Goal: Task Accomplishment & Management: Use online tool/utility

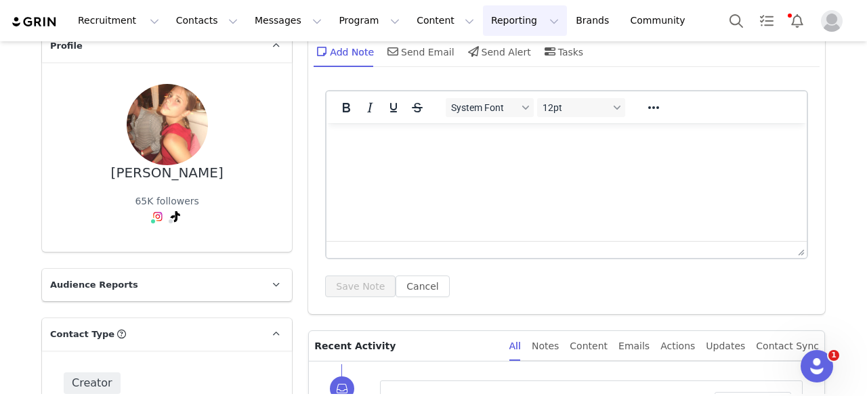
scroll to position [75, 0]
click at [247, 22] on button "Messages Messages" at bounding box center [288, 20] width 83 height 30
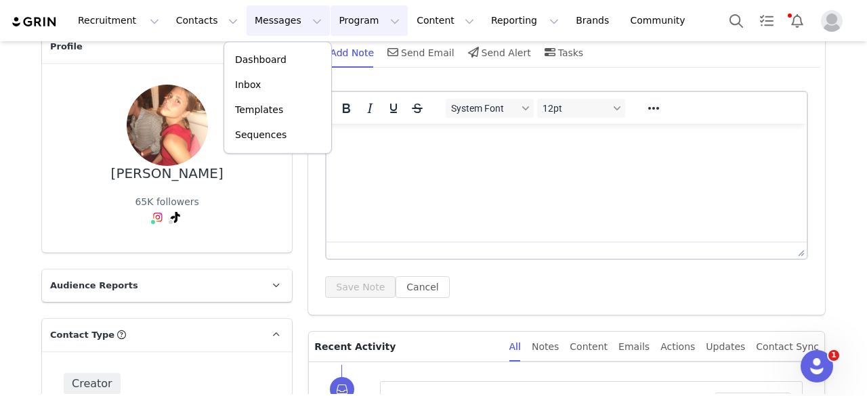
click at [331, 13] on button "Program Program" at bounding box center [369, 20] width 77 height 30
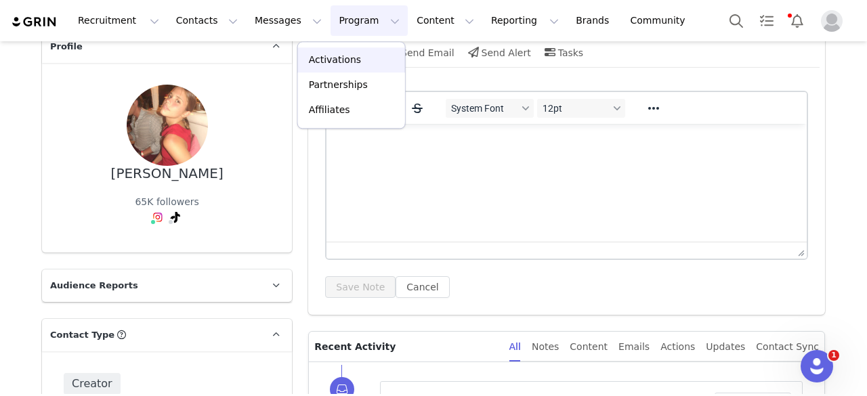
click at [337, 58] on p "Activations" at bounding box center [335, 60] width 52 height 14
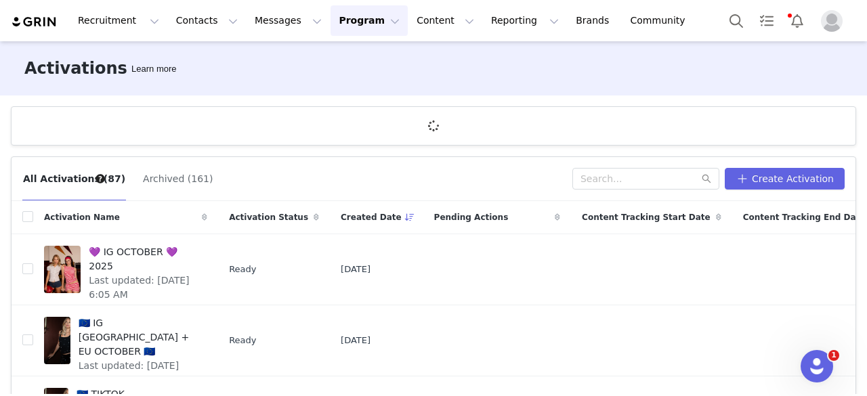
scroll to position [49, 0]
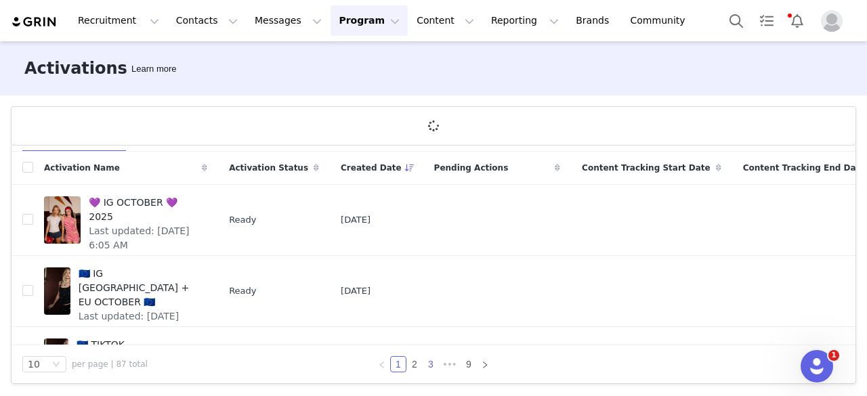
click at [423, 365] on link "3" at bounding box center [430, 364] width 15 height 15
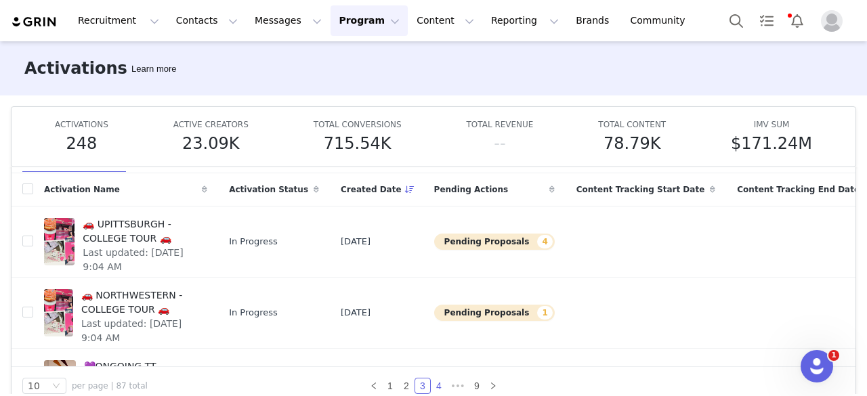
click at [435, 384] on link "4" at bounding box center [438, 386] width 15 height 15
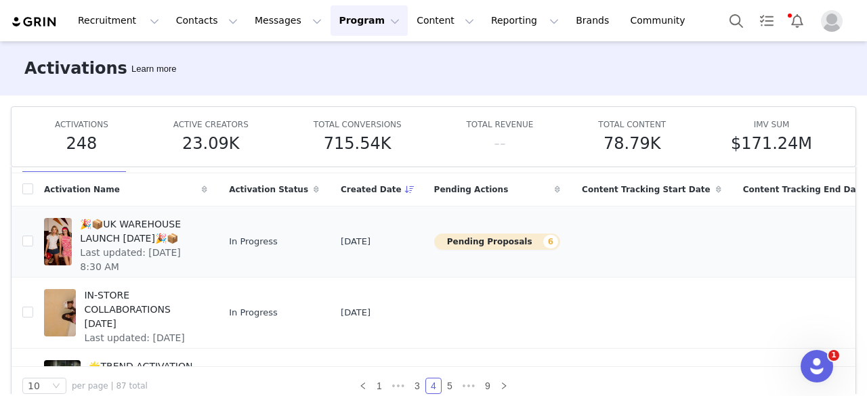
click at [330, 248] on td "Aug 18, 2025" at bounding box center [376, 241] width 93 height 71
click at [149, 224] on span "🎉📦UK WAREHOUSE LAUNCH [DATE]🎉📦" at bounding box center [139, 231] width 119 height 28
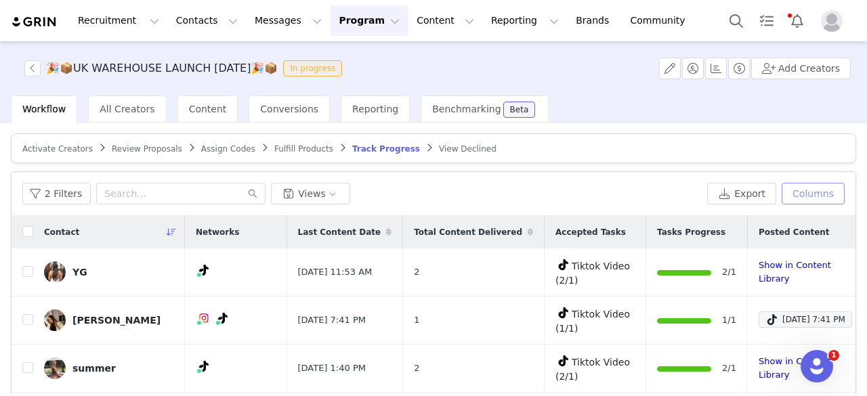
click at [793, 199] on button "Columns" at bounding box center [813, 194] width 63 height 22
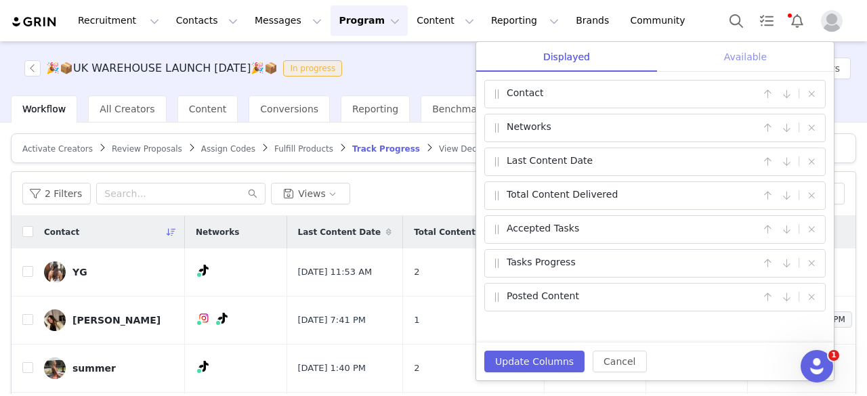
click at [727, 60] on div "Available" at bounding box center [745, 57] width 177 height 30
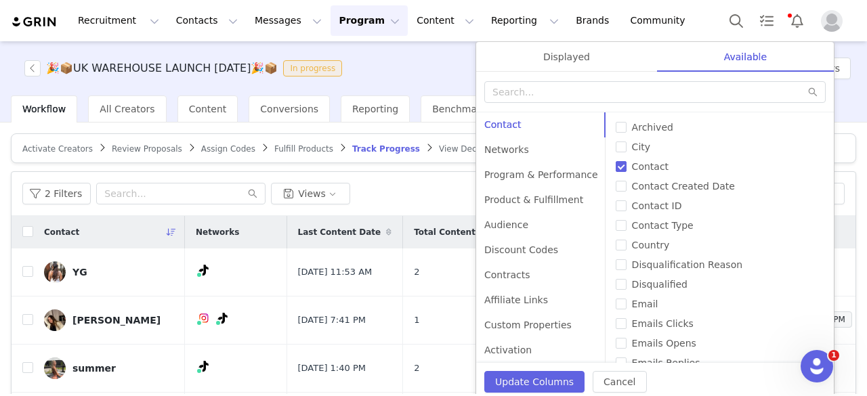
click at [456, 44] on div "🎉📦UK WAREHOUSE LAUNCH SEPT 25🎉📦 In progress Add Creators" at bounding box center [433, 68] width 867 height 54
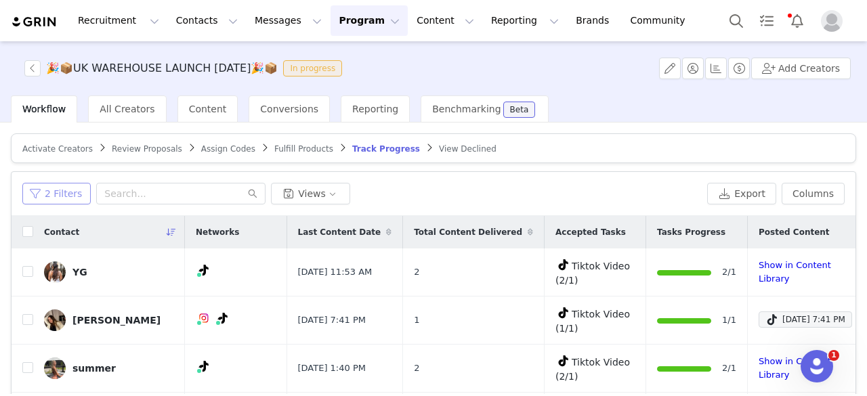
click at [61, 195] on button "2 Filters" at bounding box center [56, 194] width 68 height 22
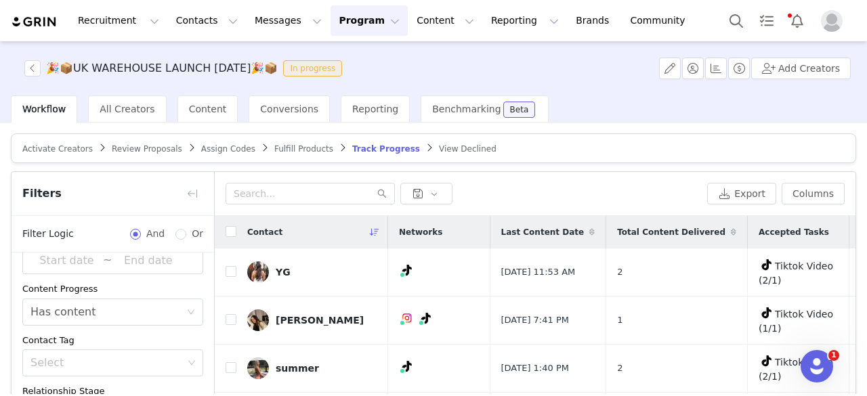
scroll to position [88, 0]
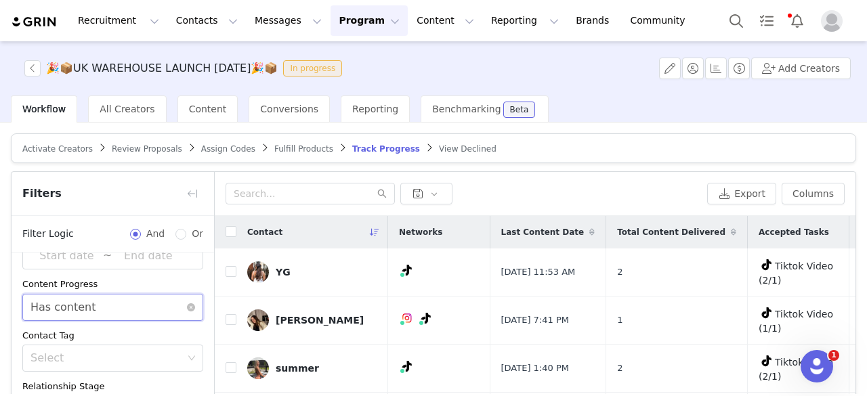
click at [94, 304] on div "Select Has content" at bounding box center [108, 308] width 156 height 26
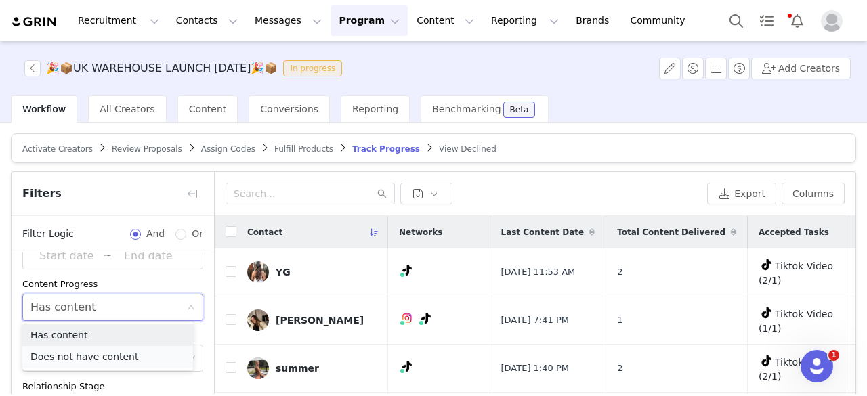
click at [87, 356] on li "Does not have content" at bounding box center [107, 357] width 171 height 22
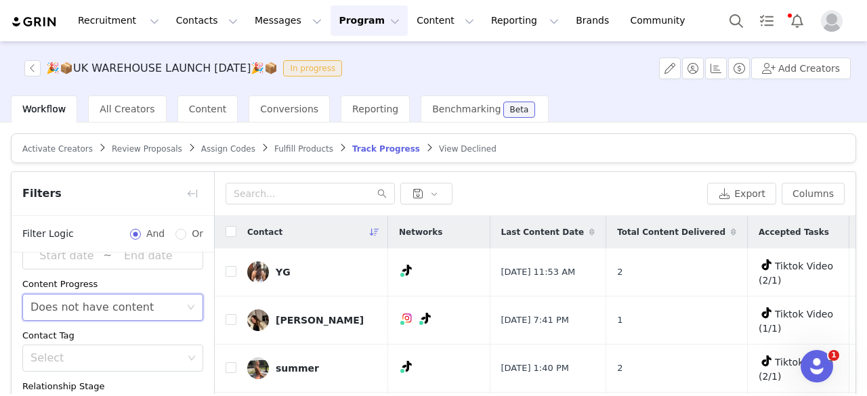
scroll to position [192, 0]
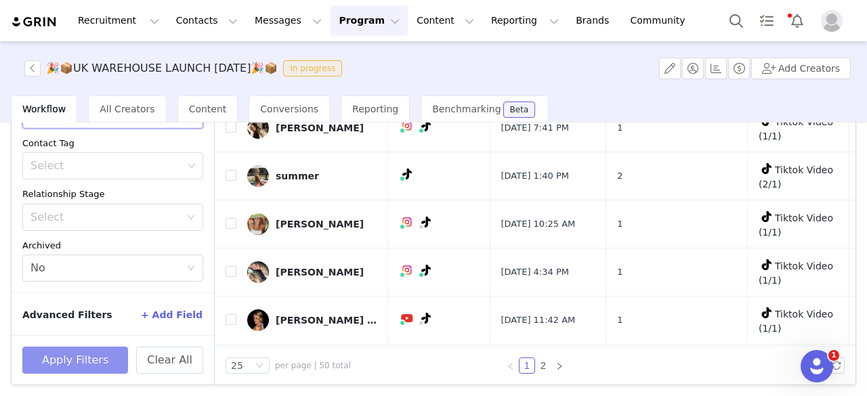
click at [89, 364] on button "Apply Filters" at bounding box center [75, 360] width 106 height 27
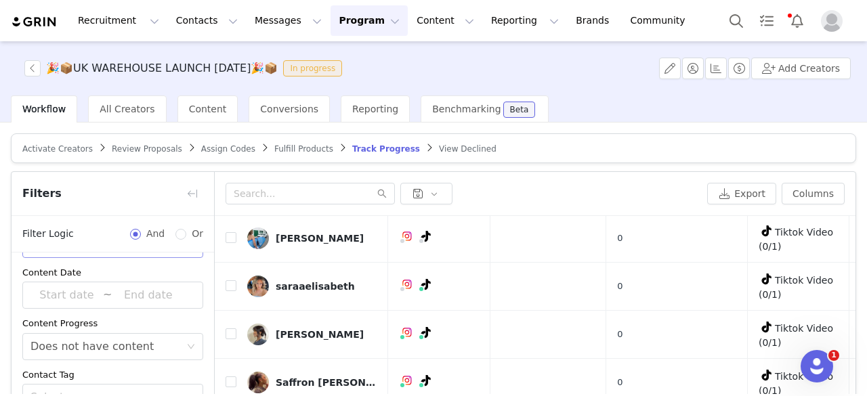
scroll to position [88, 0]
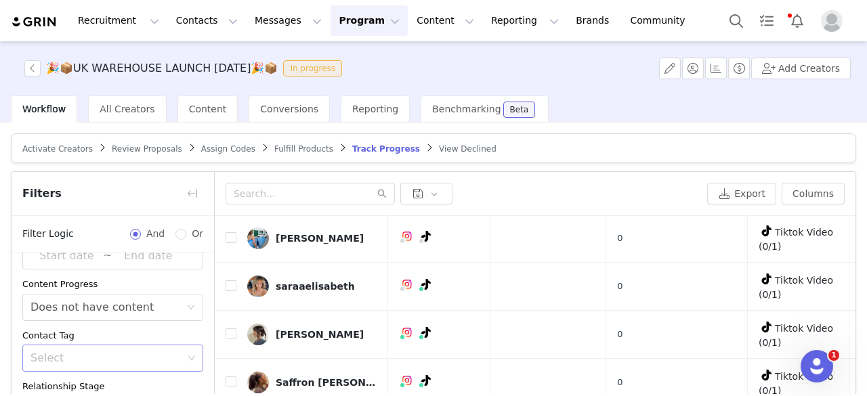
click at [127, 356] on div "Select" at bounding box center [106, 358] width 152 height 14
click at [169, 356] on div "Select" at bounding box center [106, 358] width 152 height 14
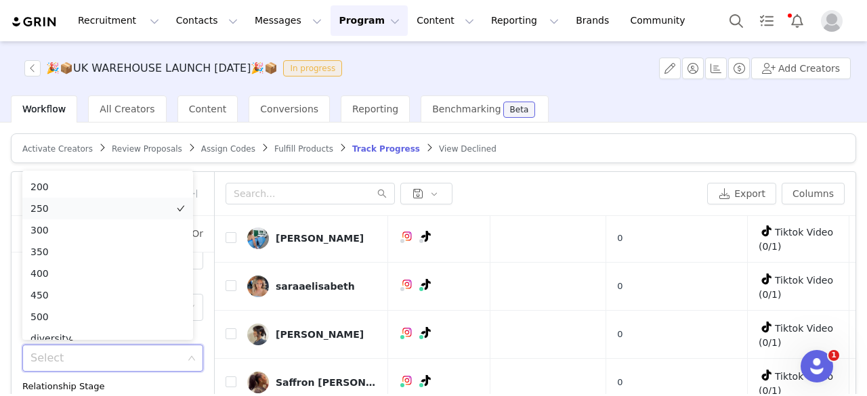
scroll to position [0, 0]
click at [213, 188] on div "Filters" at bounding box center [113, 194] width 203 height 44
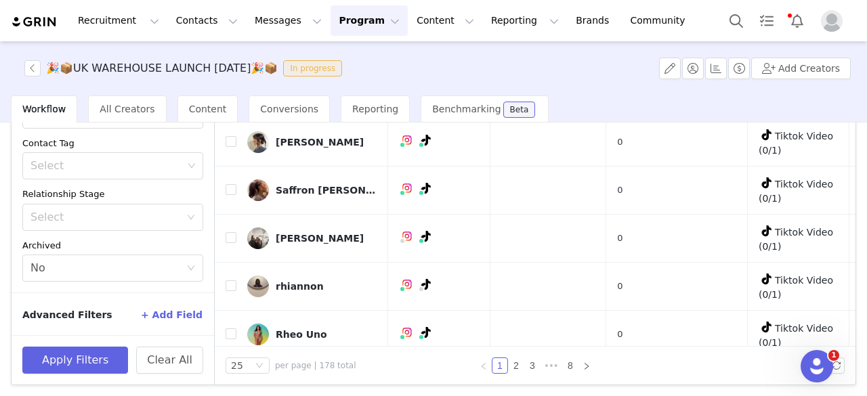
scroll to position [58, 0]
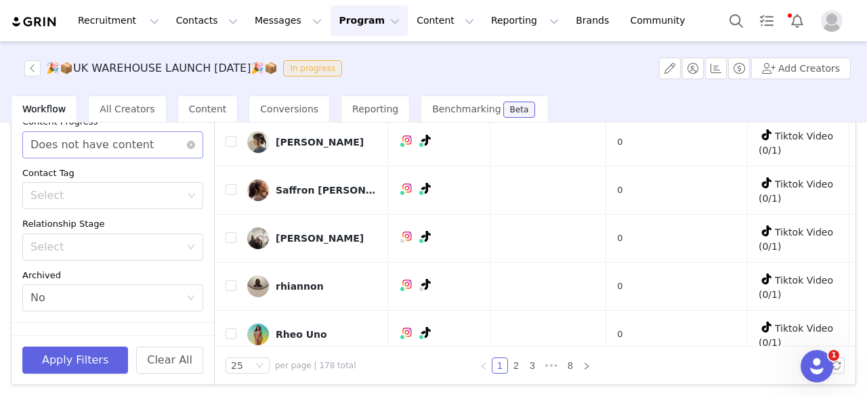
click at [134, 140] on div "Does not have content" at bounding box center [91, 145] width 123 height 26
click at [106, 174] on li "Has content" at bounding box center [107, 173] width 171 height 22
click at [96, 365] on button "Apply Filters" at bounding box center [75, 360] width 106 height 27
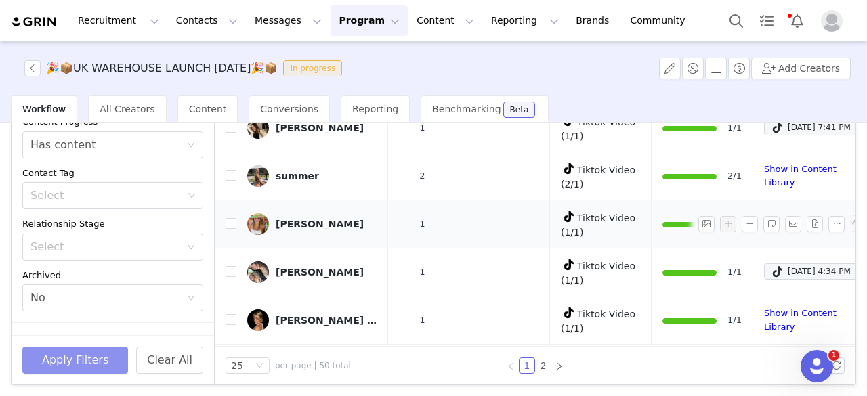
scroll to position [0, 0]
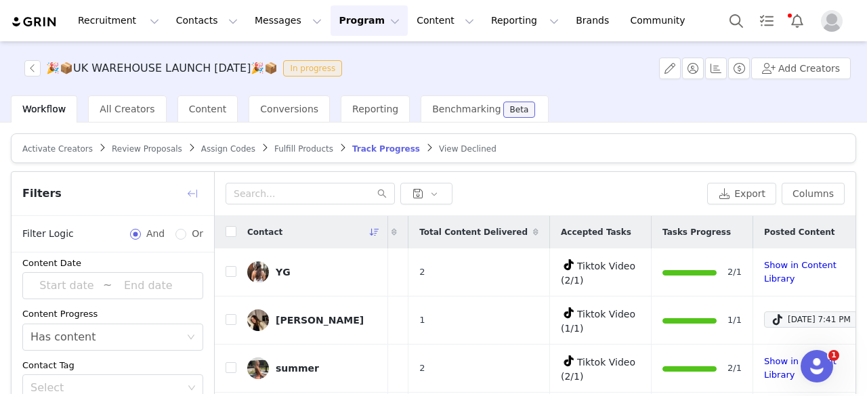
click at [186, 192] on button "button" at bounding box center [193, 194] width 22 height 22
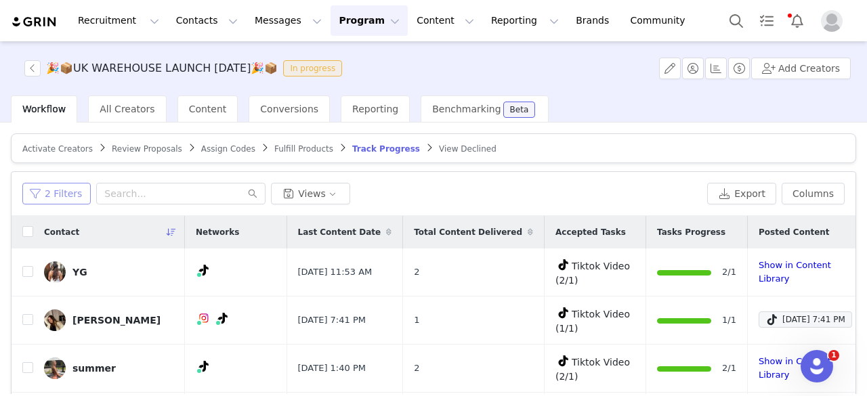
click at [64, 192] on button "2 Filters" at bounding box center [56, 194] width 68 height 22
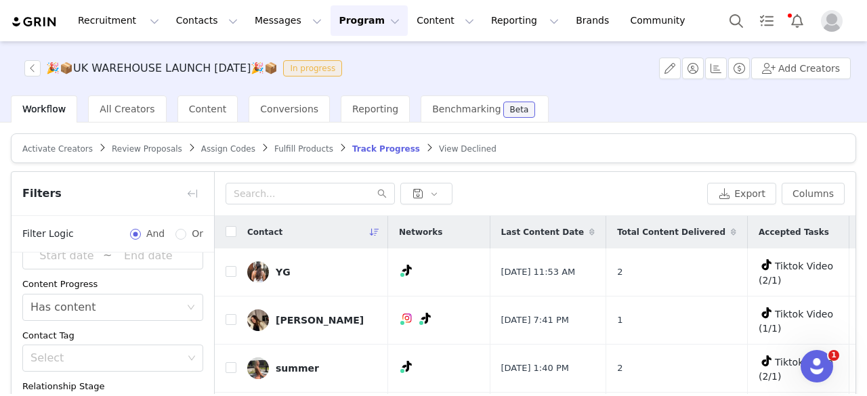
scroll to position [88, 0]
click at [189, 194] on button "button" at bounding box center [193, 194] width 22 height 22
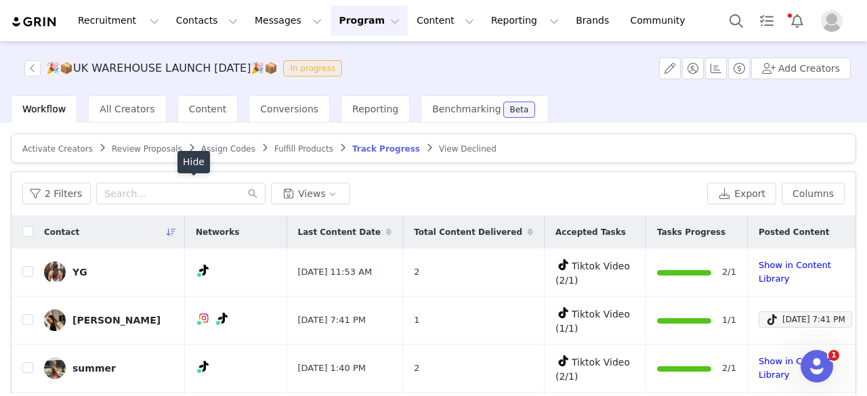
scroll to position [118, 0]
click at [805, 197] on button "Columns" at bounding box center [813, 194] width 63 height 22
click at [377, 81] on div "🎉📦UK WAREHOUSE LAUNCH SEPT 25🎉📦 In progress Add Creators" at bounding box center [433, 68] width 867 height 54
click at [73, 193] on button "2 Filters" at bounding box center [56, 194] width 68 height 22
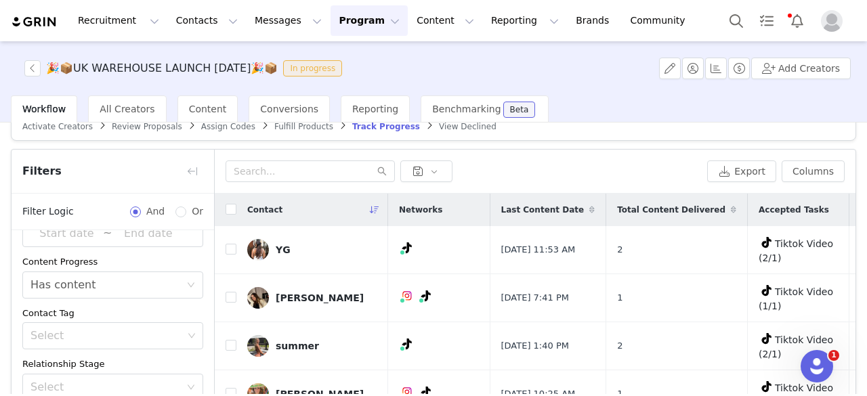
scroll to position [24, 0]
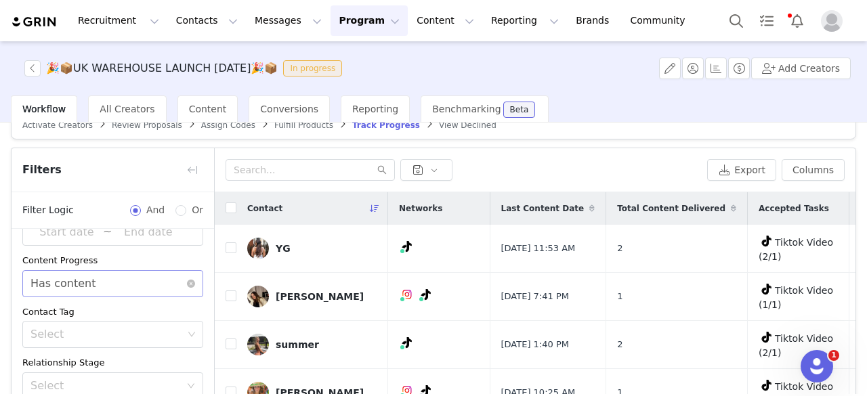
click at [152, 276] on div "Select Has content" at bounding box center [108, 284] width 156 height 26
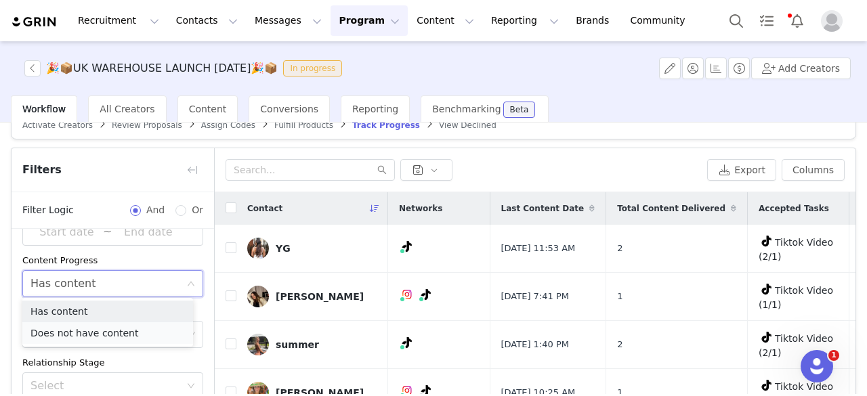
click at [89, 335] on li "Does not have content" at bounding box center [107, 333] width 171 height 22
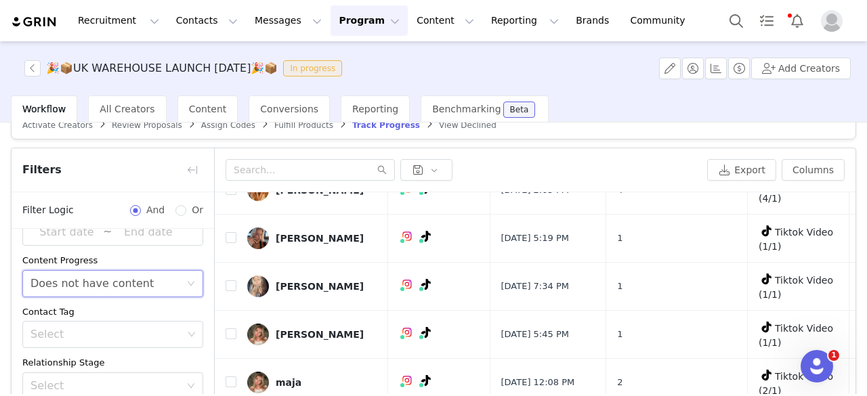
scroll to position [192, 0]
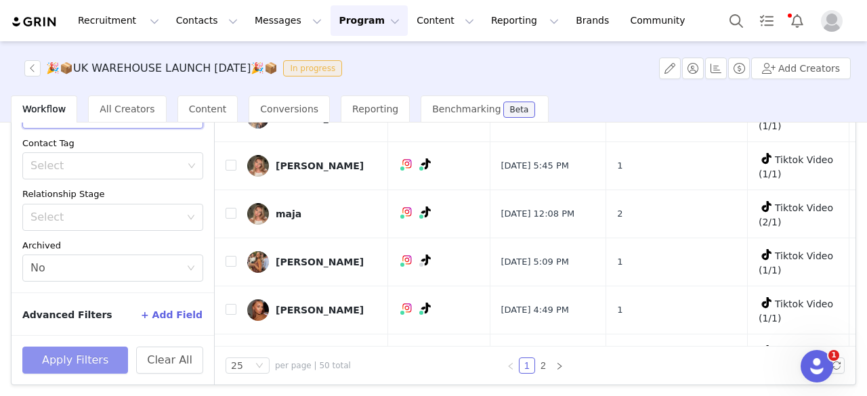
click at [103, 356] on button "Apply Filters" at bounding box center [75, 360] width 106 height 27
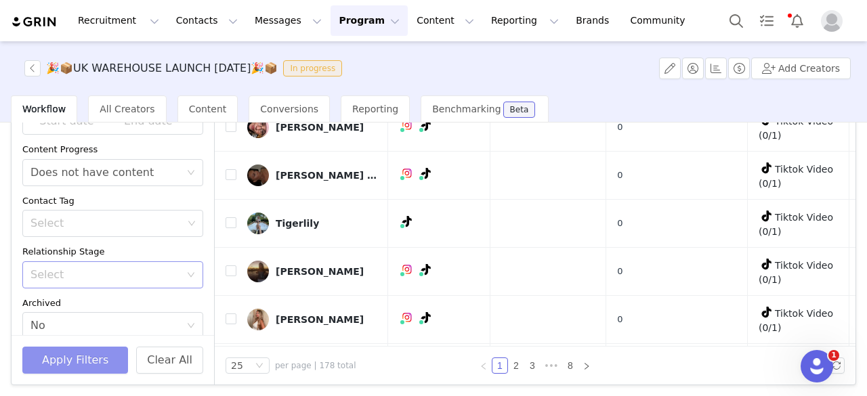
scroll to position [0, 0]
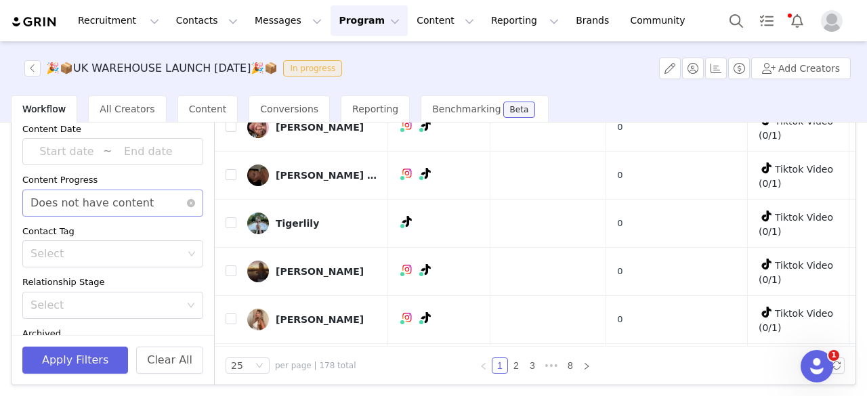
click at [118, 200] on div "Does not have content" at bounding box center [91, 203] width 123 height 26
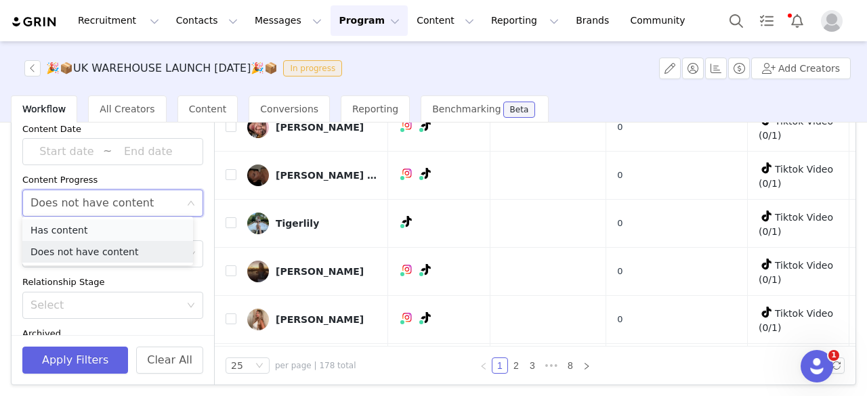
click at [99, 231] on li "Has content" at bounding box center [107, 230] width 171 height 22
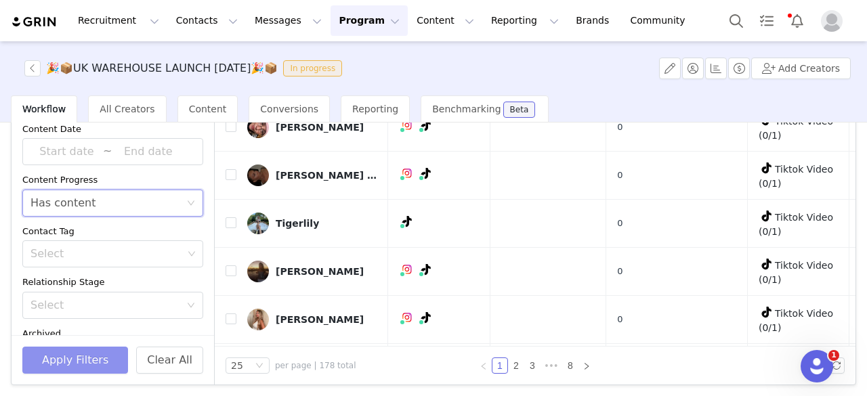
click at [82, 352] on button "Apply Filters" at bounding box center [75, 360] width 106 height 27
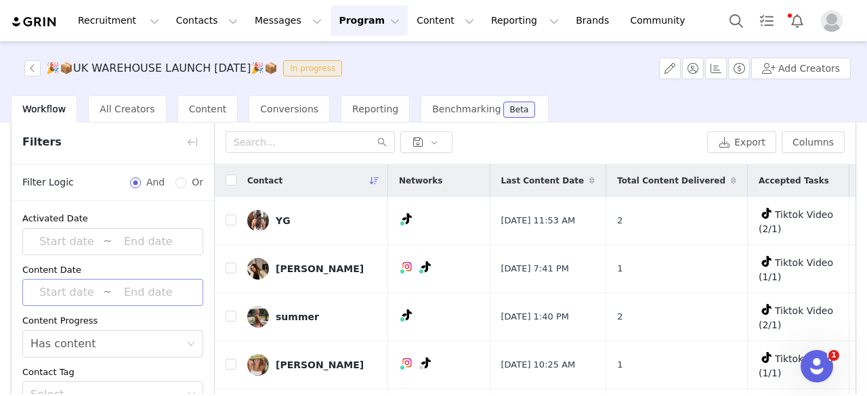
scroll to position [1, 0]
click at [104, 285] on span "~" at bounding box center [112, 291] width 181 height 27
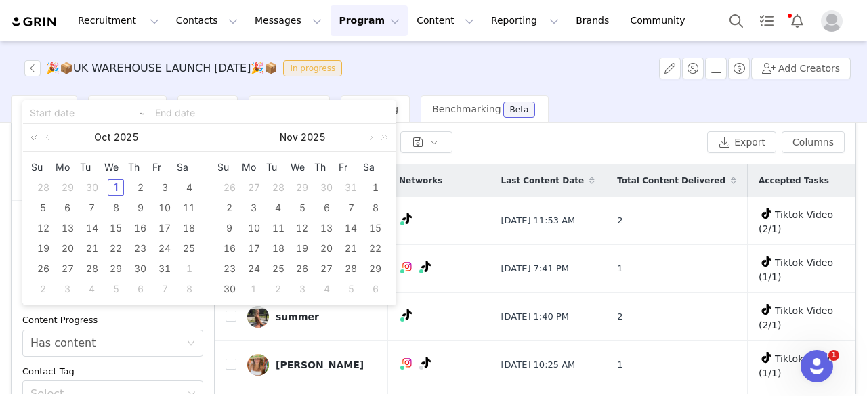
click at [36, 136] on link at bounding box center [37, 137] width 18 height 27
click at [140, 320] on div "Content Progress" at bounding box center [112, 321] width 181 height 14
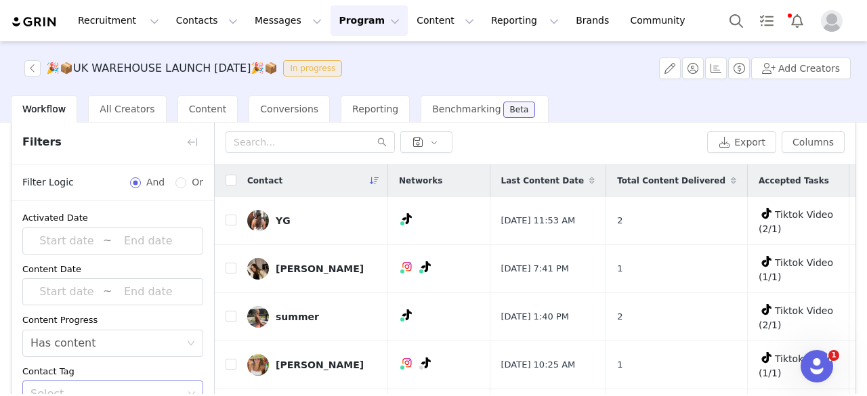
click at [116, 387] on div "Select" at bounding box center [106, 394] width 152 height 14
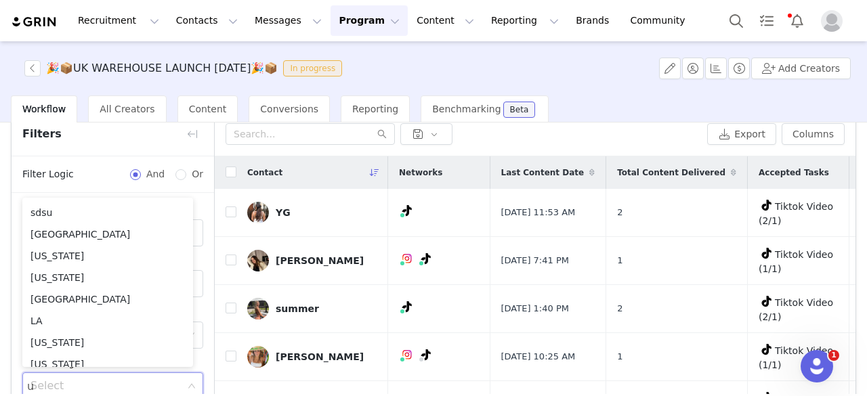
scroll to position [3, 0]
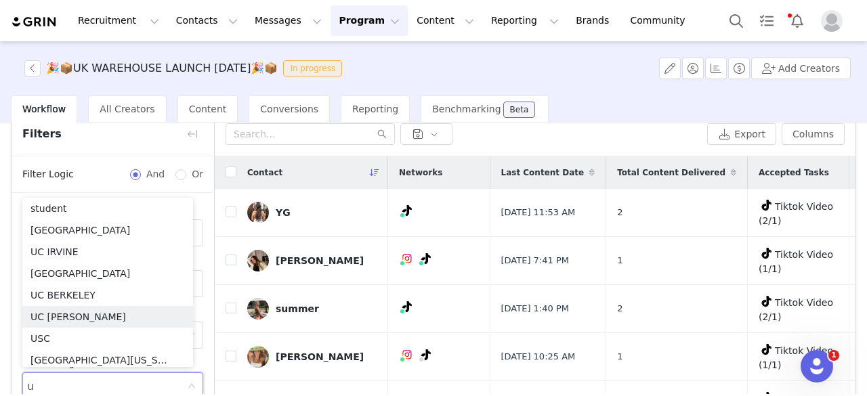
type input "uk"
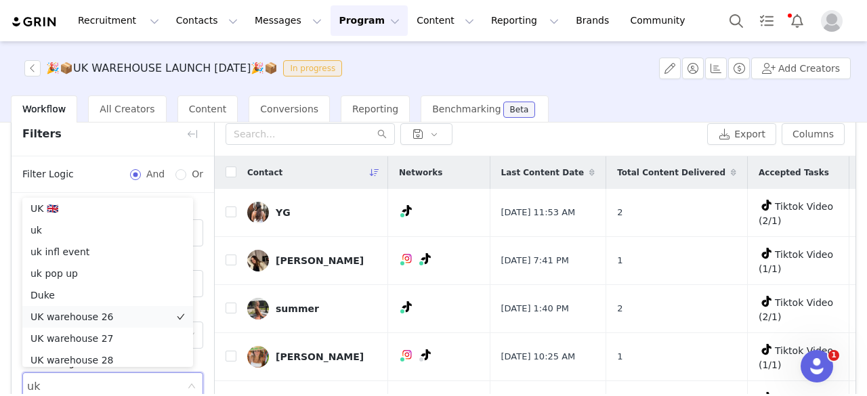
click at [108, 311] on li "UK warehouse 26" at bounding box center [107, 317] width 171 height 22
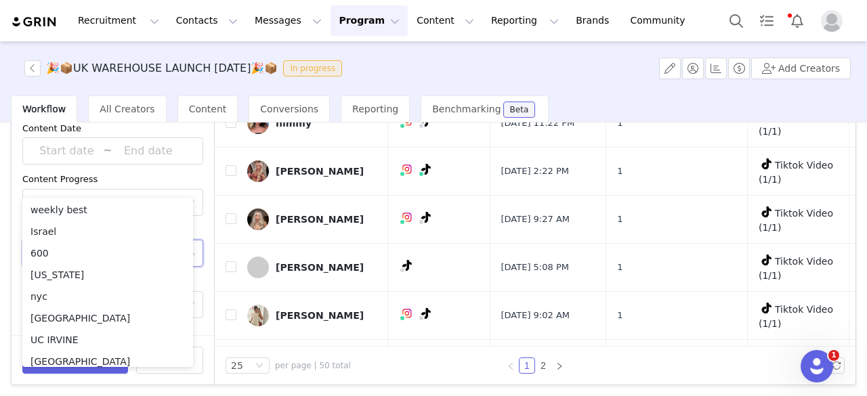
scroll to position [289, 0]
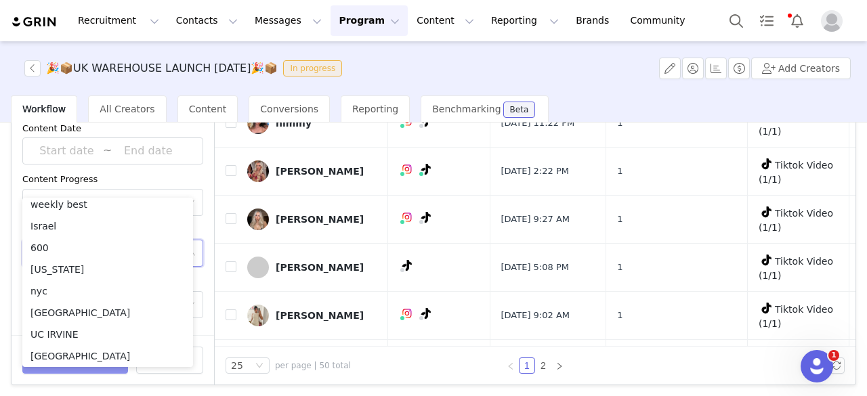
click at [81, 369] on button "Apply Filters" at bounding box center [75, 360] width 106 height 27
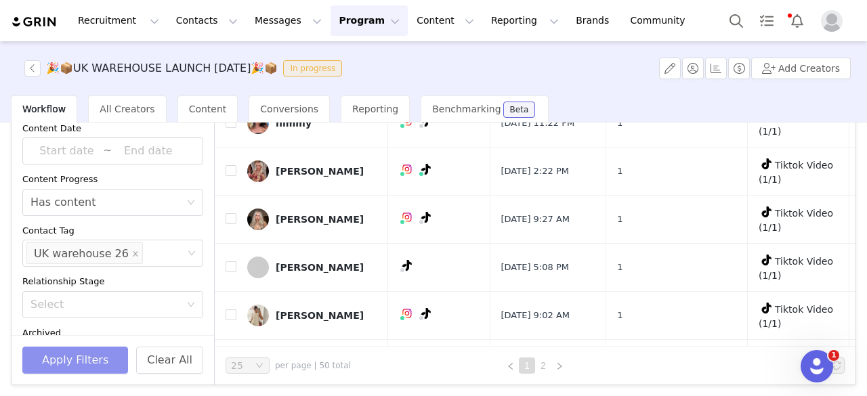
scroll to position [0, 0]
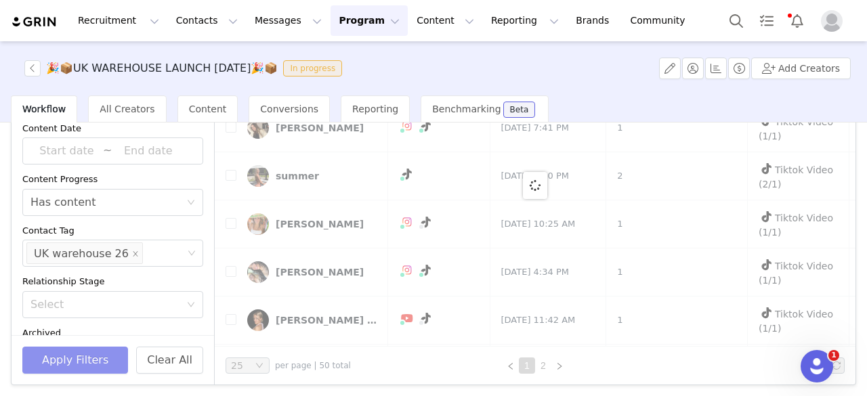
click at [91, 354] on button "Apply Filters" at bounding box center [75, 360] width 106 height 27
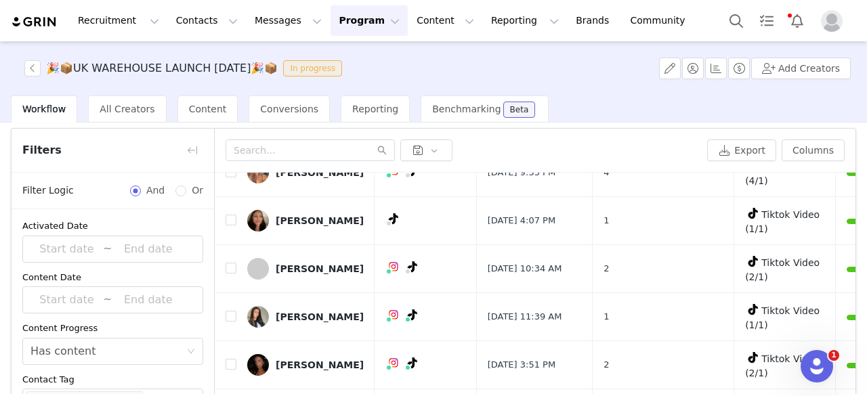
scroll to position [192, 0]
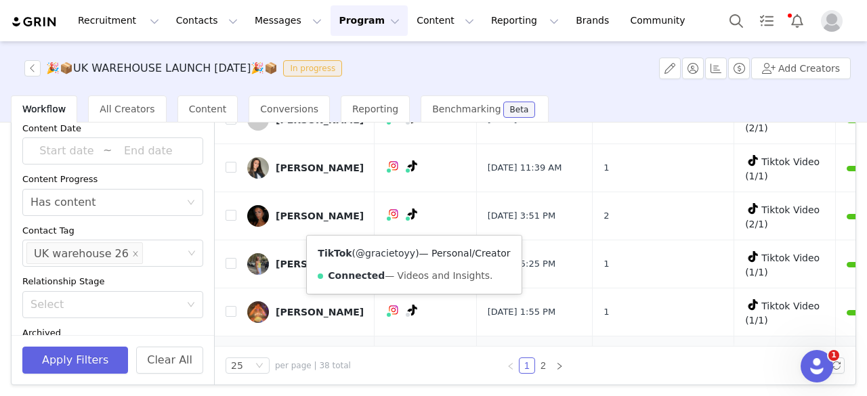
click at [383, 251] on link "@gracietoyy" at bounding box center [386, 253] width 60 height 11
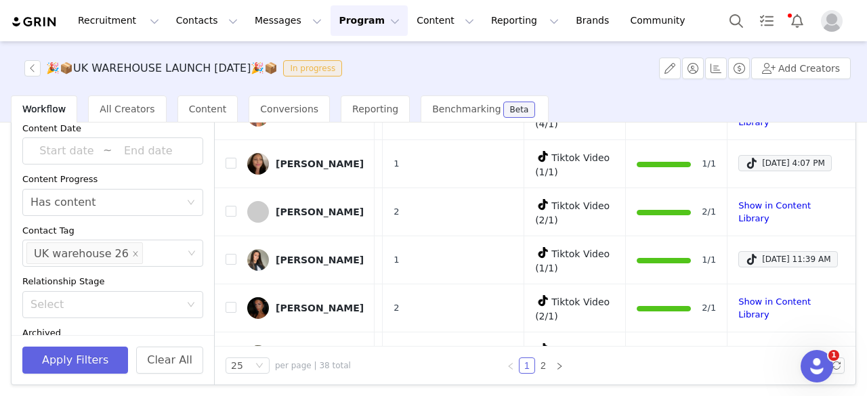
scroll to position [899, 210]
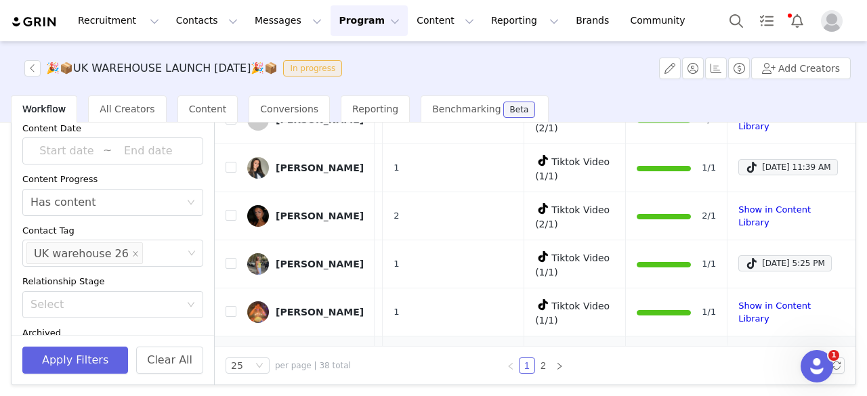
click at [828, 352] on button "button" at bounding box center [836, 360] width 16 height 16
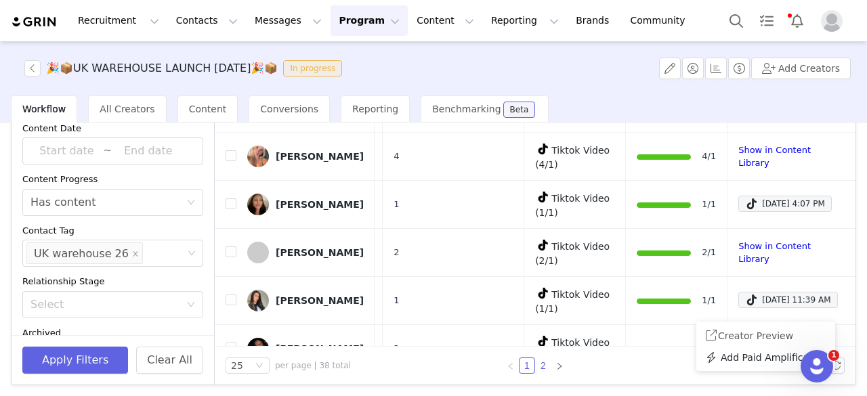
click at [539, 364] on link "2" at bounding box center [543, 365] width 15 height 15
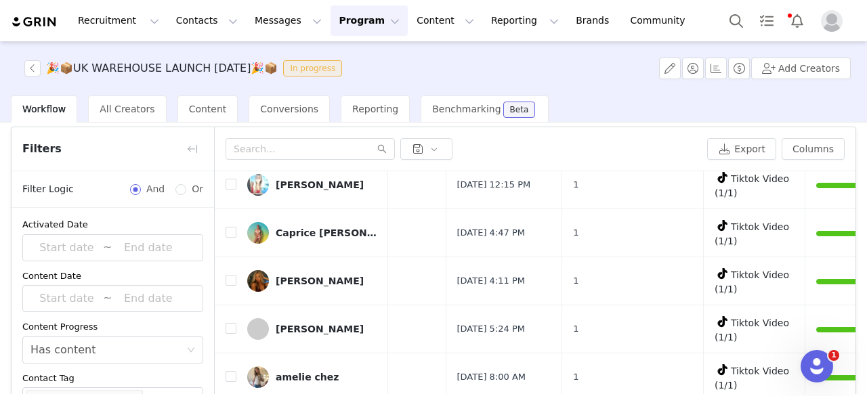
scroll to position [192, 0]
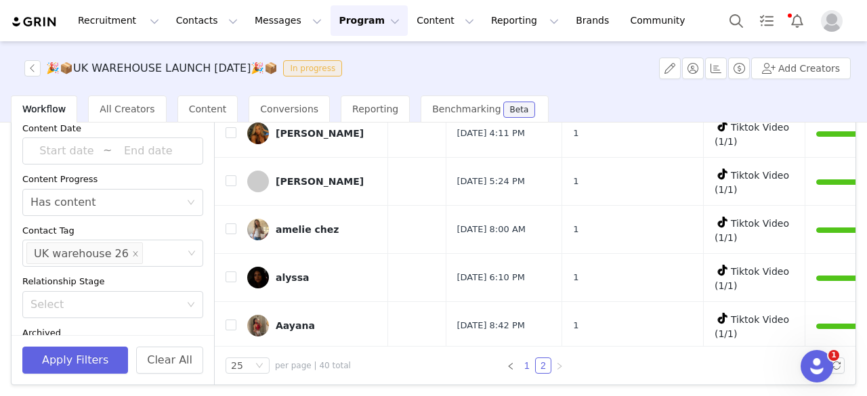
click at [521, 360] on link "1" at bounding box center [526, 365] width 15 height 15
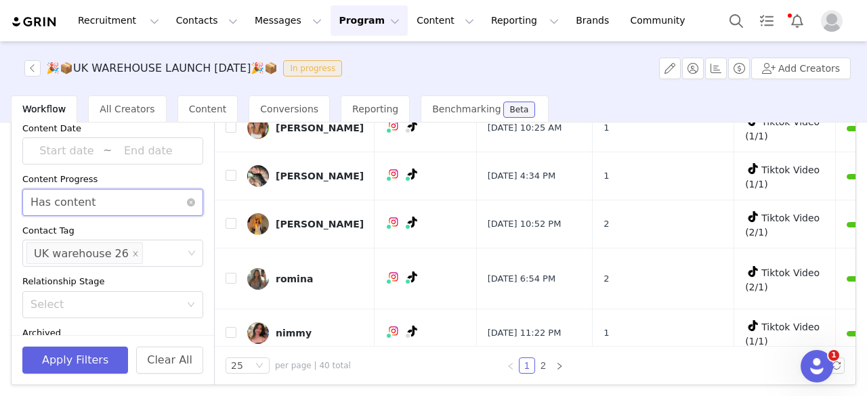
click at [175, 198] on div "Select Has content" at bounding box center [108, 203] width 156 height 26
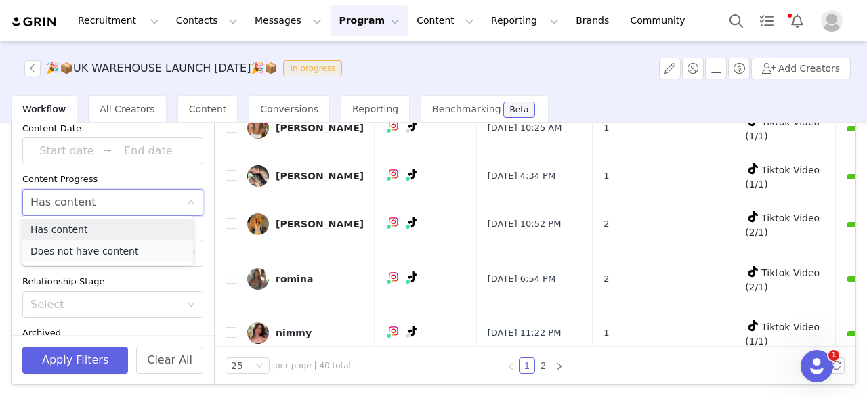
click at [97, 251] on li "Does not have content" at bounding box center [107, 251] width 171 height 22
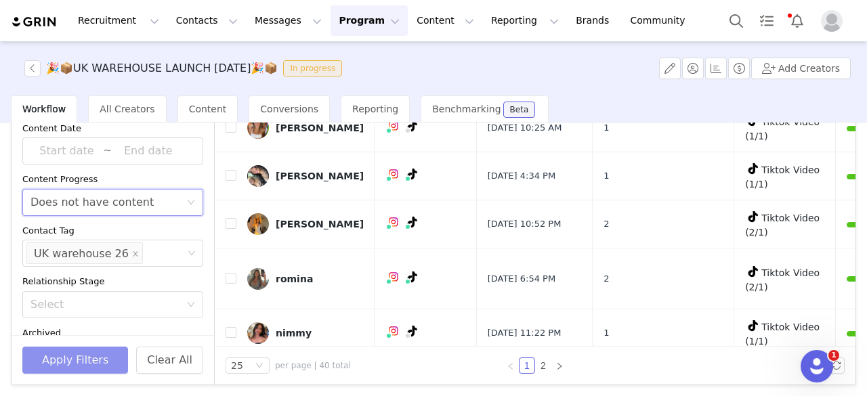
click at [95, 364] on button "Apply Filters" at bounding box center [75, 360] width 106 height 27
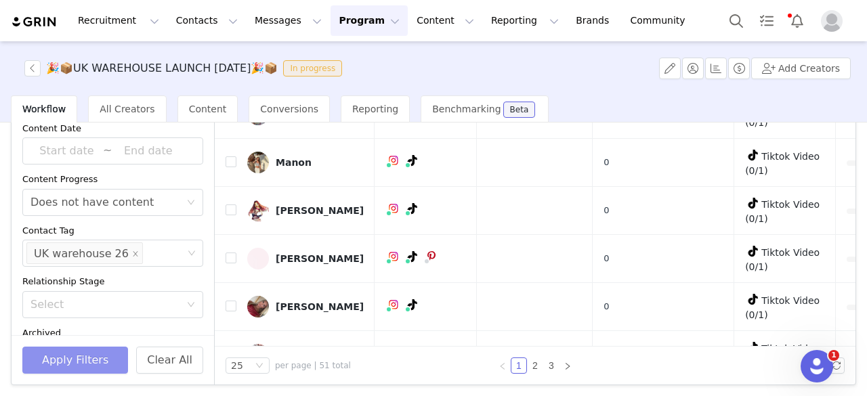
scroll to position [899, 0]
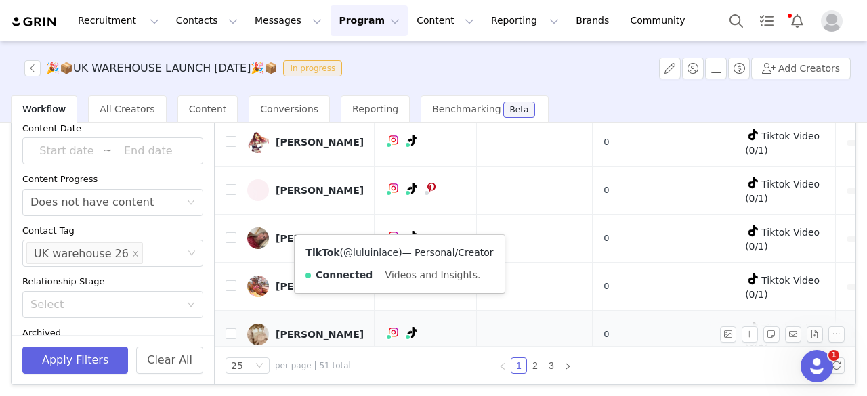
click at [376, 251] on link "@luluinlace" at bounding box center [370, 252] width 55 height 11
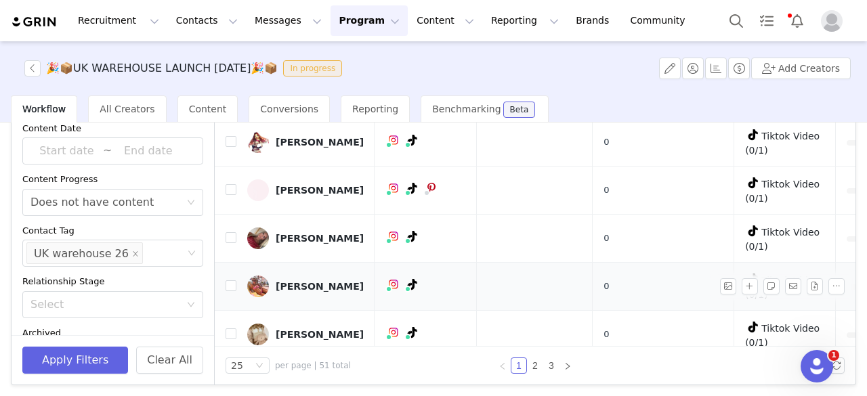
click at [553, 266] on td at bounding box center [534, 287] width 116 height 48
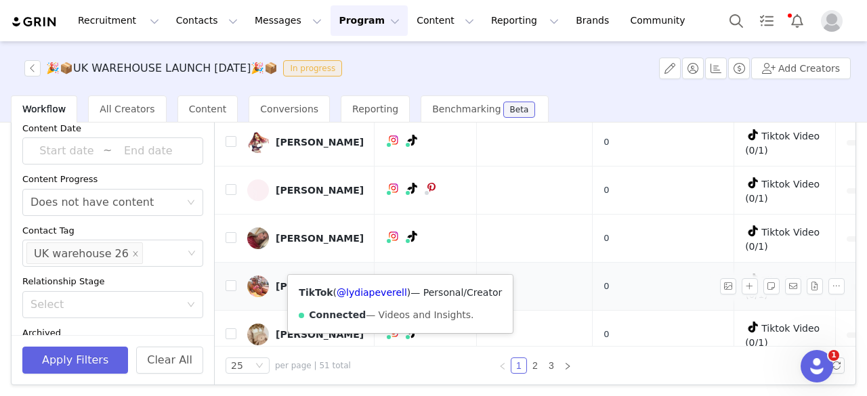
click at [404, 286] on span at bounding box center [407, 289] width 7 height 7
click at [375, 291] on link "@lydiapeverell" at bounding box center [372, 292] width 70 height 11
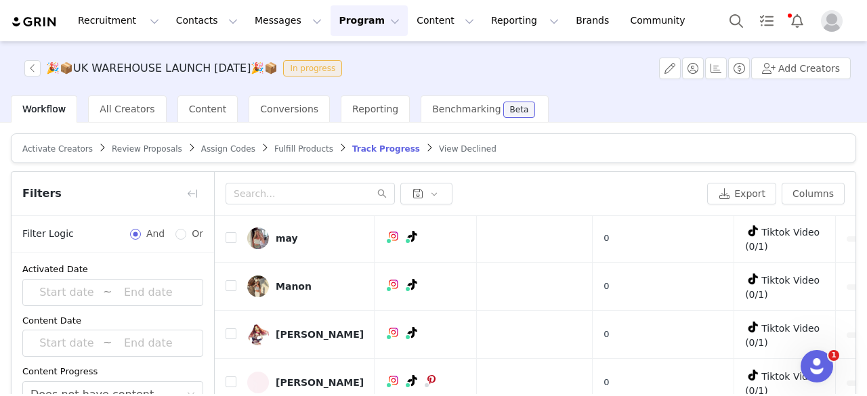
scroll to position [192, 0]
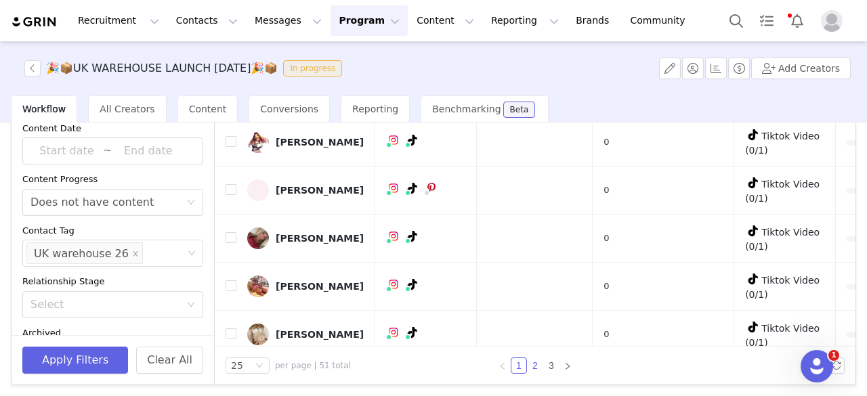
click at [530, 366] on link "2" at bounding box center [535, 365] width 15 height 15
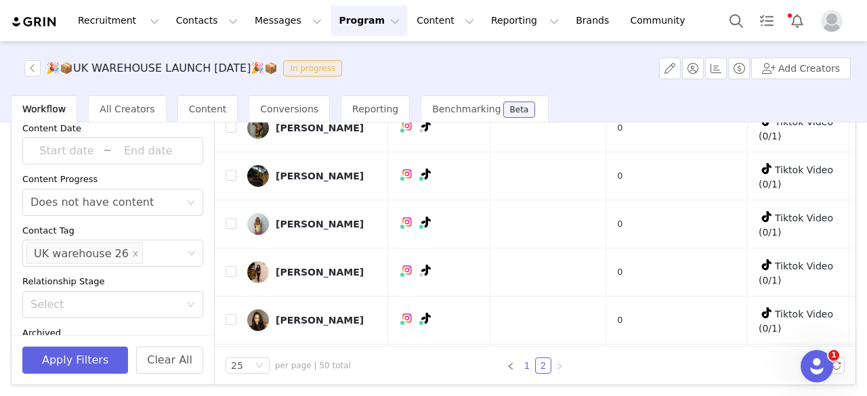
click at [519, 360] on link "1" at bounding box center [526, 365] width 15 height 15
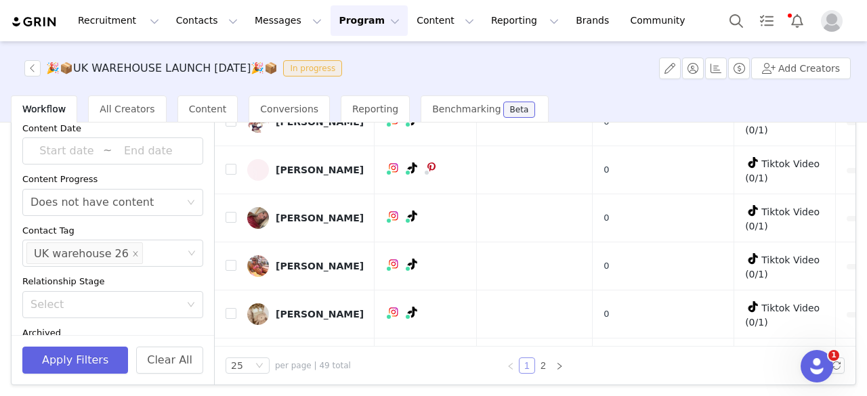
scroll to position [899, 0]
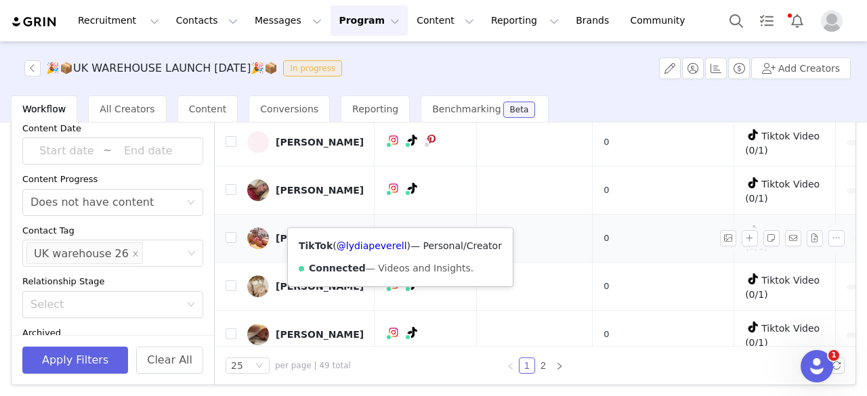
click at [408, 231] on icon at bounding box center [412, 236] width 9 height 11
click at [376, 249] on link "@lydiapeverell" at bounding box center [372, 245] width 70 height 11
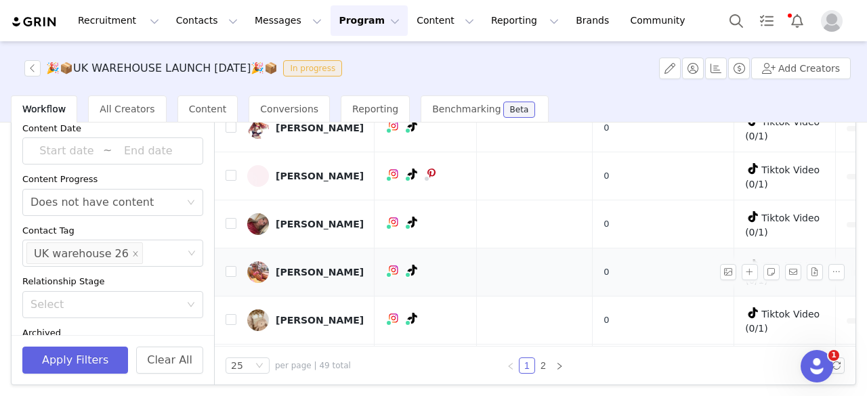
scroll to position [861, 0]
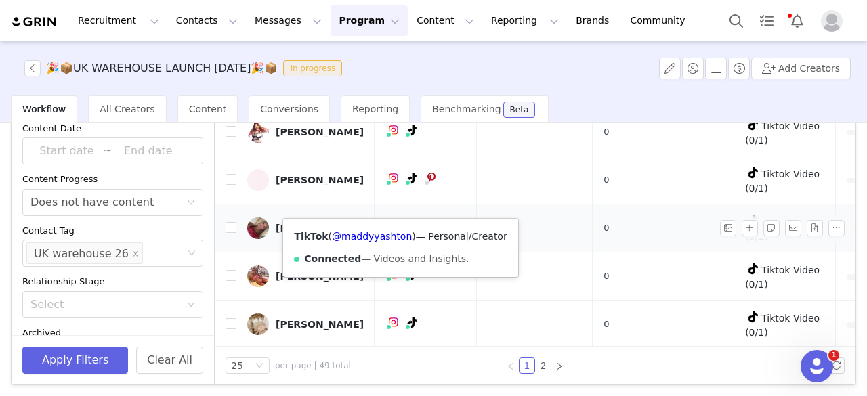
click at [404, 228] on span at bounding box center [407, 231] width 7 height 7
click at [381, 237] on link "@maddyyashton" at bounding box center [372, 236] width 80 height 11
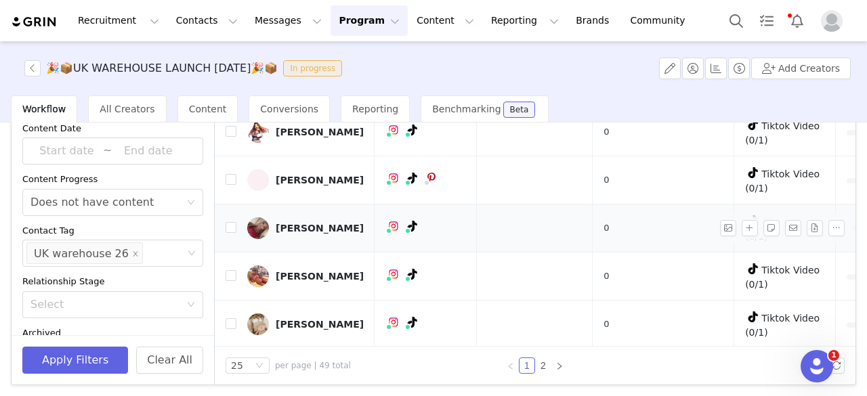
scroll to position [853, 31]
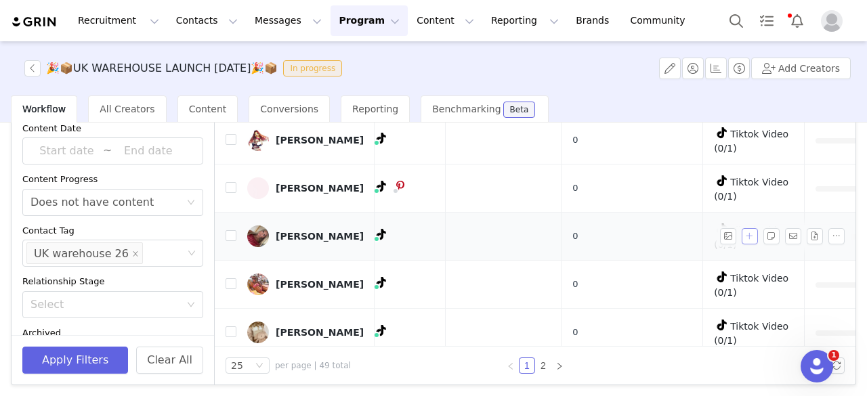
click at [742, 228] on button "button" at bounding box center [750, 236] width 16 height 16
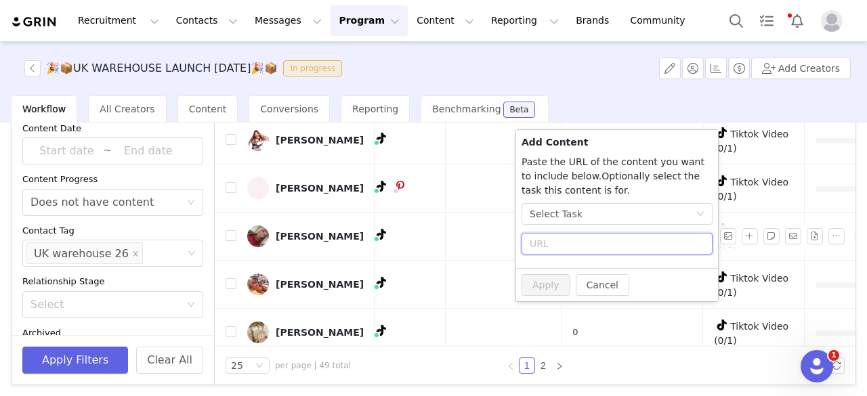
click at [646, 247] on input "text" at bounding box center [616, 244] width 191 height 22
click at [641, 209] on div "Select Task" at bounding box center [613, 214] width 166 height 20
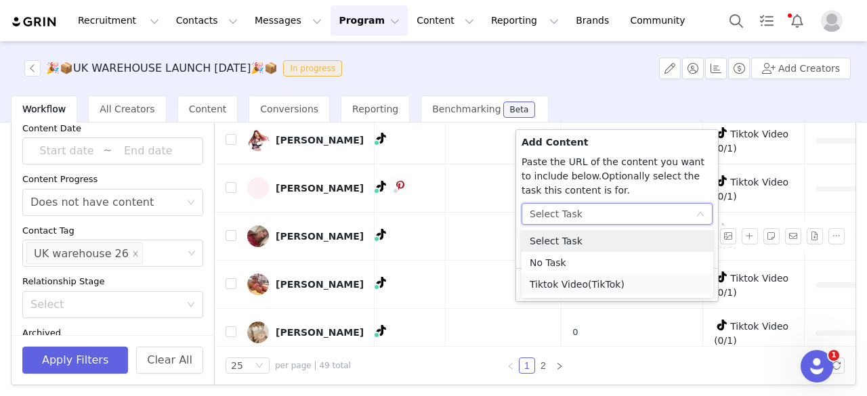
click at [580, 282] on li "Tiktok Video (TikTok)" at bounding box center [617, 285] width 192 height 22
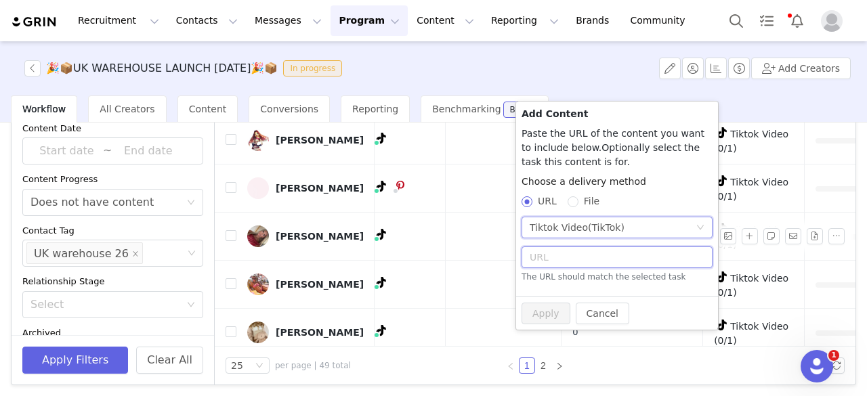
click at [578, 261] on input "text" at bounding box center [616, 258] width 191 height 22
paste input "https://www.tiktok.com/@maddyyashton/video/7555920213800406275"
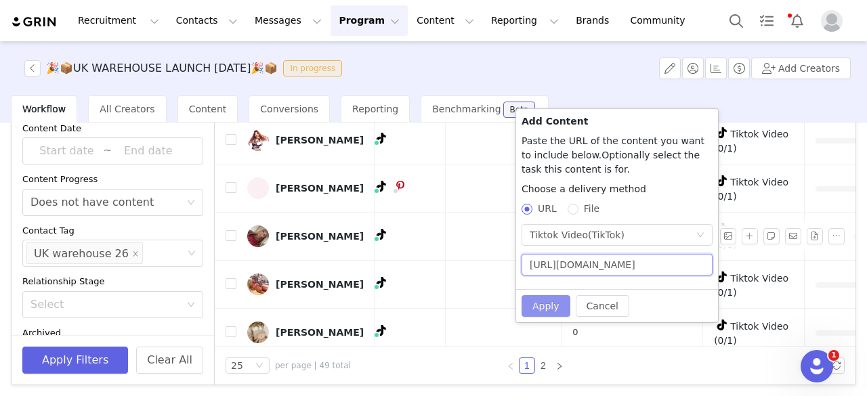
type input "https://www.tiktok.com/@maddyyashton/video/7555920213800406275"
click at [554, 303] on button "Apply" at bounding box center [545, 306] width 49 height 22
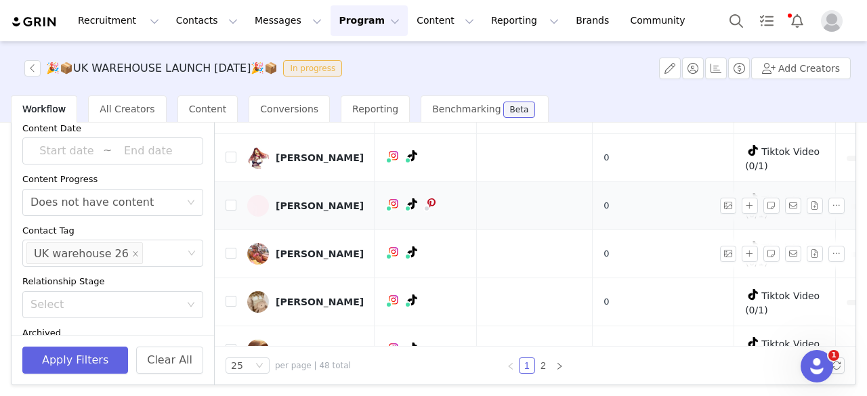
scroll to position [830, 0]
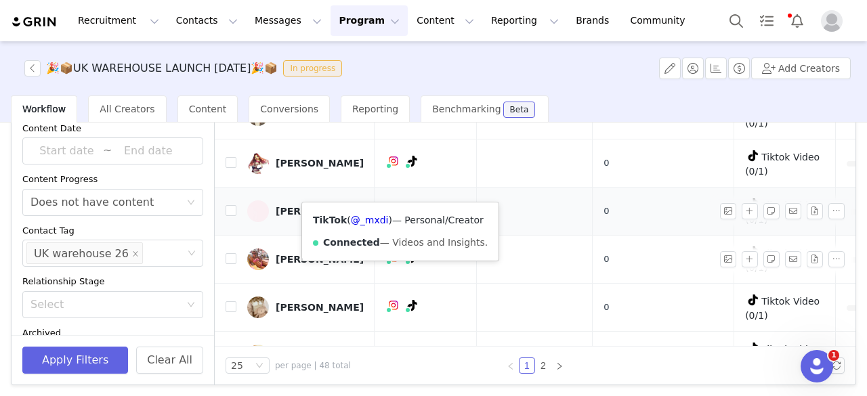
click at [408, 204] on icon at bounding box center [412, 209] width 9 height 11
click at [366, 220] on link "@_mxdi" at bounding box center [370, 220] width 38 height 11
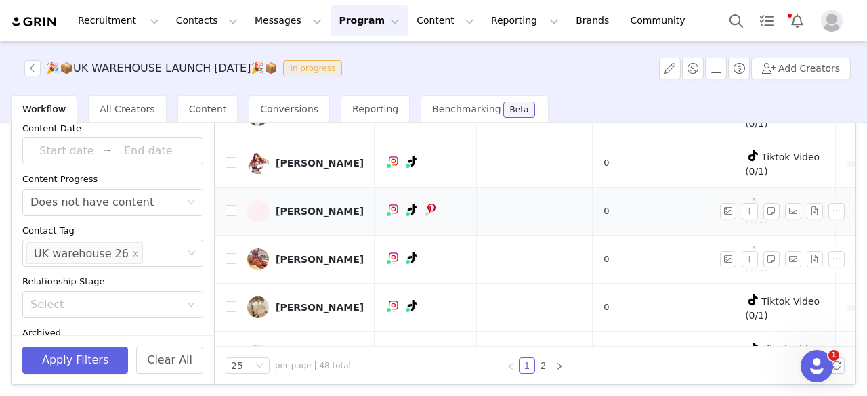
scroll to position [795, 0]
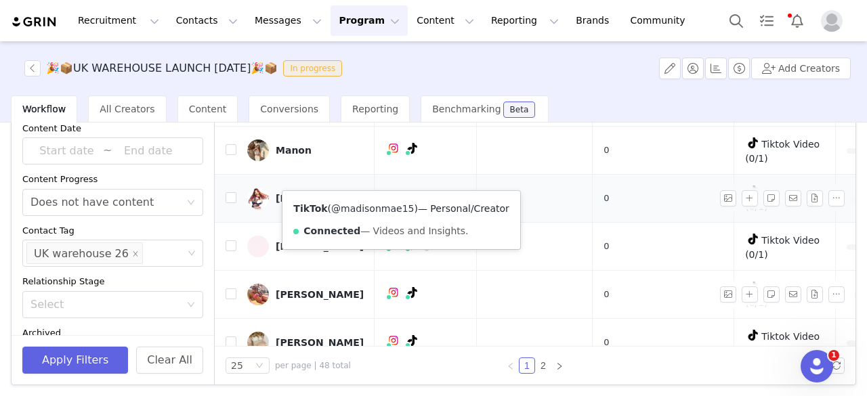
click at [387, 204] on link "@madisonmae15" at bounding box center [372, 208] width 83 height 11
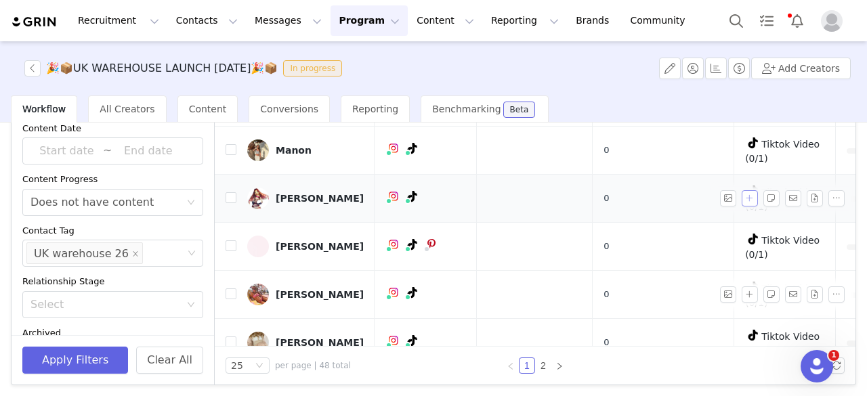
click at [742, 190] on button "button" at bounding box center [750, 198] width 16 height 16
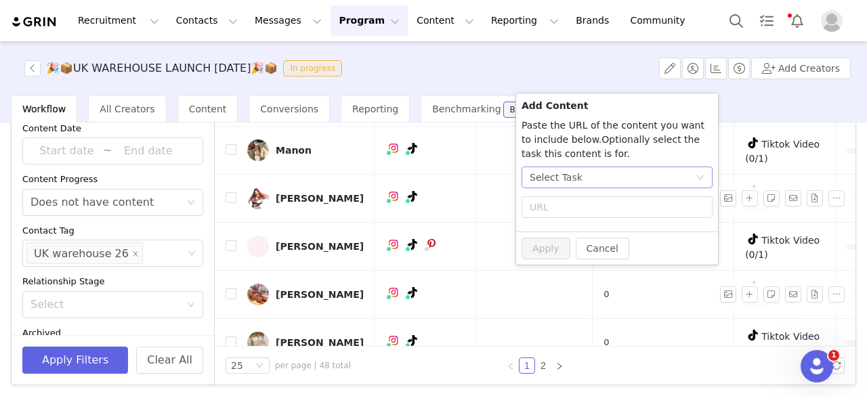
click at [648, 182] on div "Select Task" at bounding box center [613, 177] width 166 height 20
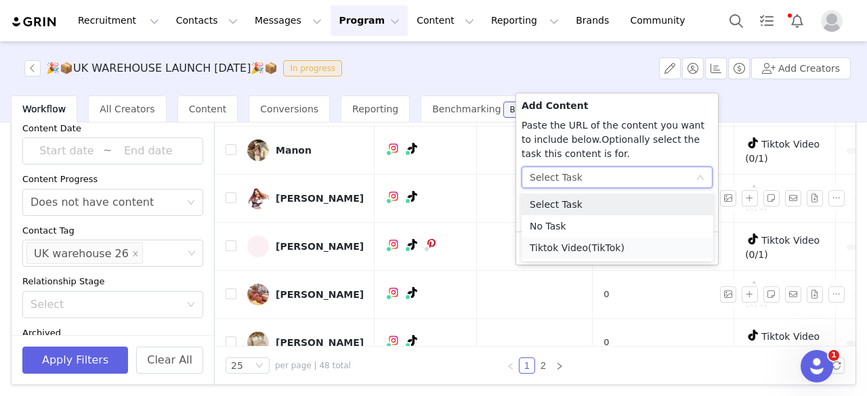
click at [589, 247] on span "(TikTok)" at bounding box center [606, 247] width 37 height 11
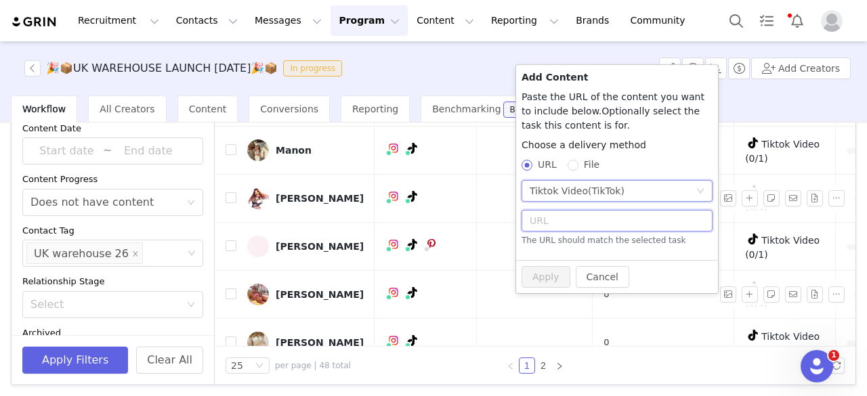
click at [589, 222] on input "text" at bounding box center [616, 221] width 191 height 22
paste input "https://www.tiktok.com/@madisonmae15/video/7555959068402208022"
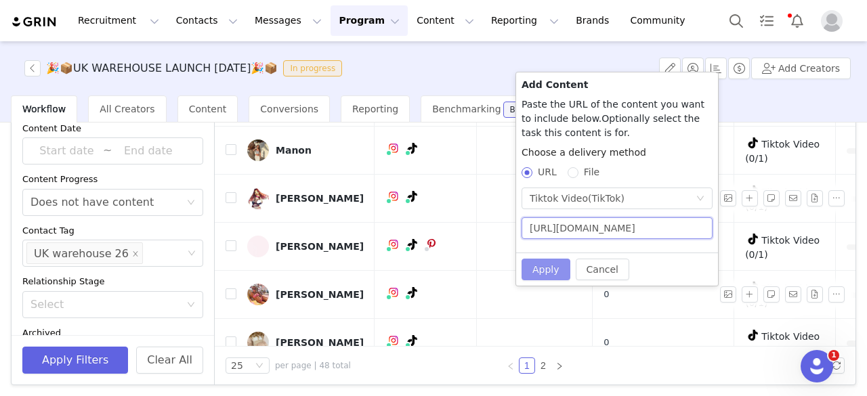
type input "https://www.tiktok.com/@madisonmae15/video/7555959068402208022"
click at [547, 263] on button "Apply" at bounding box center [545, 270] width 49 height 22
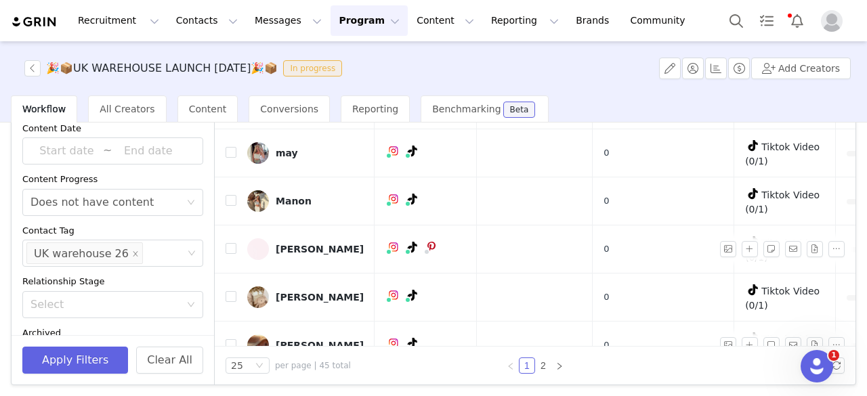
scroll to position [715, 0]
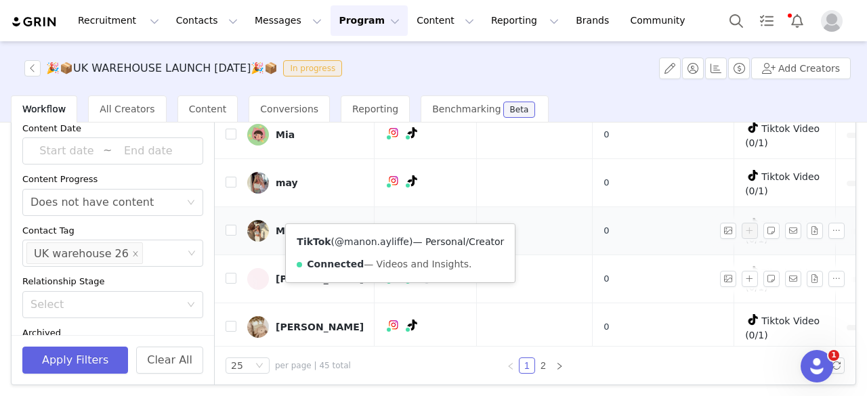
click at [369, 242] on link "@manon.ayliffe" at bounding box center [372, 241] width 74 height 11
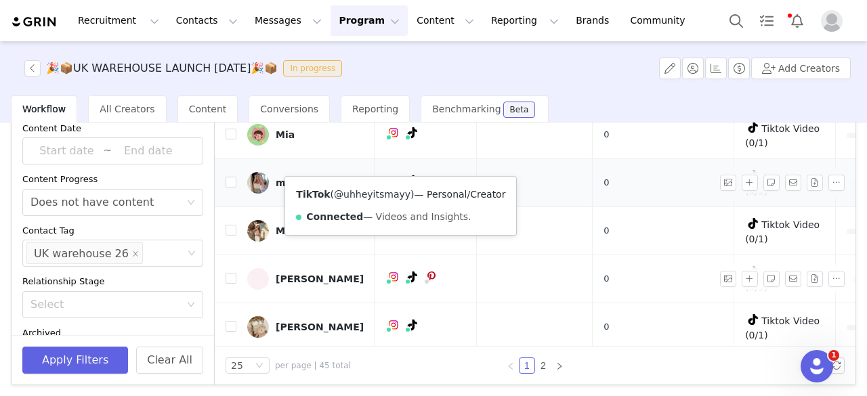
click at [381, 194] on link "@uhheyitsmayy" at bounding box center [372, 194] width 77 height 11
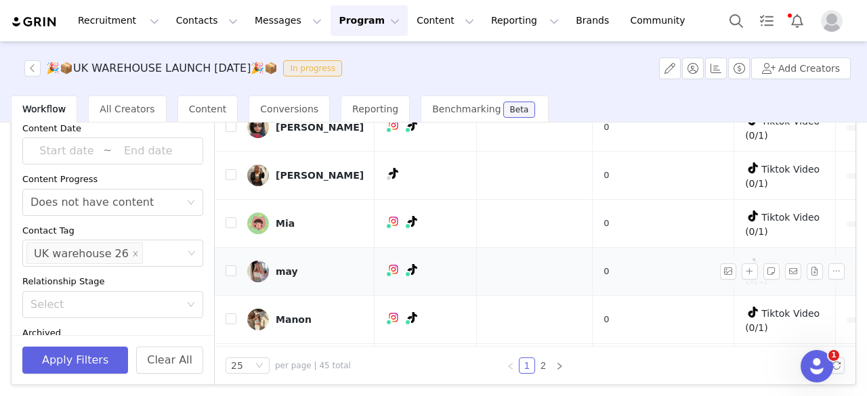
scroll to position [612, 0]
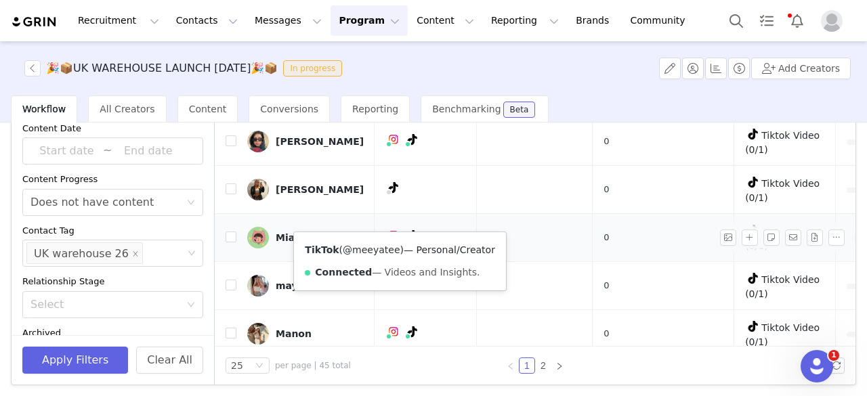
click at [378, 247] on link "@meeyatee" at bounding box center [371, 249] width 57 height 11
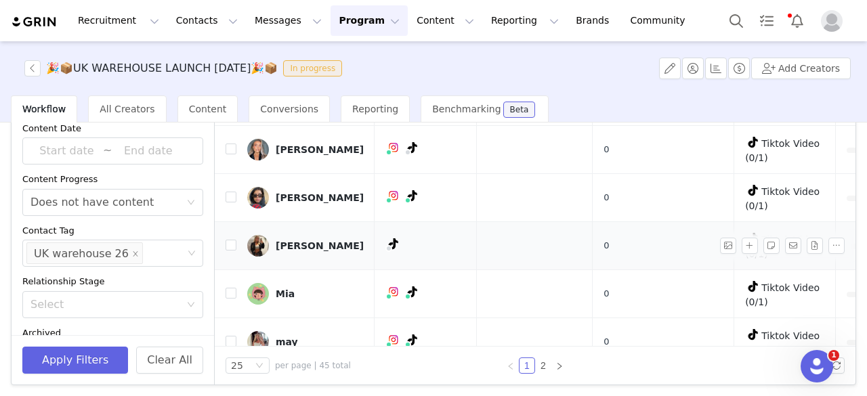
scroll to position [561, 0]
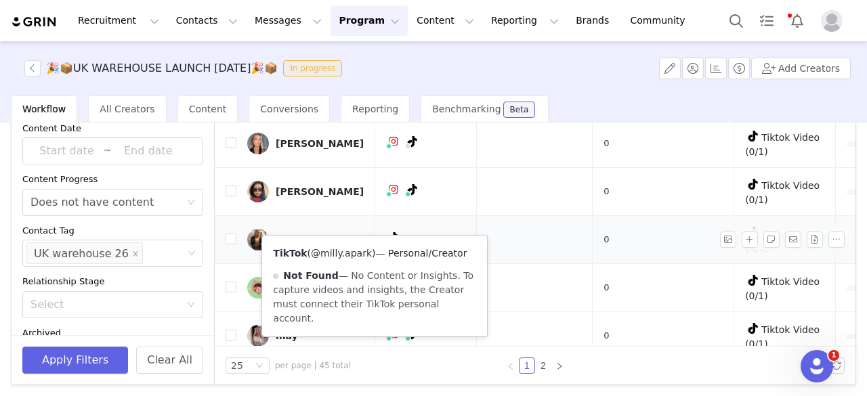
click at [343, 255] on link "@milly.apark" at bounding box center [341, 253] width 61 height 11
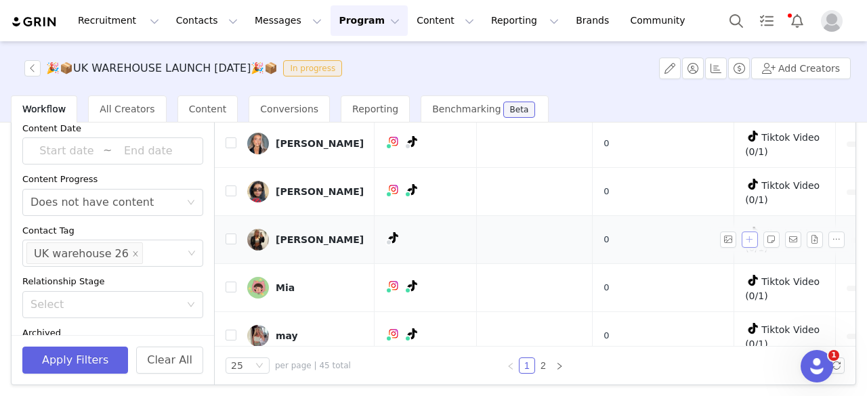
click at [742, 232] on button "button" at bounding box center [750, 240] width 16 height 16
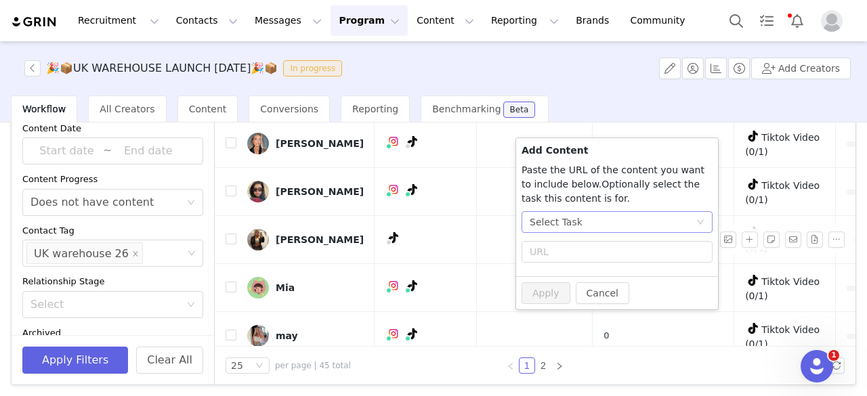
click at [627, 226] on div "Select Task" at bounding box center [613, 222] width 166 height 20
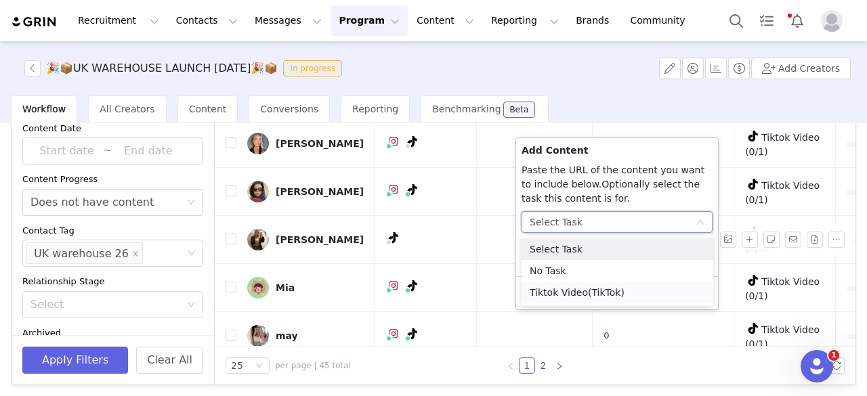
click at [580, 295] on li "Tiktok Video (TikTok)" at bounding box center [617, 293] width 192 height 22
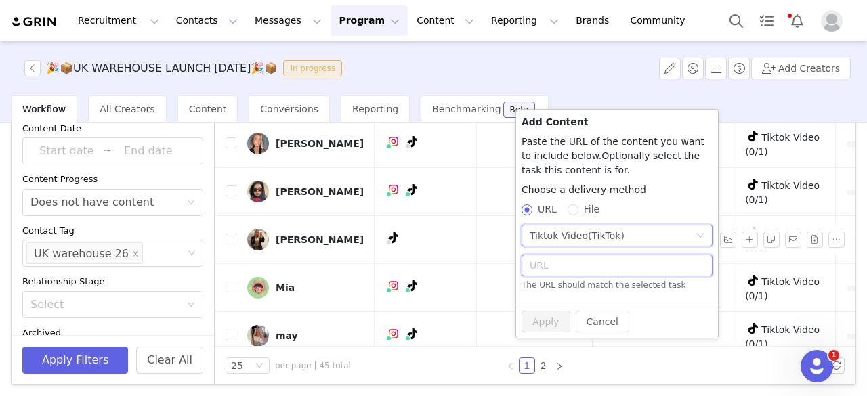
click at [567, 272] on input "text" at bounding box center [616, 266] width 191 height 22
paste input "https://www.tiktok.com/@milly.apark/video/7555921190062198038"
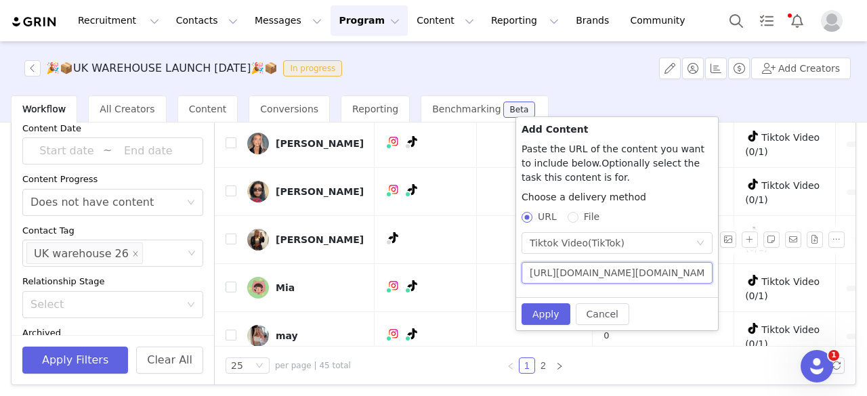
scroll to position [0, 107]
type input "https://www.tiktok.com/@milly.apark/video/7555921190062198038"
click at [540, 316] on button "Apply" at bounding box center [545, 314] width 49 height 22
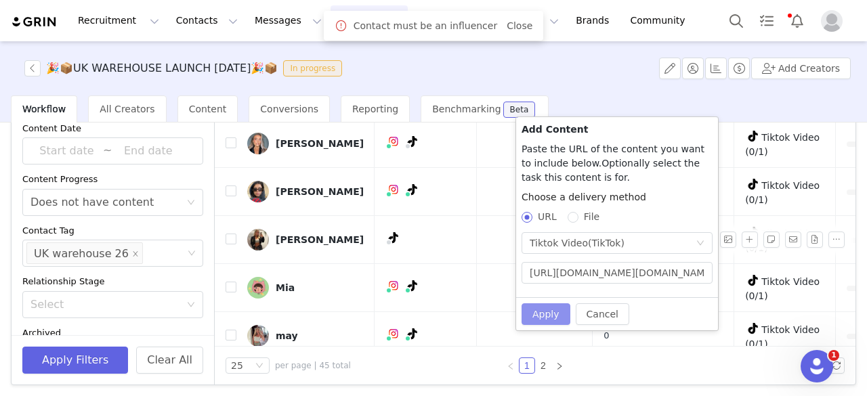
click at [539, 314] on button "Apply" at bounding box center [545, 314] width 49 height 22
click at [828, 232] on button "button" at bounding box center [836, 240] width 16 height 16
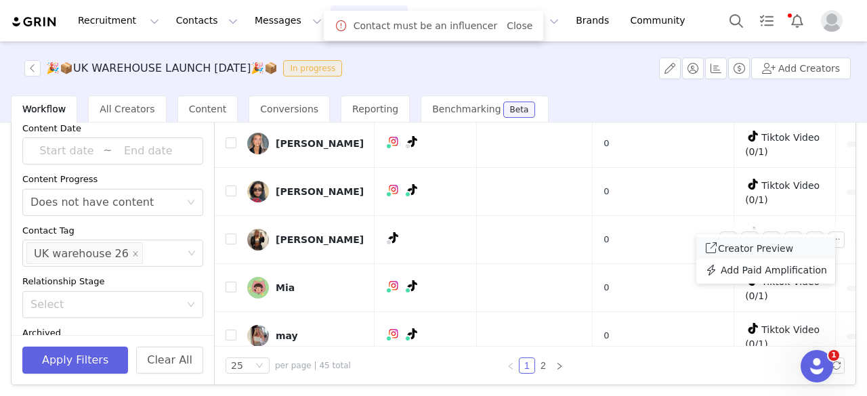
click at [780, 249] on span "Creator Preview" at bounding box center [755, 248] width 75 height 11
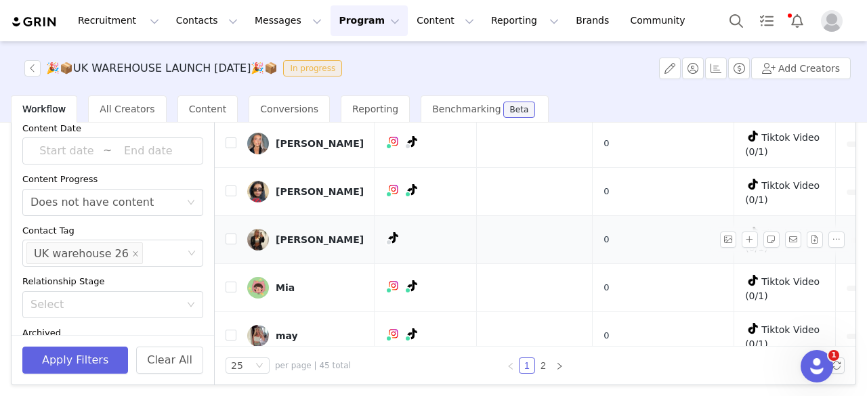
click at [314, 234] on div "Milly Apark" at bounding box center [320, 239] width 88 height 11
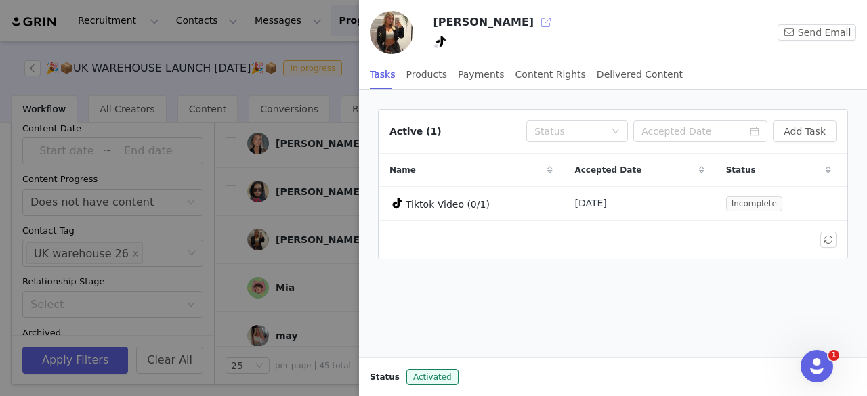
click at [535, 26] on button "button" at bounding box center [546, 23] width 22 height 22
click at [317, 156] on div at bounding box center [433, 198] width 867 height 396
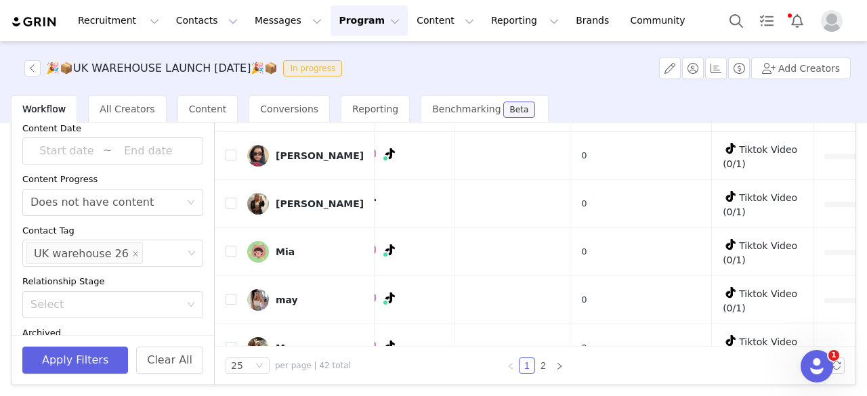
scroll to position [550, 22]
click at [742, 195] on button "button" at bounding box center [750, 203] width 16 height 16
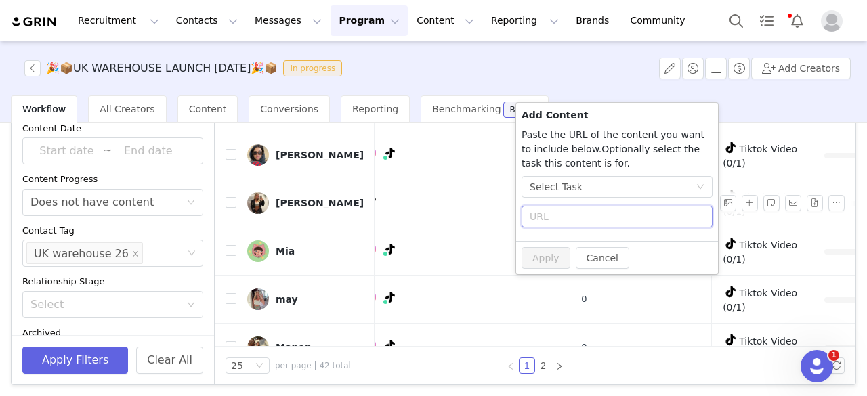
click at [647, 216] on input "text" at bounding box center [616, 217] width 191 height 22
paste input "https://www.tiktok.com/@milly.apark/video/7555921190062198038"
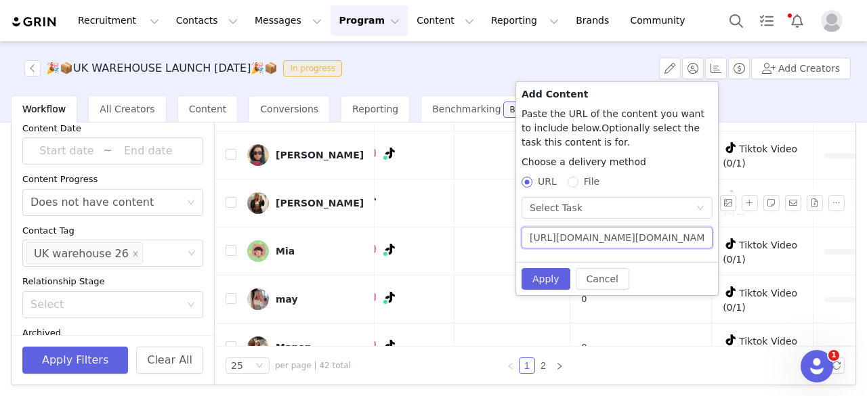
scroll to position [0, 107]
type input "https://www.tiktok.com/@milly.apark/video/7555921190062198038"
click at [545, 284] on button "Apply" at bounding box center [545, 279] width 49 height 22
click at [599, 275] on button "Cancel" at bounding box center [603, 279] width 54 height 22
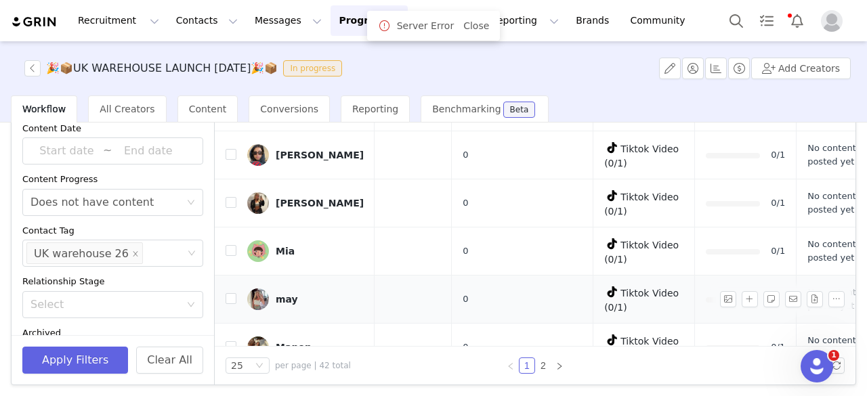
scroll to position [550, 152]
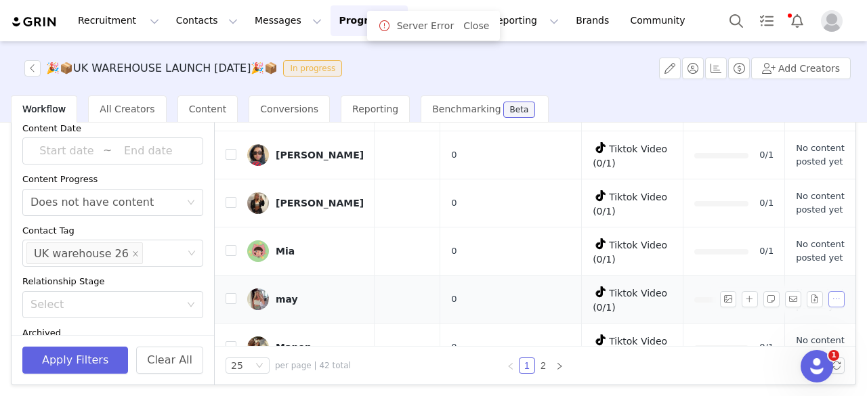
click at [828, 291] on button "button" at bounding box center [836, 299] width 16 height 16
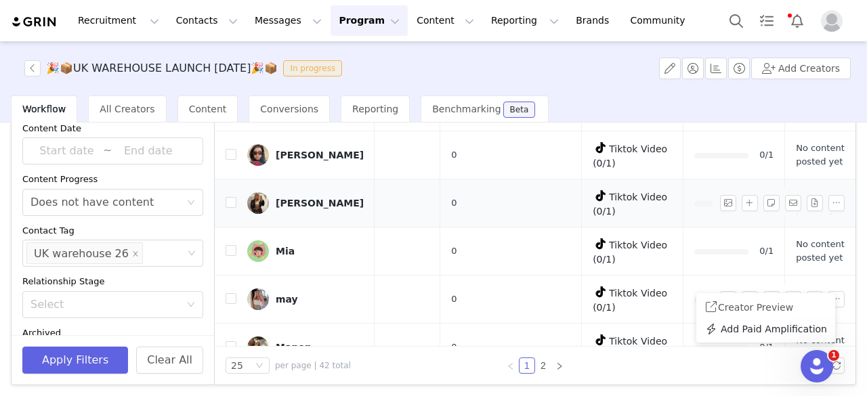
click at [307, 198] on div "Milly Apark" at bounding box center [320, 203] width 88 height 11
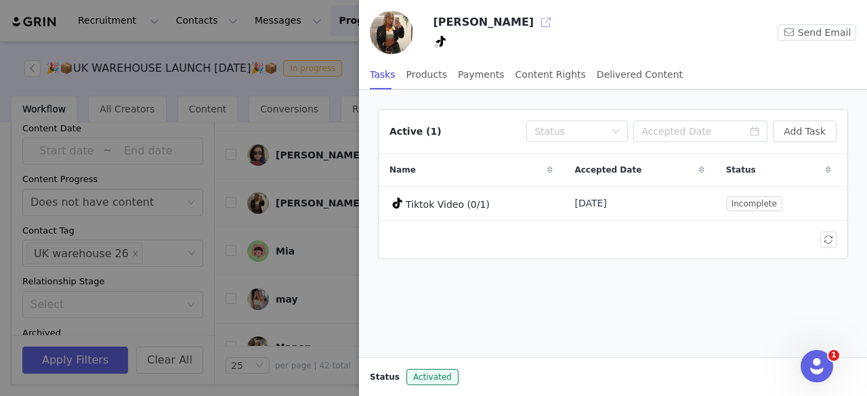
click at [535, 24] on button "button" at bounding box center [546, 23] width 22 height 22
click at [298, 129] on div at bounding box center [433, 198] width 867 height 396
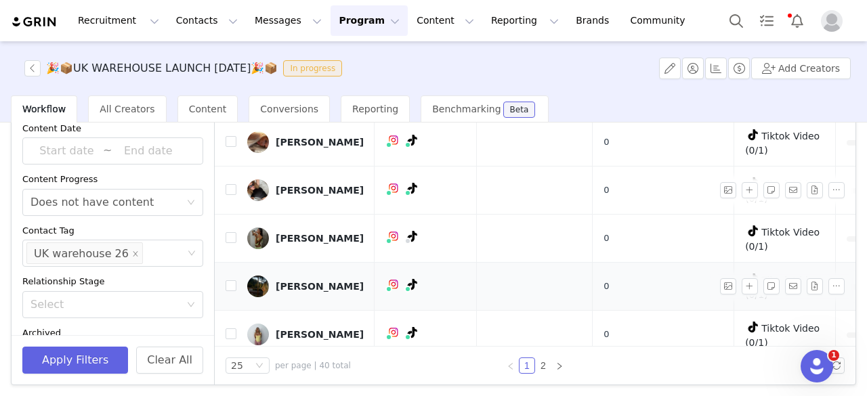
scroll to position [897, 0]
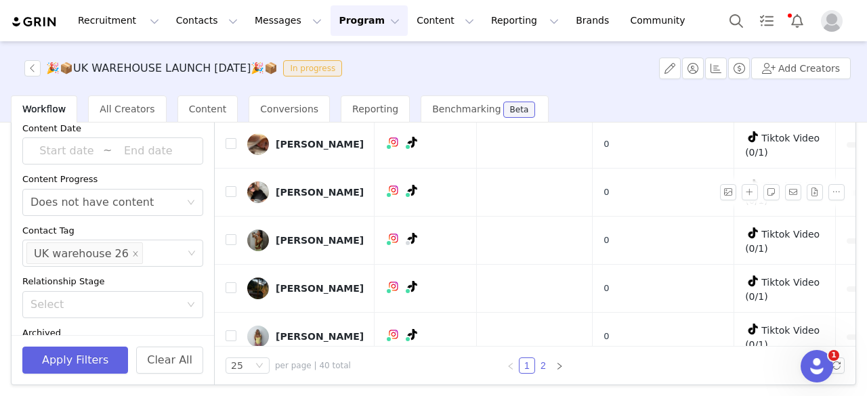
click at [536, 363] on link "2" at bounding box center [543, 365] width 15 height 15
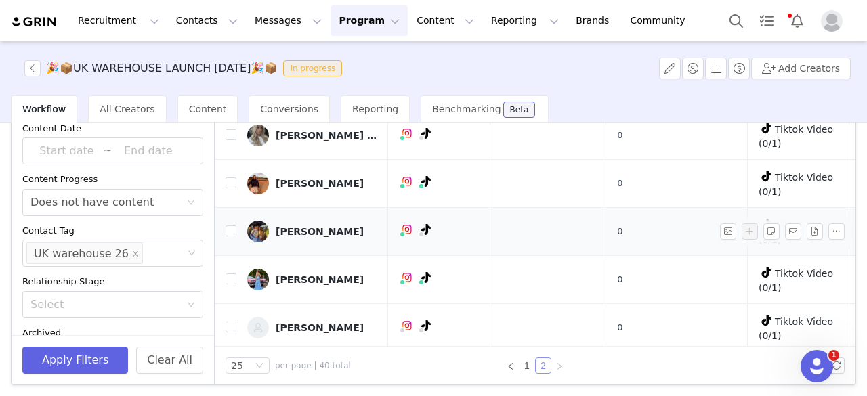
scroll to position [427, 0]
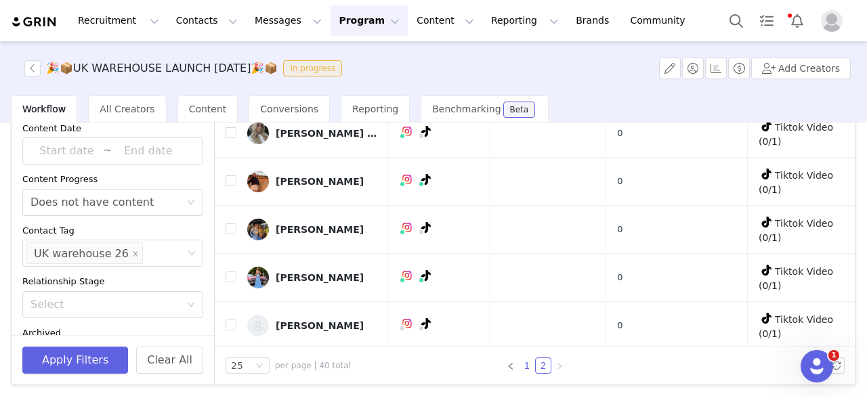
click at [521, 367] on link "1" at bounding box center [526, 365] width 15 height 15
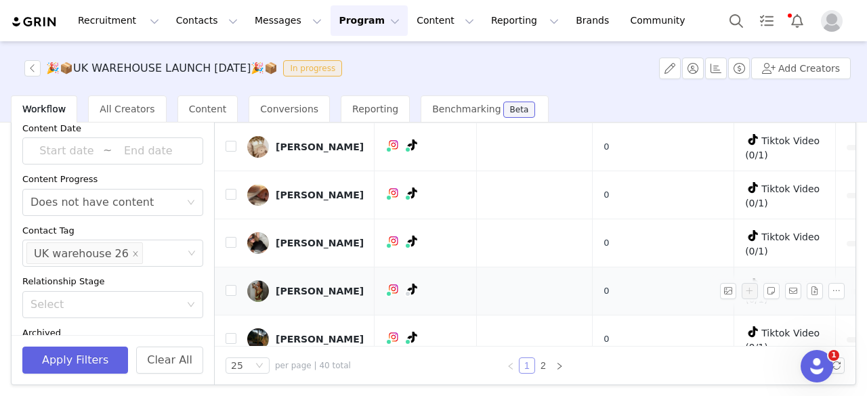
scroll to position [899, 0]
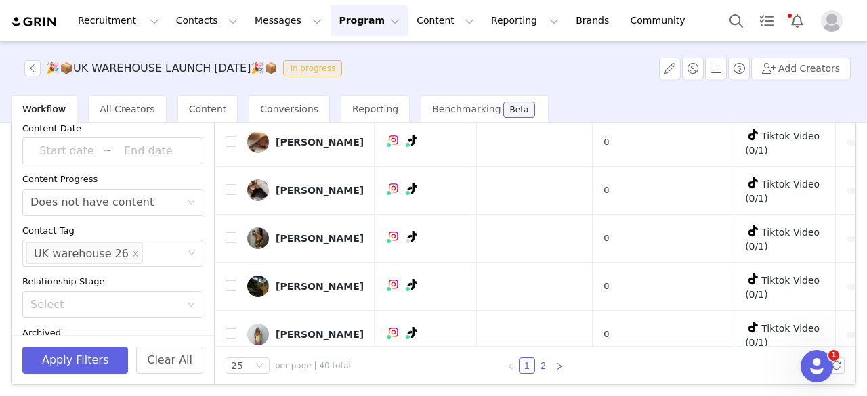
click at [542, 362] on link "2" at bounding box center [543, 365] width 15 height 15
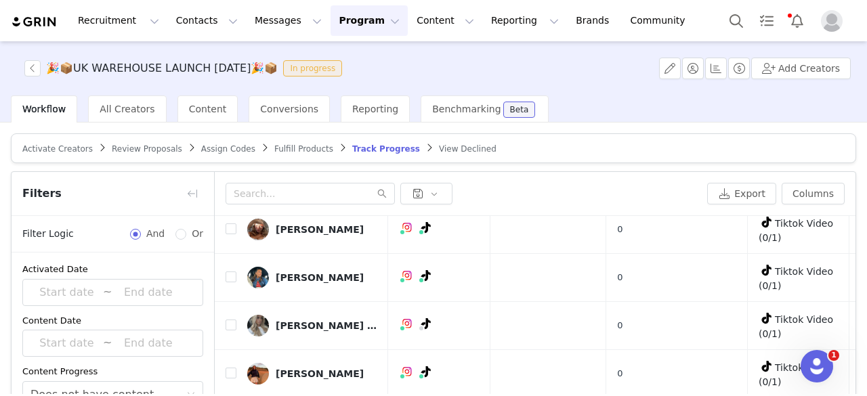
scroll to position [192, 0]
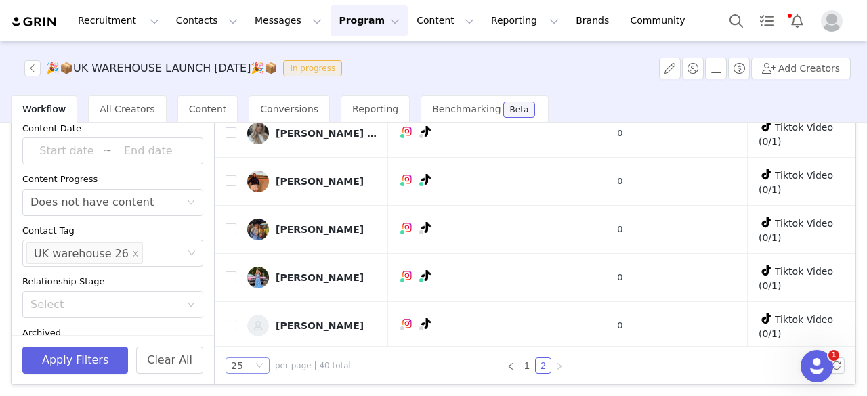
click at [253, 368] on div "25" at bounding box center [248, 366] width 44 height 16
click at [247, 323] on li "50" at bounding box center [248, 318] width 44 height 22
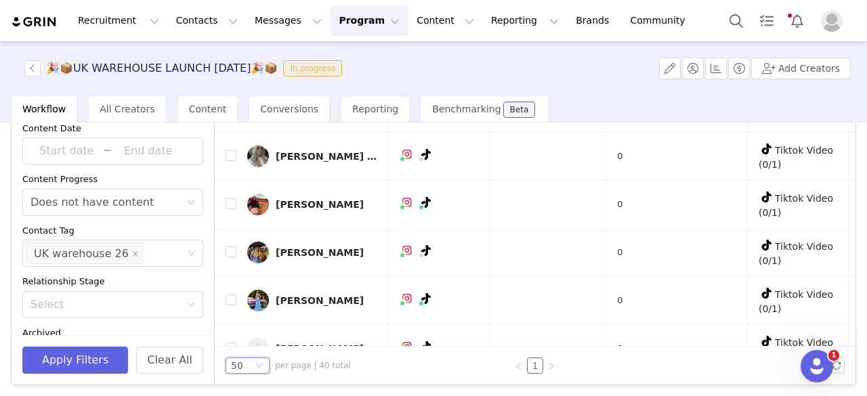
click at [252, 365] on div "50" at bounding box center [242, 365] width 22 height 15
click at [245, 339] on li "100" at bounding box center [248, 340] width 44 height 22
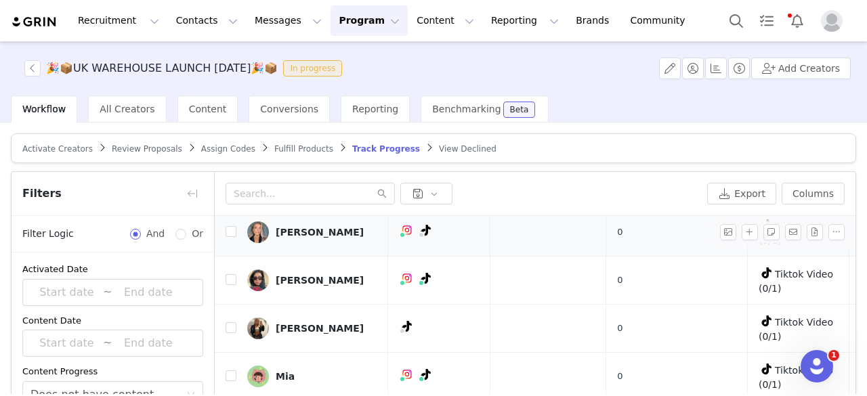
scroll to position [602, 0]
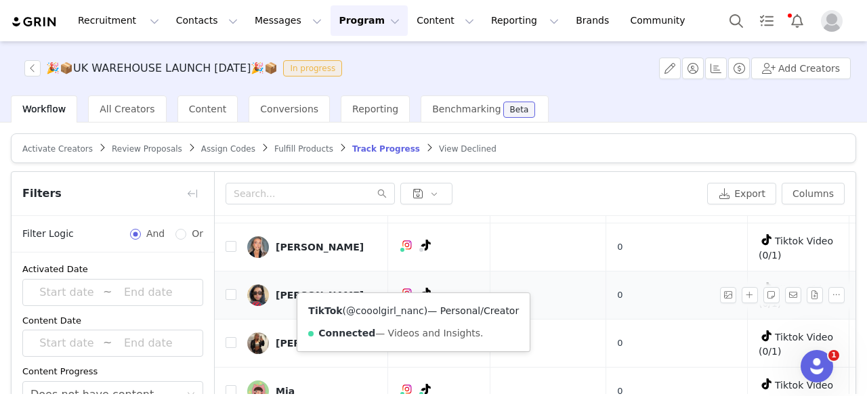
click at [387, 311] on link "@cooolgirl_nanc" at bounding box center [385, 310] width 78 height 11
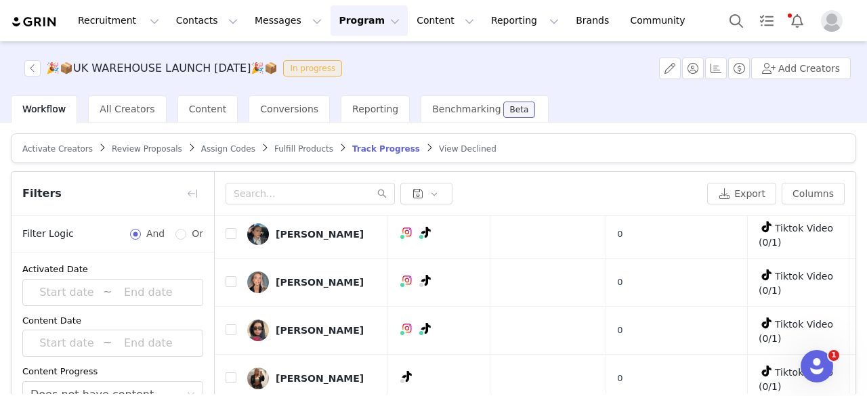
scroll to position [567, 0]
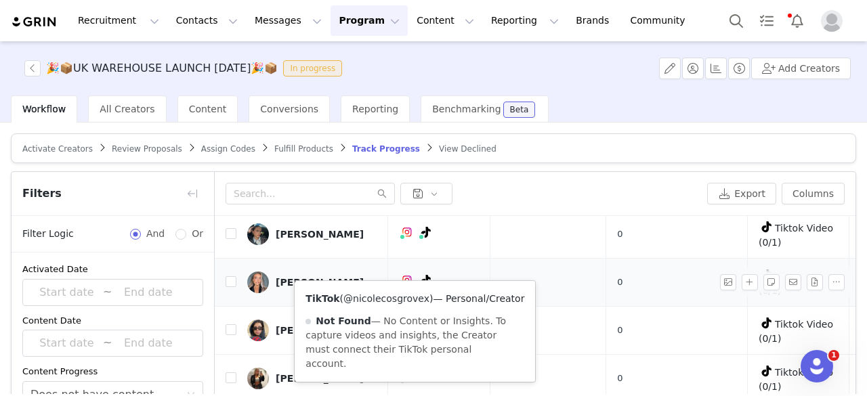
click at [390, 293] on link "@nicolecosgrovex" at bounding box center [386, 298] width 86 height 11
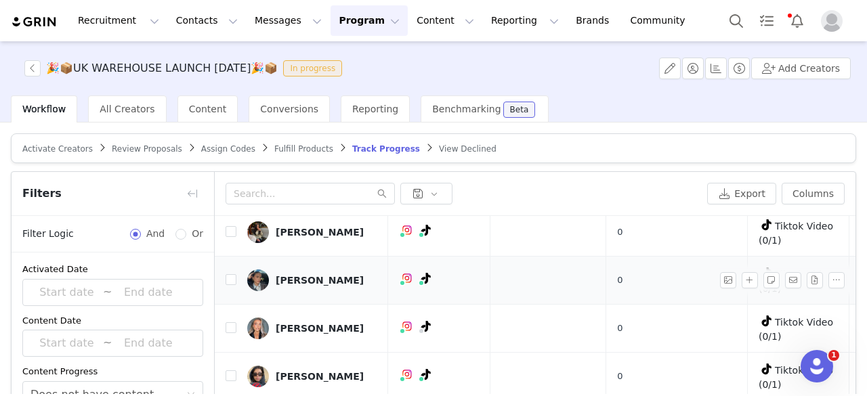
scroll to position [520, 0]
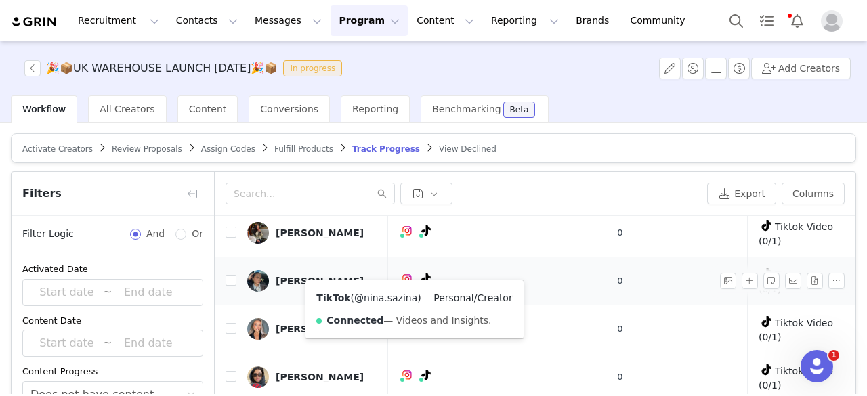
click at [391, 297] on link "@nina.sazina" at bounding box center [385, 298] width 63 height 11
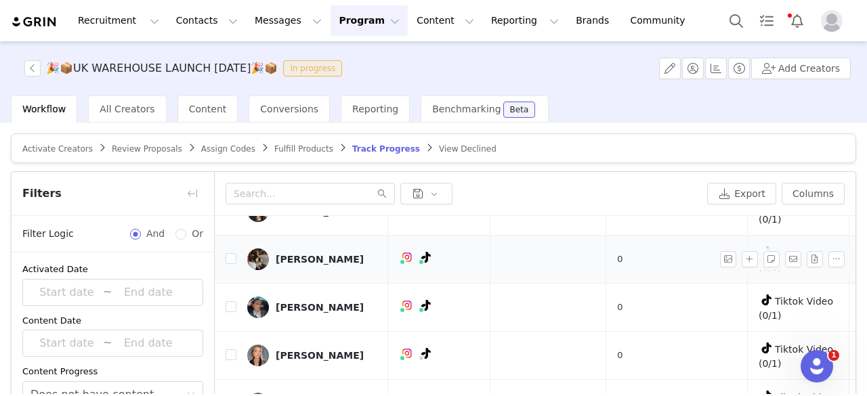
scroll to position [493, 0]
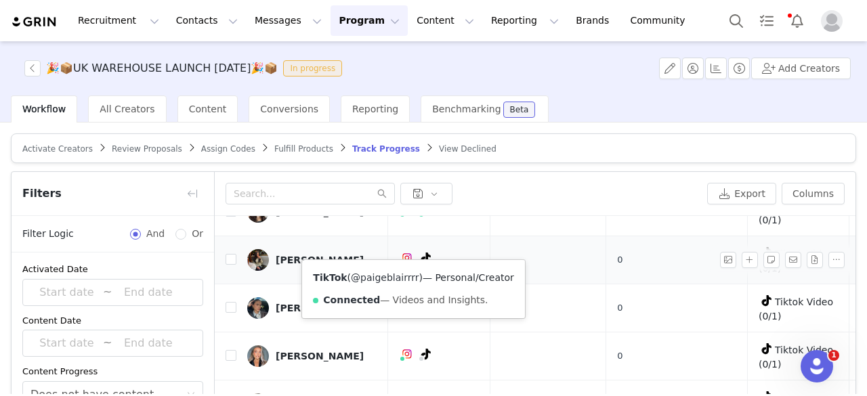
click at [387, 278] on link "@paigeblairrrr" at bounding box center [385, 277] width 68 height 11
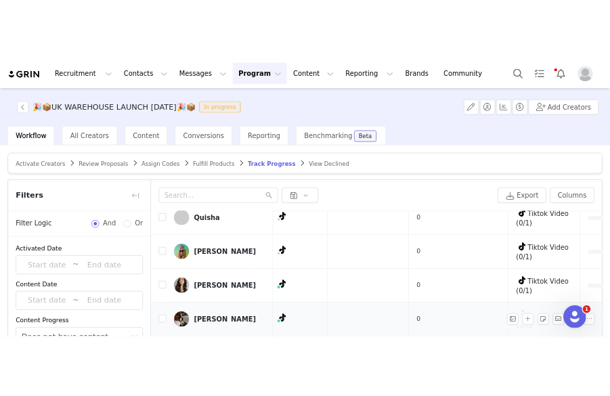
scroll to position [382, 25]
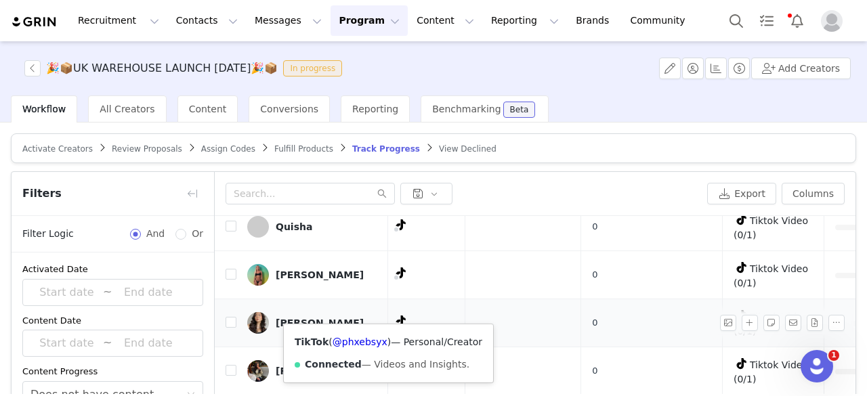
click at [396, 316] on icon at bounding box center [400, 321] width 9 height 11
click at [345, 345] on link "@phxebsyx" at bounding box center [359, 342] width 55 height 11
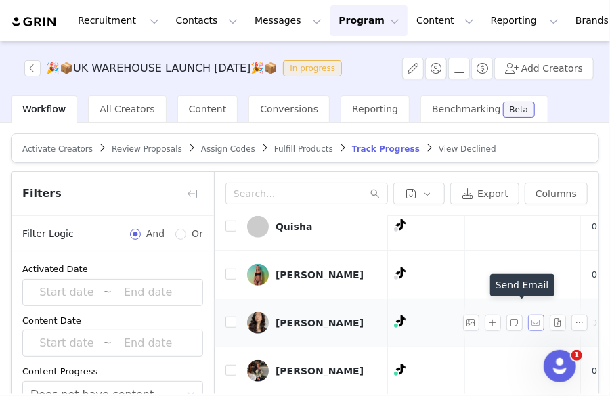
click at [528, 315] on button "button" at bounding box center [536, 323] width 16 height 16
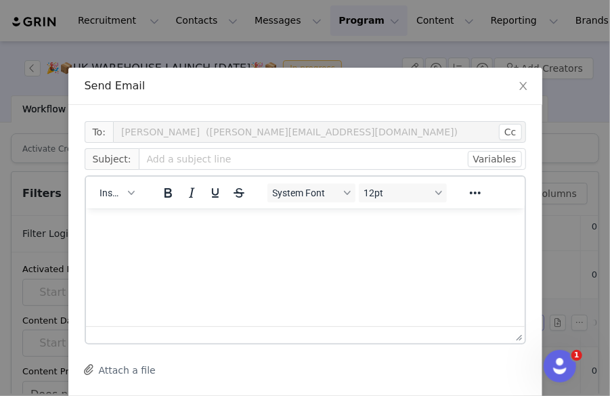
scroll to position [0, 0]
click at [520, 87] on icon "icon: close" at bounding box center [523, 86] width 11 height 11
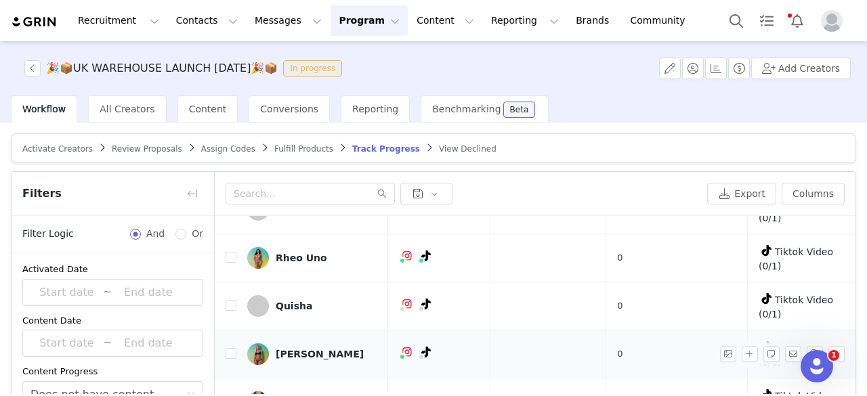
scroll to position [303, 0]
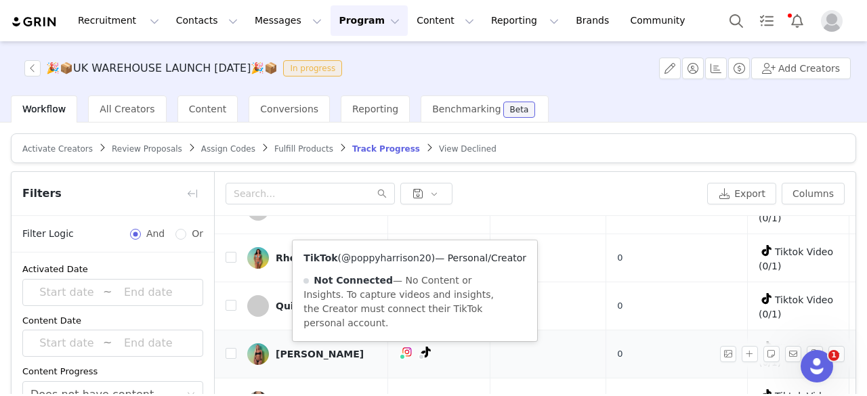
click at [386, 261] on link "@poppyharrison20" at bounding box center [386, 258] width 90 height 11
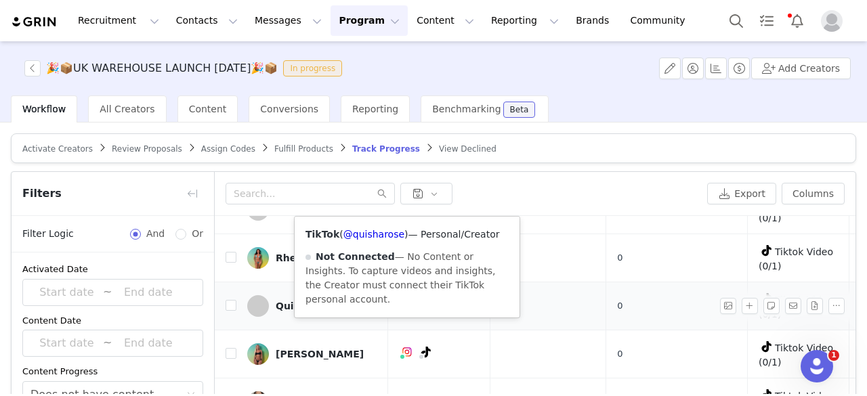
click at [412, 308] on td "TikTok ( @quisharose ) — Personal/Creator Not Connected — No Content or Insight…" at bounding box center [439, 306] width 102 height 48
click at [404, 299] on div "TikTok ( @quisharose ) — Personal/Creator Not Connected — No Content or Insight…" at bounding box center [407, 267] width 225 height 101
click at [405, 299] on div "TikTok ( @quisharose ) — Personal/Creator Not Connected — No Content or Insight…" at bounding box center [407, 267] width 225 height 101
click at [381, 232] on link "@quisharose" at bounding box center [373, 234] width 61 height 11
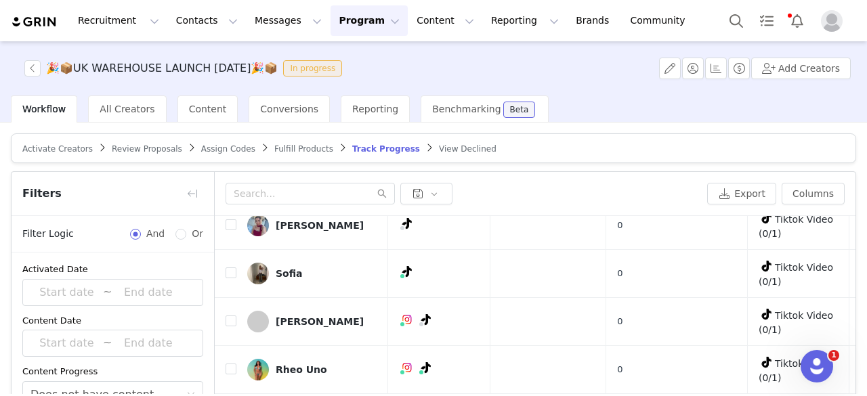
scroll to position [190, 0]
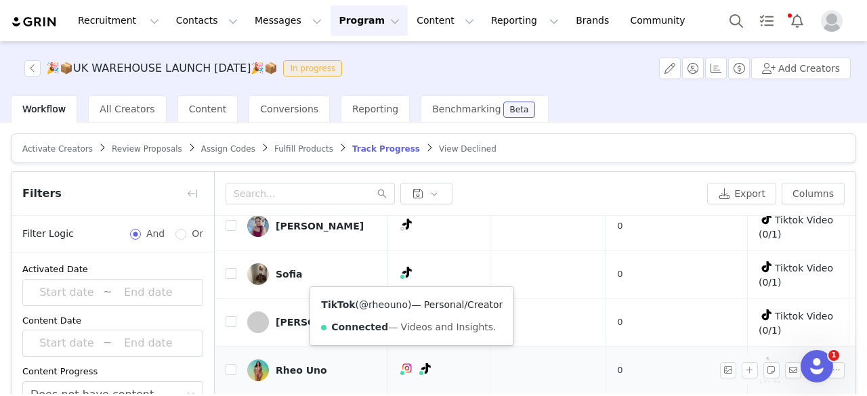
click at [383, 299] on link "@rheouno" at bounding box center [383, 304] width 49 height 11
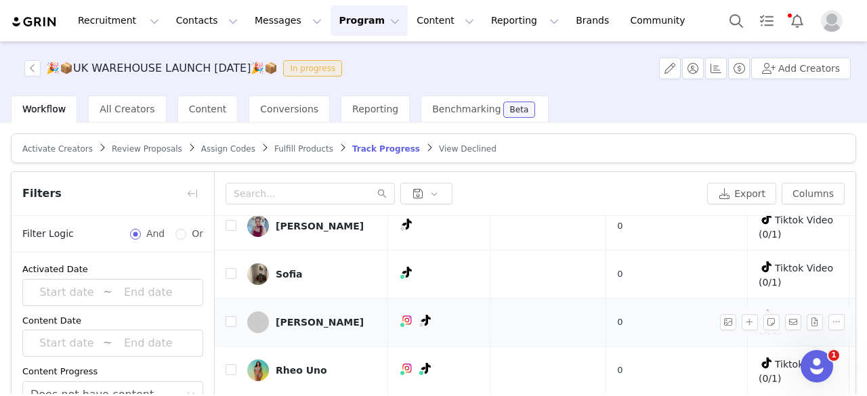
scroll to position [186, 0]
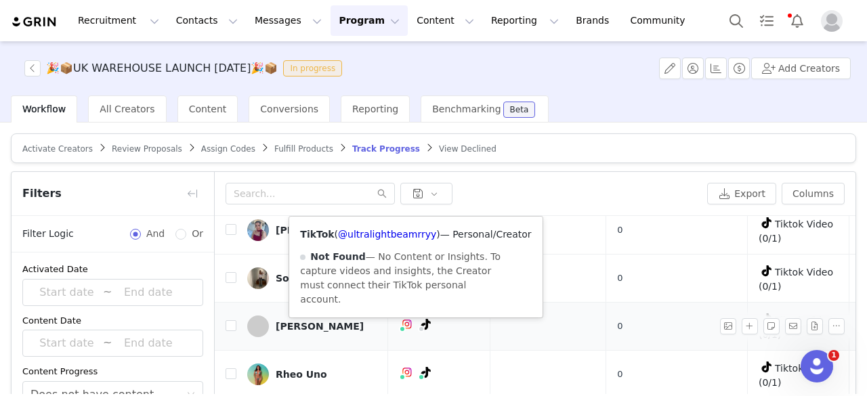
click at [421, 319] on icon at bounding box center [425, 324] width 9 height 11
click at [390, 236] on link "@ultralightbeamrryy" at bounding box center [387, 234] width 98 height 11
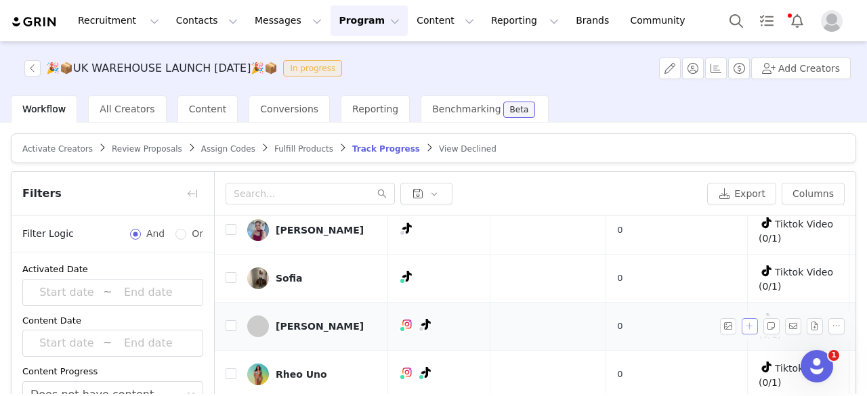
click at [742, 322] on button "button" at bounding box center [750, 326] width 16 height 16
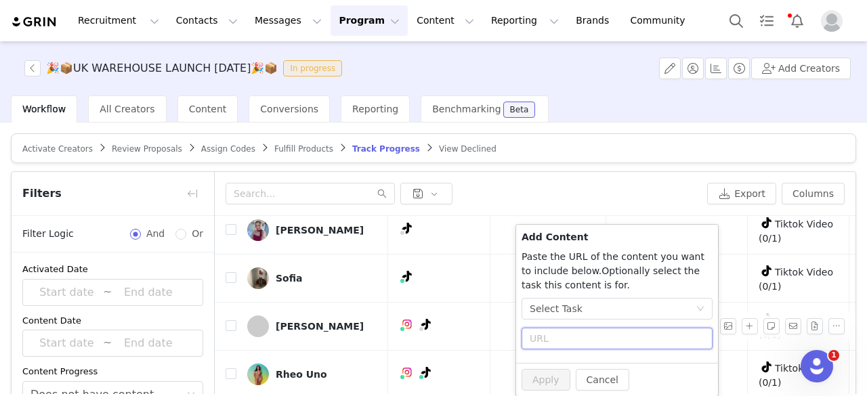
click at [615, 345] on input "text" at bounding box center [616, 339] width 191 height 22
paste input "https://www.tiktok.com/@ultralightbeamrryy/video/7556003943969541398"
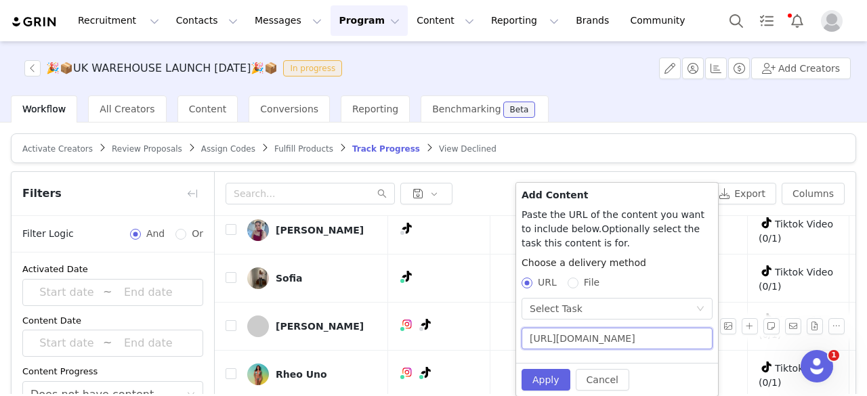
scroll to position [0, 139]
type input "https://www.tiktok.com/@ultralightbeamrryy/video/7556003943969541398"
click at [532, 376] on button "Apply" at bounding box center [545, 380] width 49 height 22
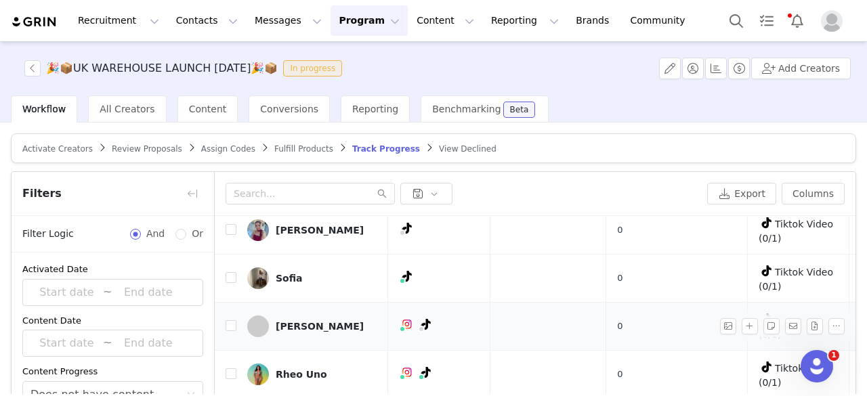
click at [325, 321] on div "Satine Thomson" at bounding box center [320, 326] width 88 height 11
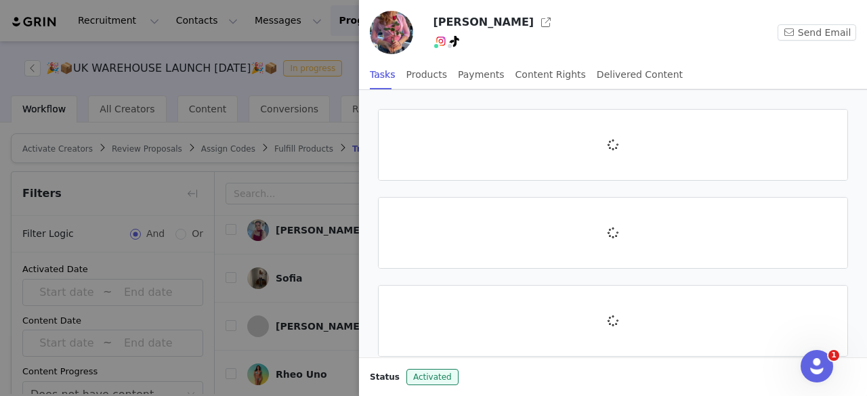
click at [318, 318] on div at bounding box center [433, 198] width 867 height 396
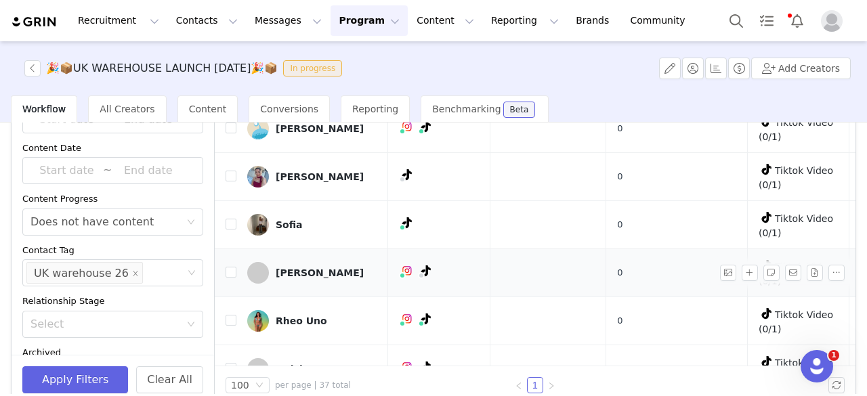
scroll to position [68, 0]
click at [321, 267] on div "Satine Thomson" at bounding box center [320, 272] width 88 height 11
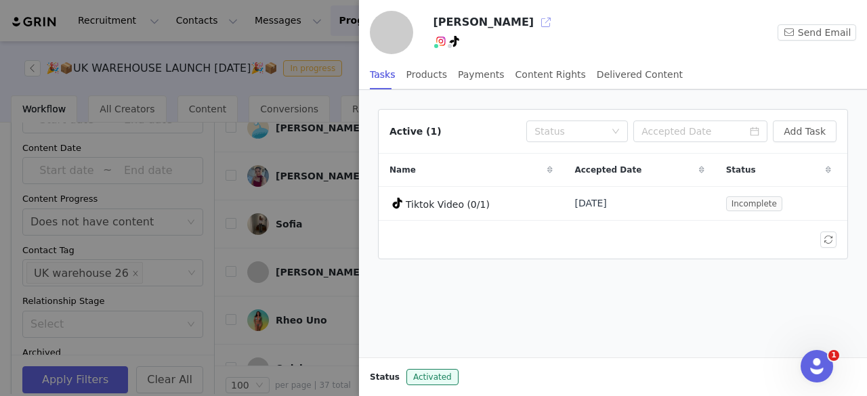
click at [535, 22] on button "button" at bounding box center [546, 23] width 22 height 22
click at [303, 259] on div at bounding box center [433, 198] width 867 height 396
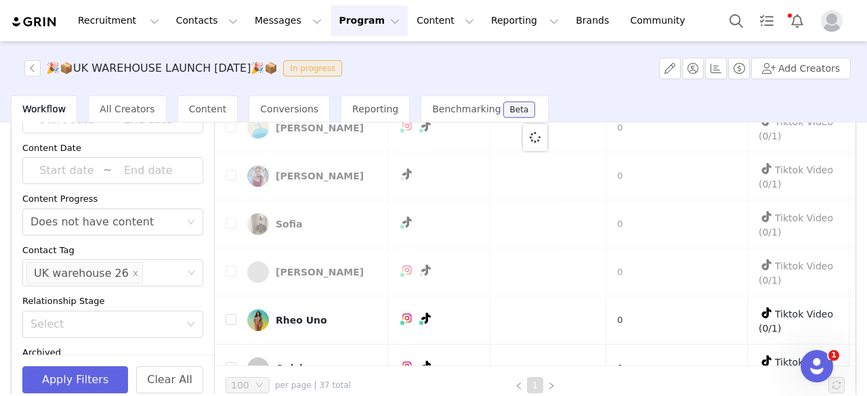
scroll to position [0, 0]
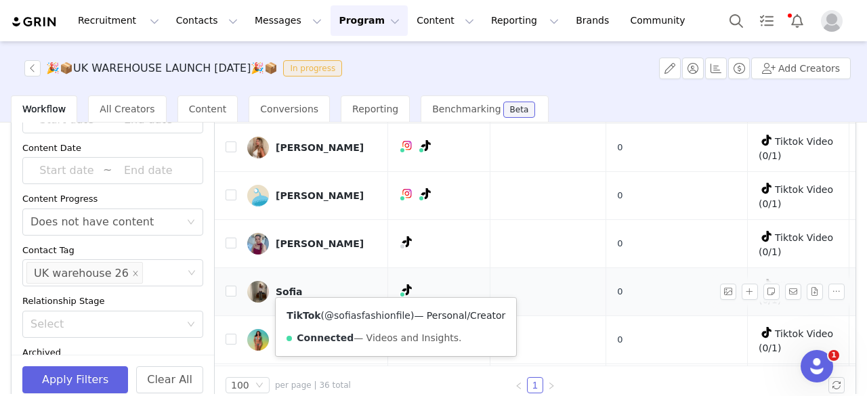
click at [379, 312] on link "@sofiasfashionfile" at bounding box center [367, 315] width 86 height 11
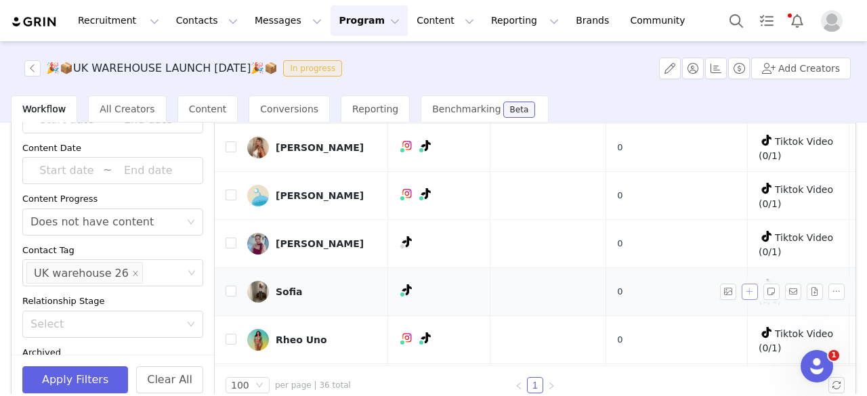
click at [742, 289] on button "button" at bounding box center [750, 292] width 16 height 16
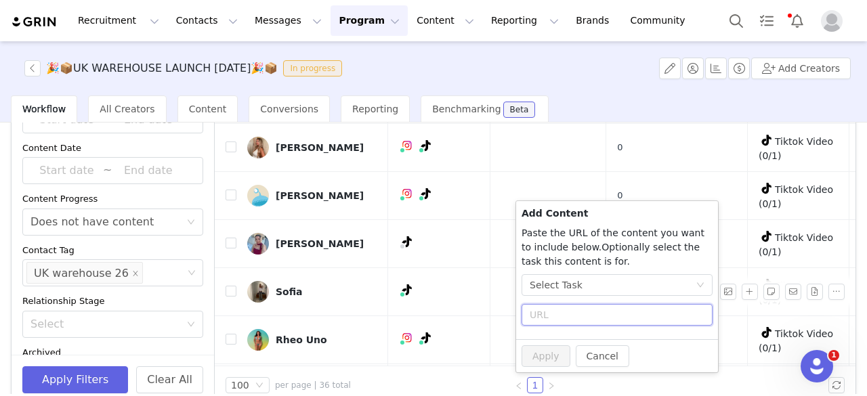
click at [638, 314] on input "text" at bounding box center [616, 315] width 191 height 22
paste input "https://www.tiktok.com/@ultralightbeamrryy/video/7556003943969541398"
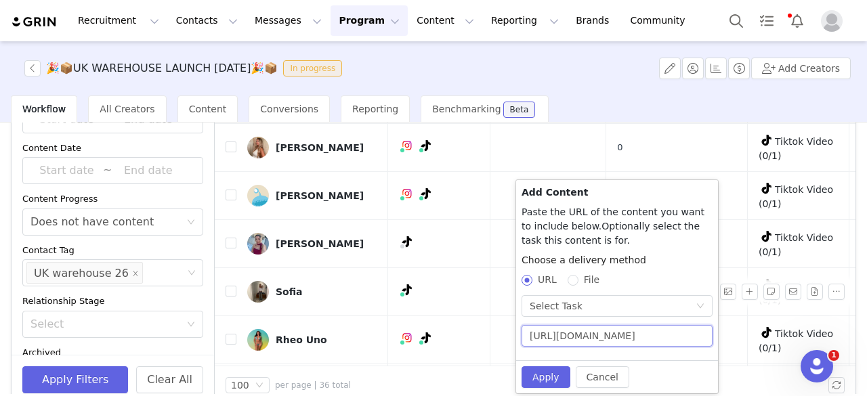
type input "https://www.tiktok.com"
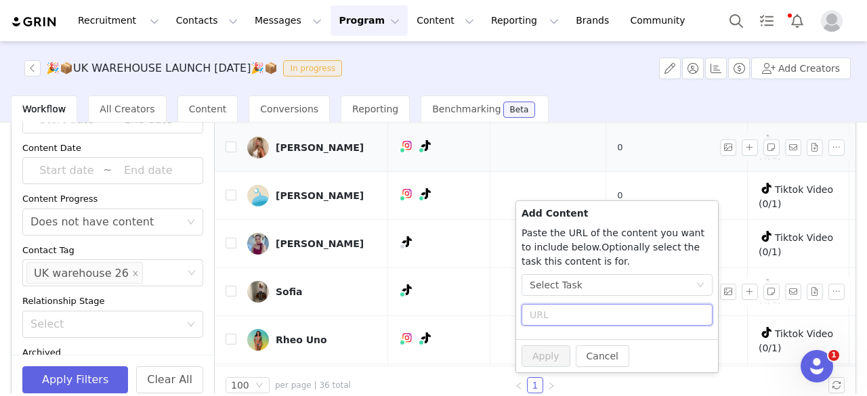
paste input "text"
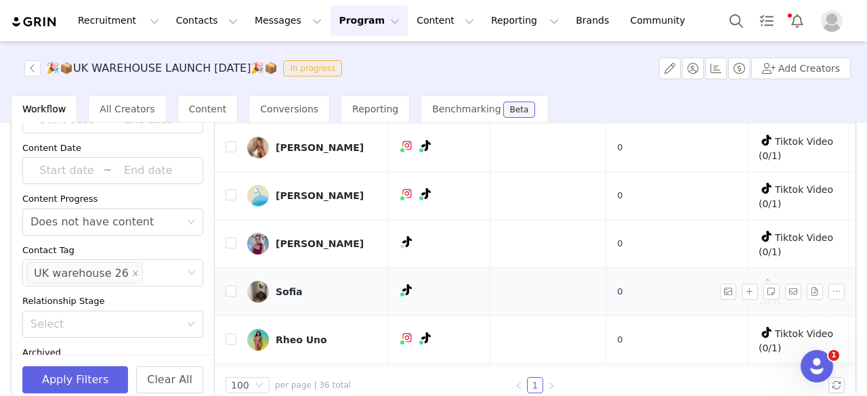
click at [281, 286] on div "Sofia" at bounding box center [289, 291] width 27 height 11
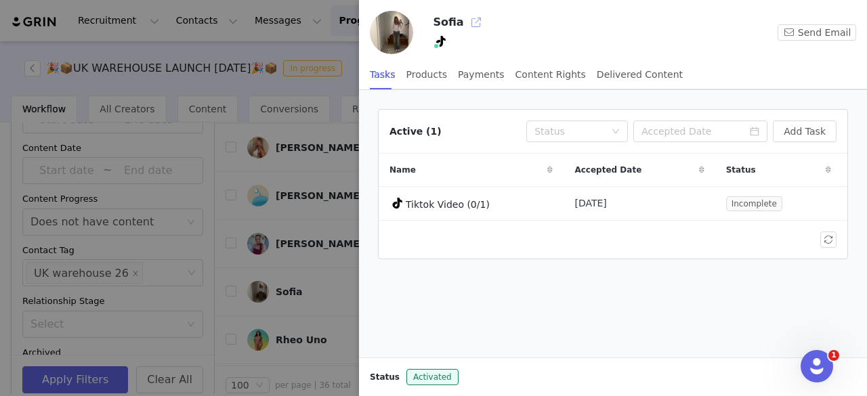
click at [473, 24] on button "button" at bounding box center [476, 23] width 22 height 22
click at [245, 211] on div at bounding box center [433, 198] width 867 height 396
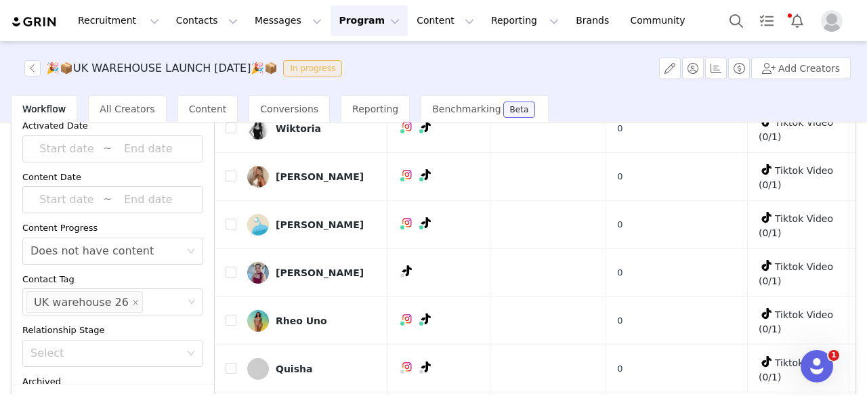
scroll to position [144, 0]
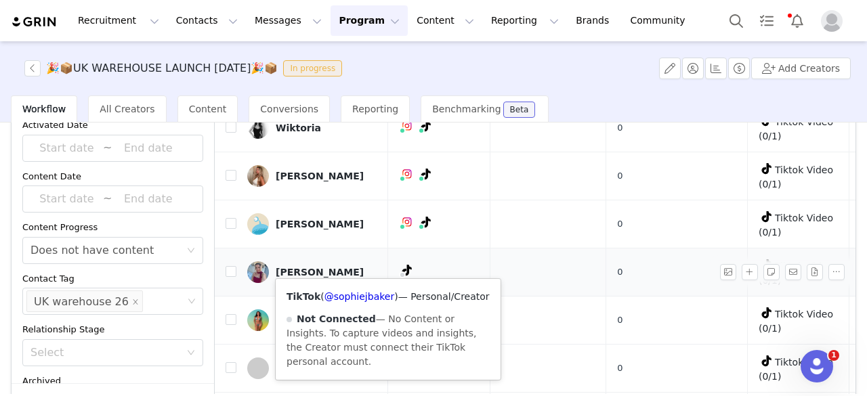
click at [399, 272] on span at bounding box center [402, 275] width 7 height 7
click at [359, 293] on link "@sophiejbaker" at bounding box center [359, 296] width 70 height 11
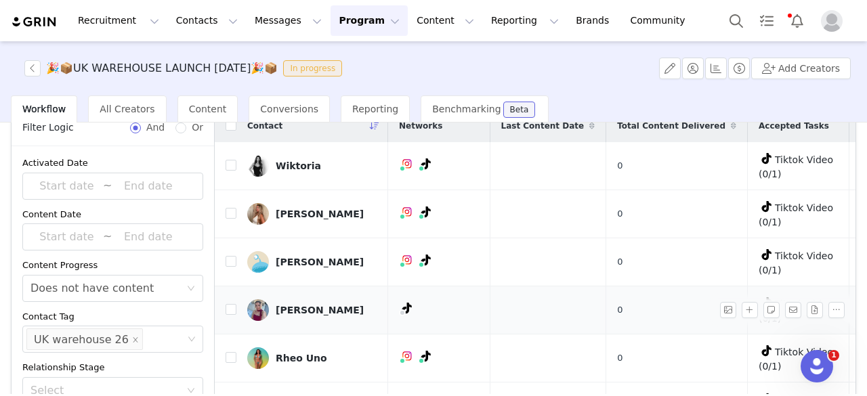
scroll to position [104, 0]
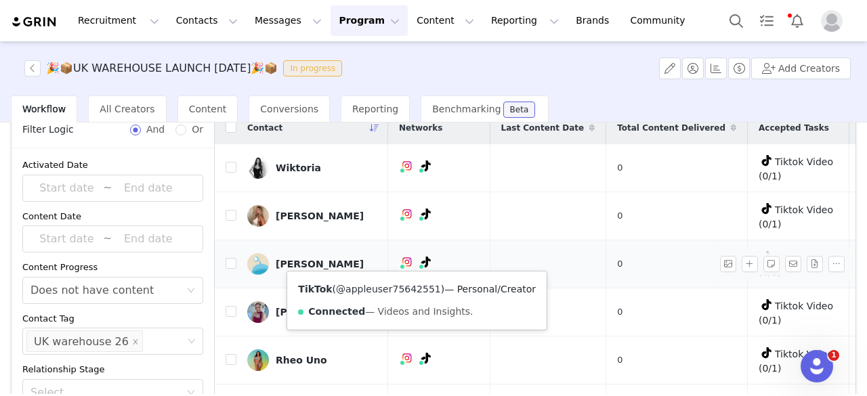
click at [403, 291] on link "@appleuser75642551" at bounding box center [388, 289] width 105 height 11
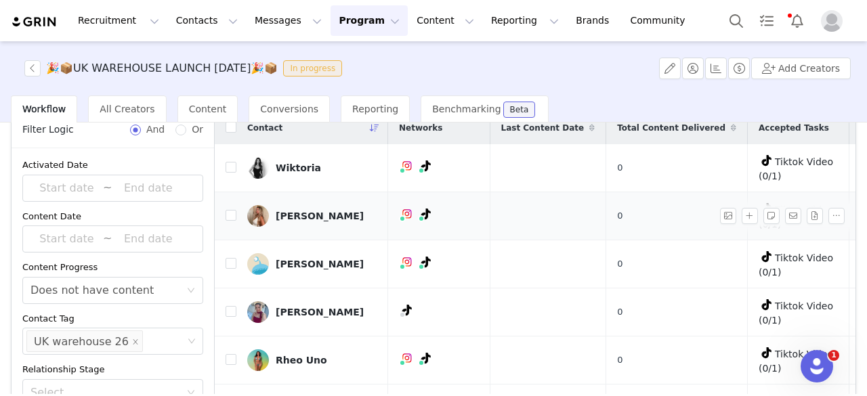
scroll to position [0, 2]
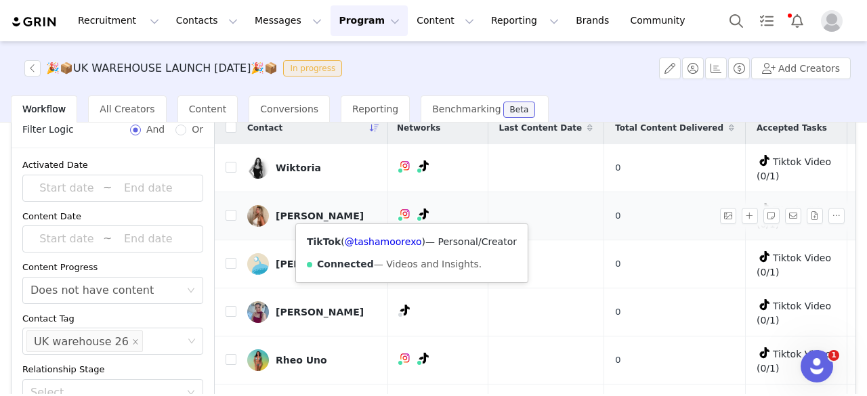
click at [419, 213] on icon at bounding box center [423, 214] width 9 height 11
click at [382, 244] on link "@tashamoorexo" at bounding box center [383, 241] width 77 height 11
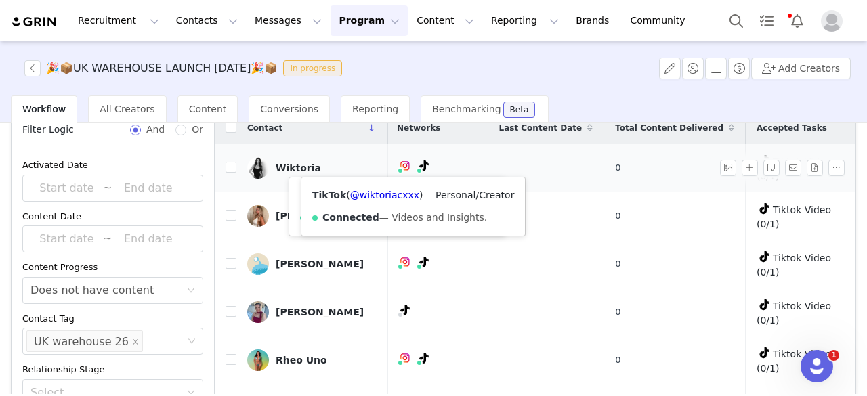
click at [419, 165] on icon at bounding box center [423, 166] width 9 height 11
click at [398, 193] on link "@wiktoriacxxx" at bounding box center [383, 195] width 69 height 11
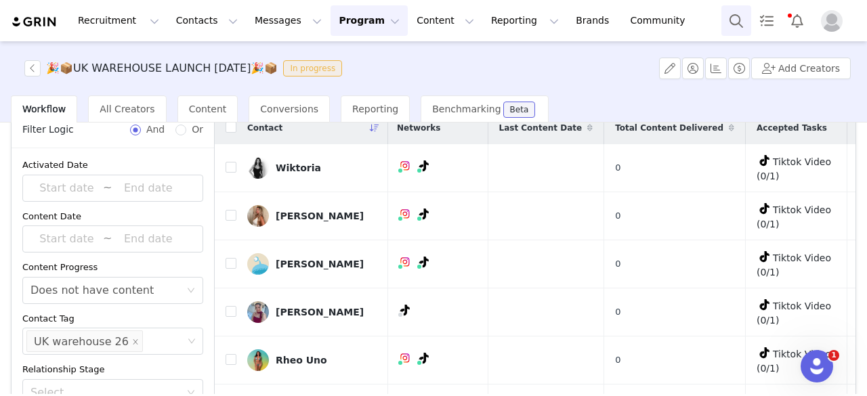
click at [735, 17] on button "Search" at bounding box center [736, 20] width 30 height 30
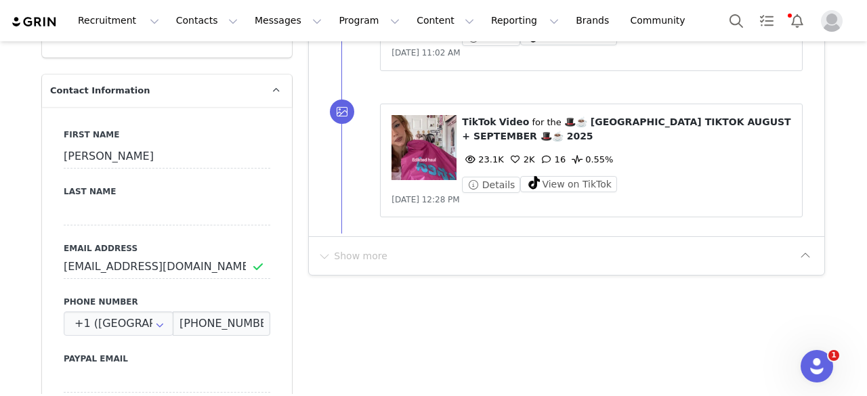
scroll to position [215, 0]
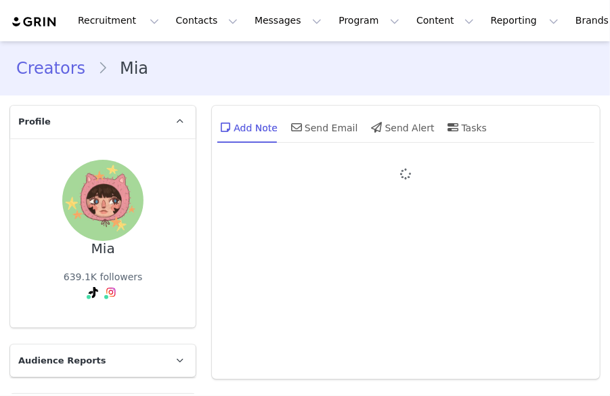
type input "+1 ([GEOGRAPHIC_DATA])"
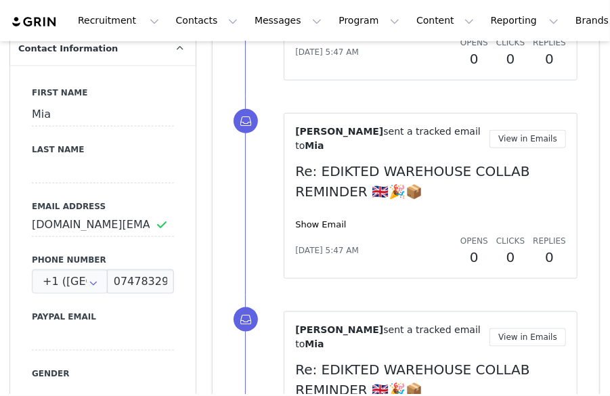
drag, startPoint x: 30, startPoint y: 222, endPoint x: 37, endPoint y: 226, distance: 8.2
click at [37, 226] on div "First Name Mia Last Name Email Address meeyatee.business@gmail.com Phone Number…" at bounding box center [103, 312] width 186 height 495
click at [33, 226] on input "meeyatee.business@gmail.com" at bounding box center [103, 225] width 142 height 24
drag, startPoint x: 34, startPoint y: 226, endPoint x: 245, endPoint y: 259, distance: 213.9
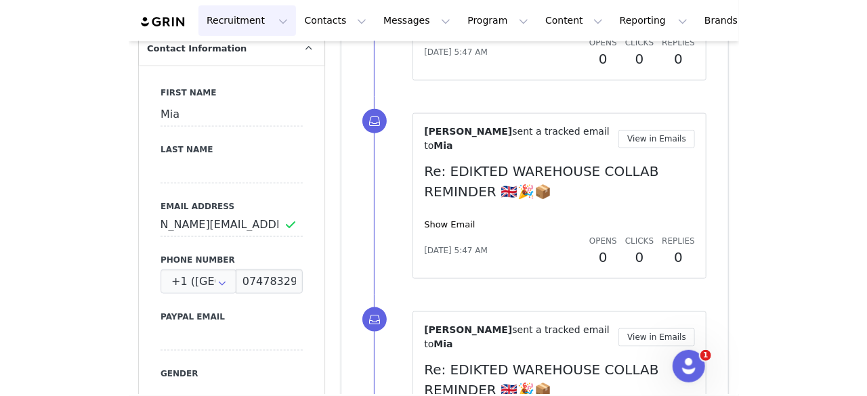
scroll to position [0, 0]
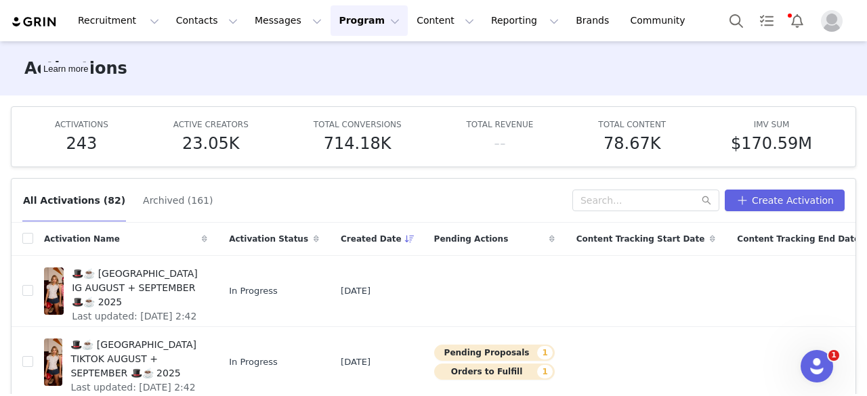
scroll to position [104, 0]
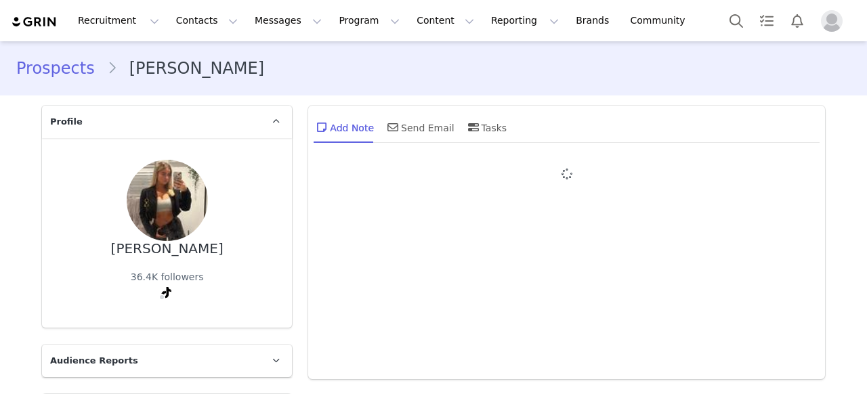
type input "+1 ([GEOGRAPHIC_DATA])"
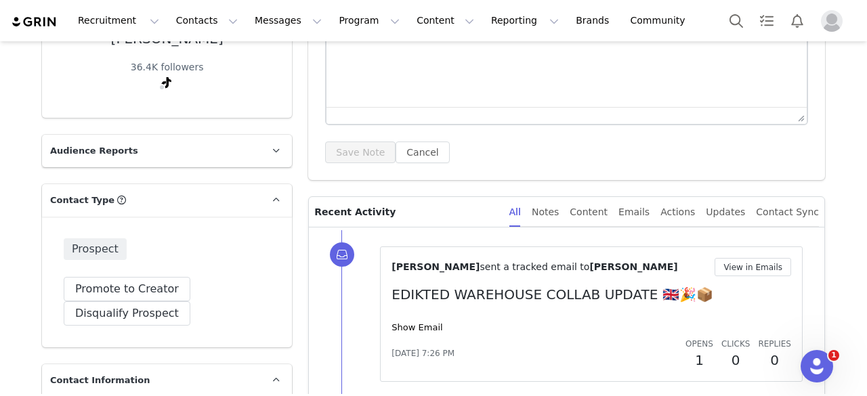
scroll to position [291, 0]
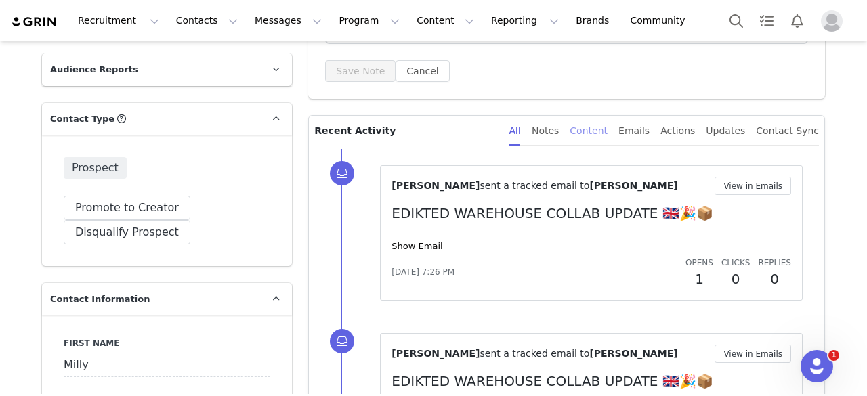
click at [600, 132] on div "Content" at bounding box center [589, 131] width 38 height 30
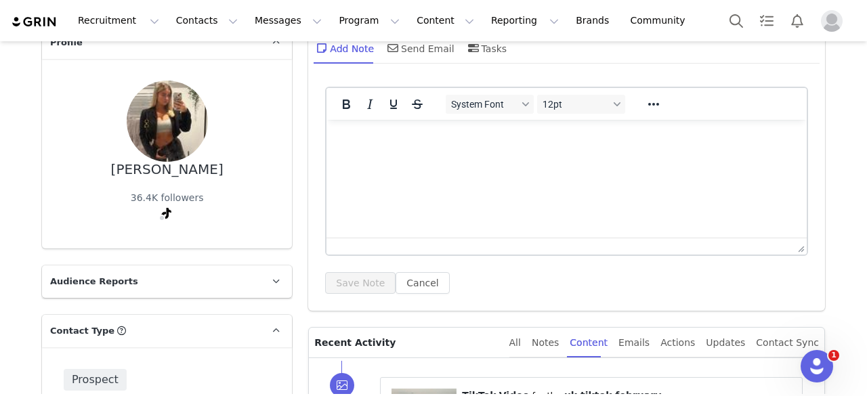
scroll to position [56, 0]
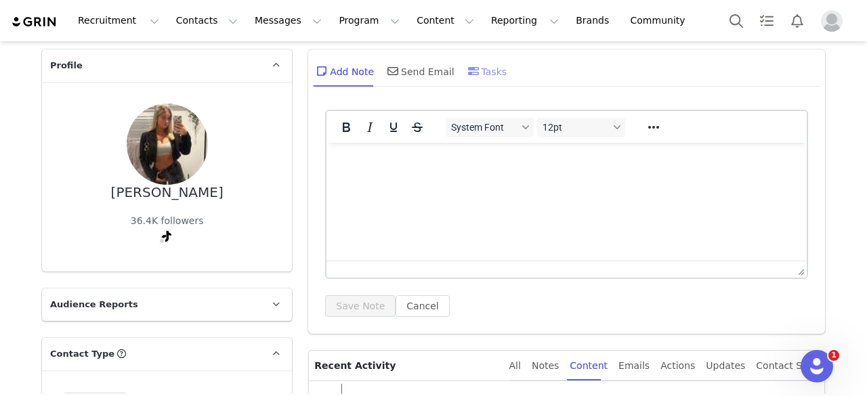
click at [482, 78] on div "Tasks" at bounding box center [486, 71] width 42 height 33
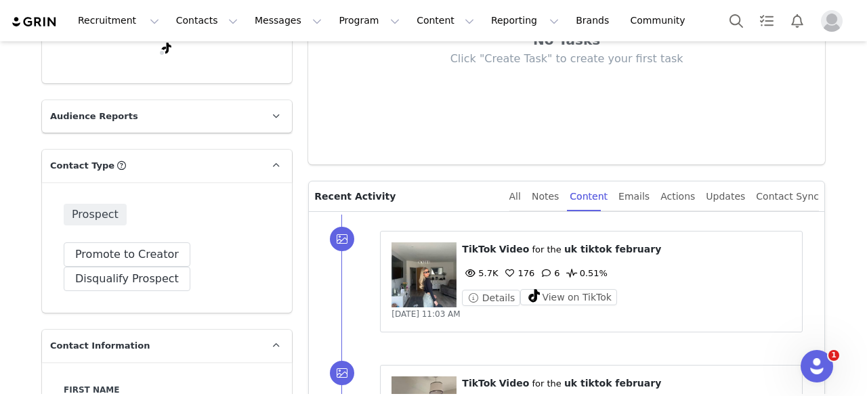
scroll to position [247, 0]
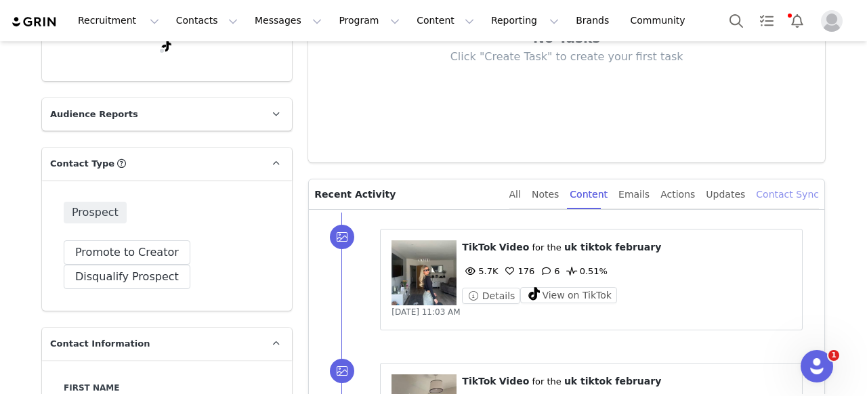
click at [794, 196] on div "Contact Sync" at bounding box center [787, 194] width 63 height 30
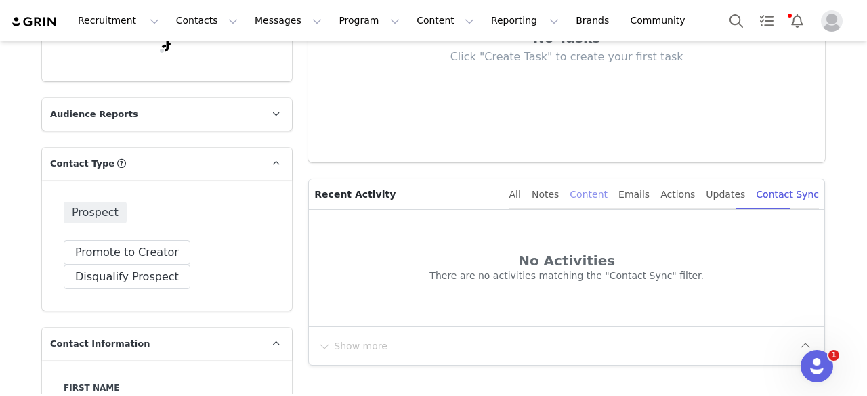
click at [607, 196] on div "Content" at bounding box center [589, 194] width 38 height 30
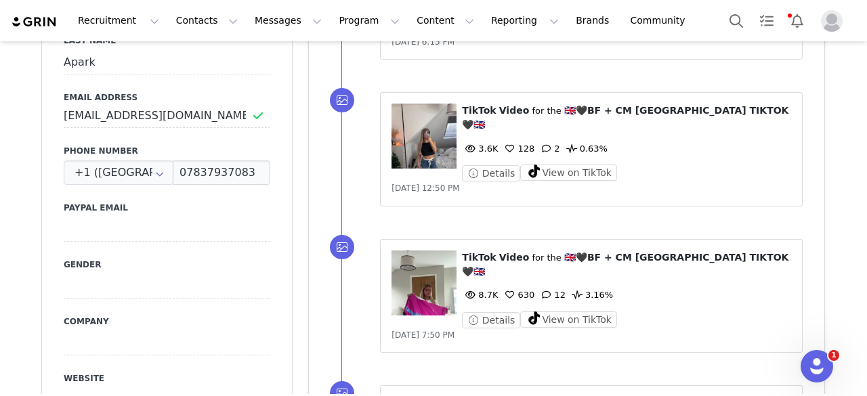
scroll to position [652, 0]
click at [336, 381] on span at bounding box center [342, 393] width 24 height 24
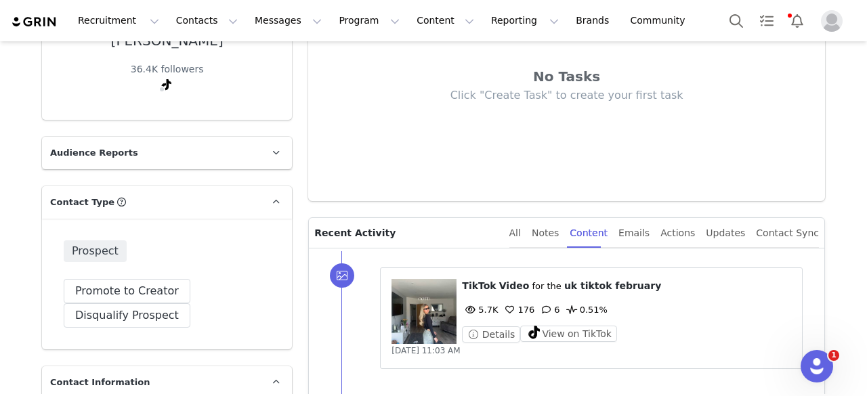
scroll to position [0, 0]
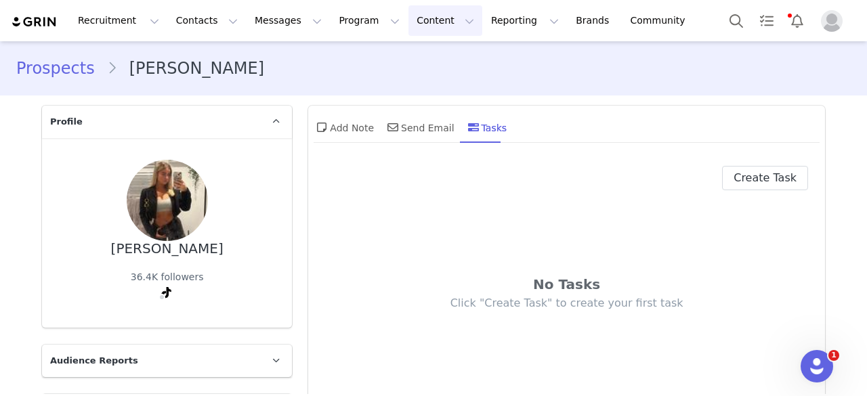
click at [408, 22] on button "Content Content" at bounding box center [445, 20] width 74 height 30
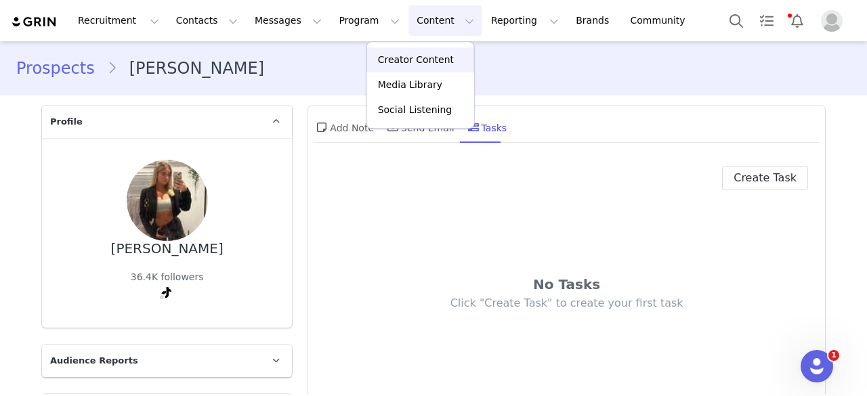
click at [391, 59] on p "Creator Content" at bounding box center [416, 60] width 76 height 14
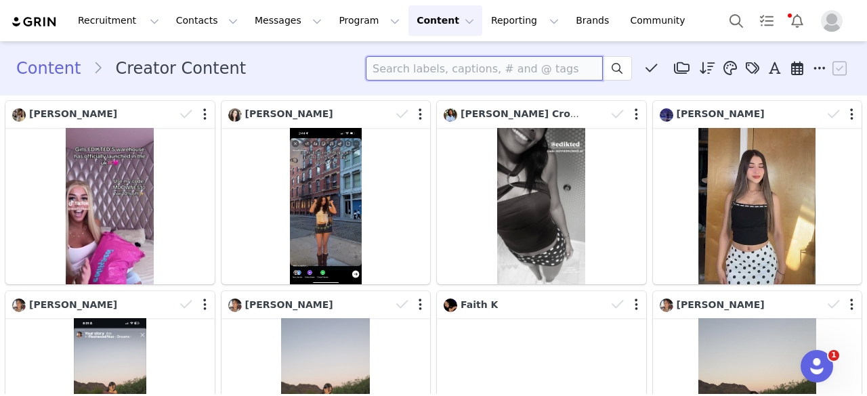
click at [391, 60] on input at bounding box center [484, 68] width 237 height 24
type input "milly apark"
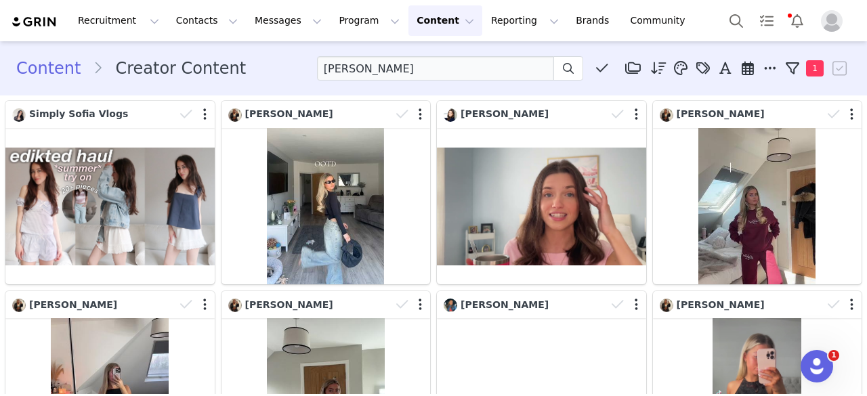
click at [408, 23] on button "Content Content" at bounding box center [445, 20] width 74 height 30
click at [391, 81] on p "Media Library" at bounding box center [410, 85] width 64 height 14
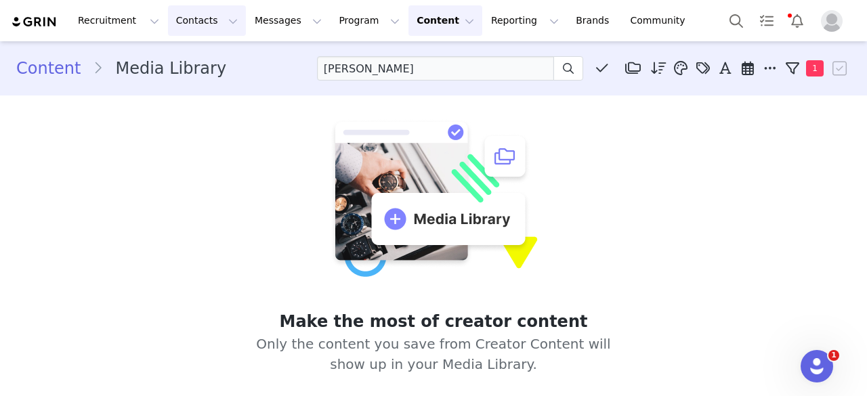
click at [187, 24] on button "Contacts Contacts" at bounding box center [207, 20] width 78 height 30
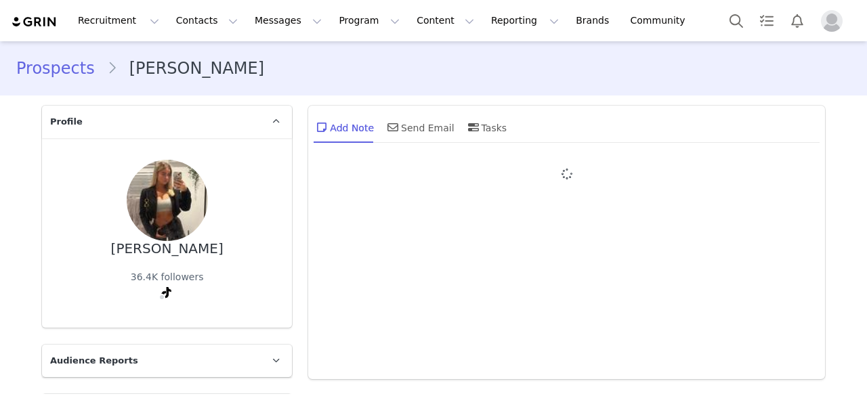
type input "+1 ([GEOGRAPHIC_DATA])"
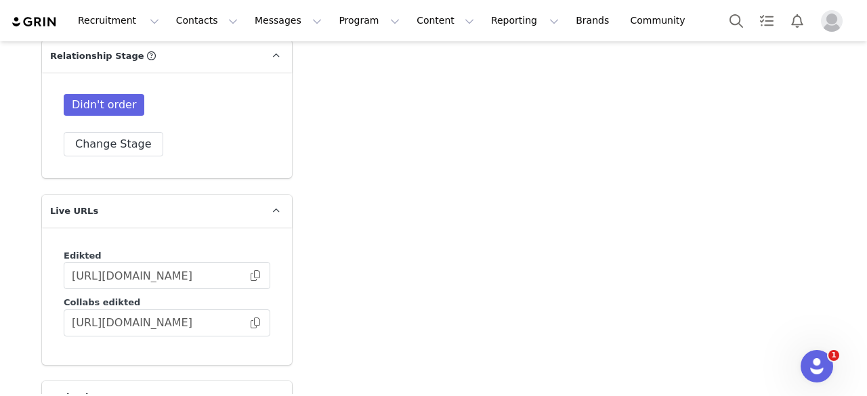
scroll to position [3629, 0]
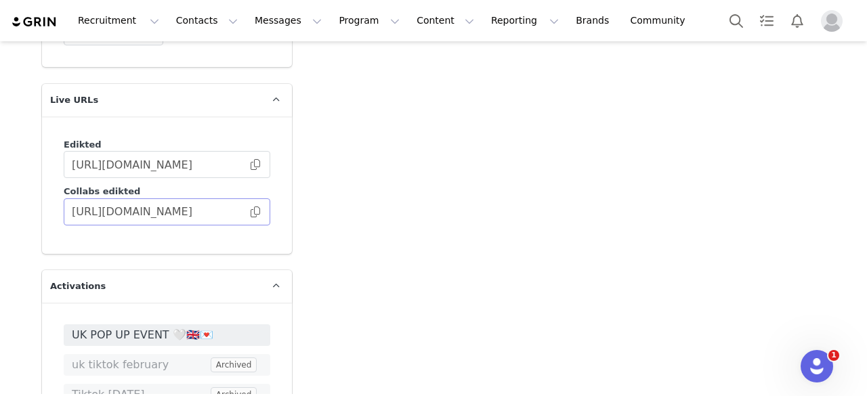
click at [249, 212] on span at bounding box center [256, 212] width 14 height 0
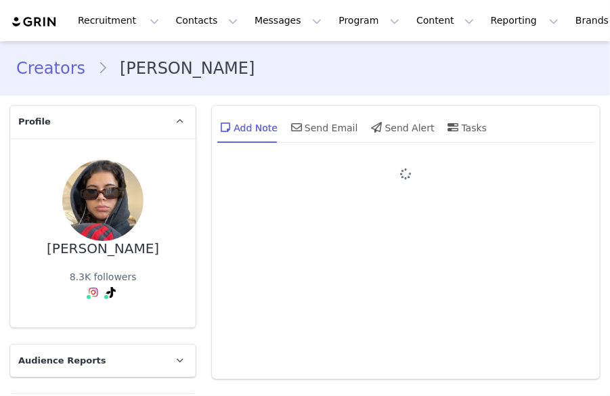
type input "+1 ([GEOGRAPHIC_DATA])"
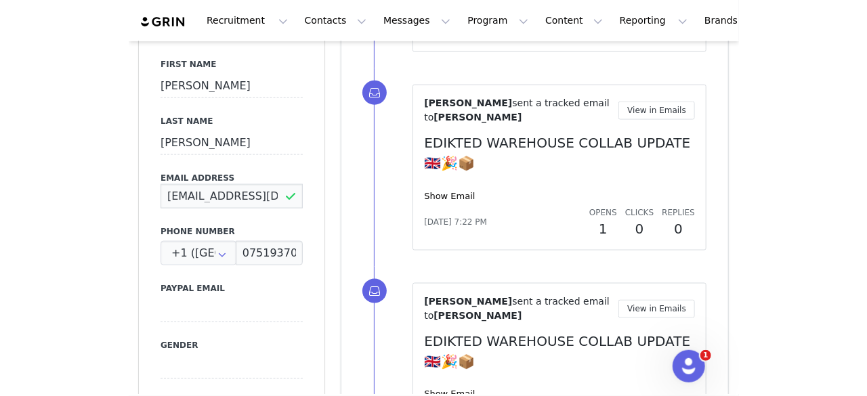
scroll to position [0, 11]
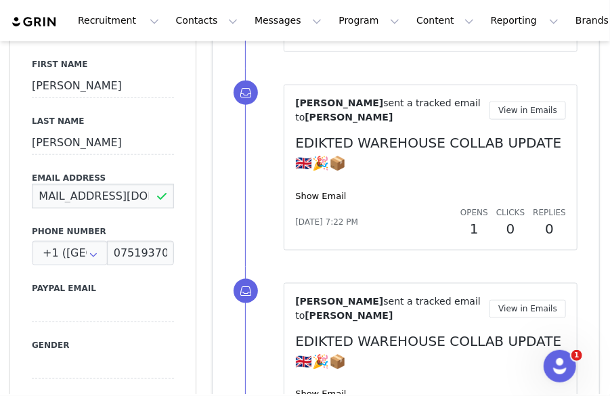
drag, startPoint x: 33, startPoint y: 195, endPoint x: 249, endPoint y: 213, distance: 216.1
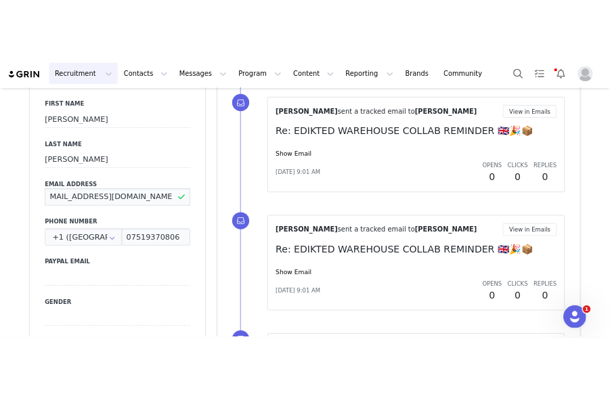
scroll to position [0, 0]
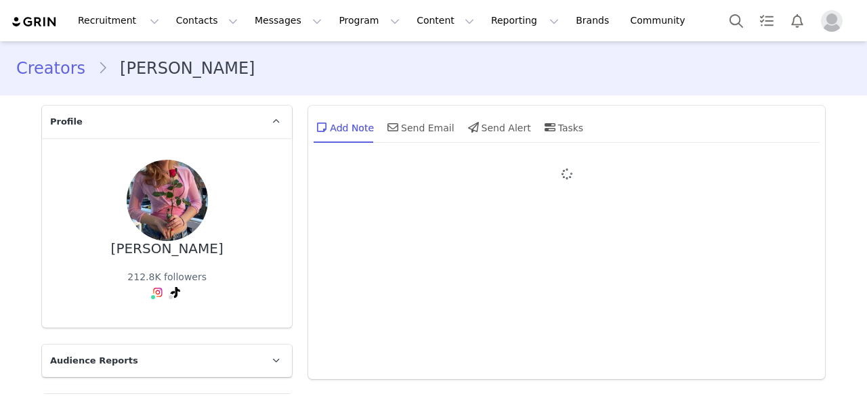
type input "+1 ([GEOGRAPHIC_DATA])"
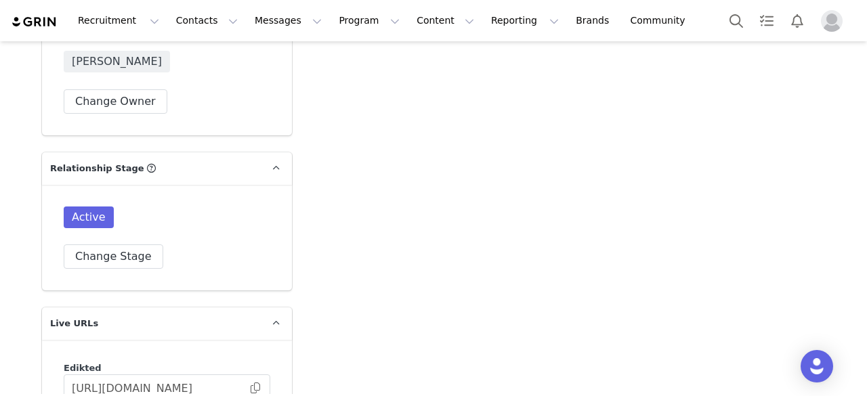
scroll to position [3423, 0]
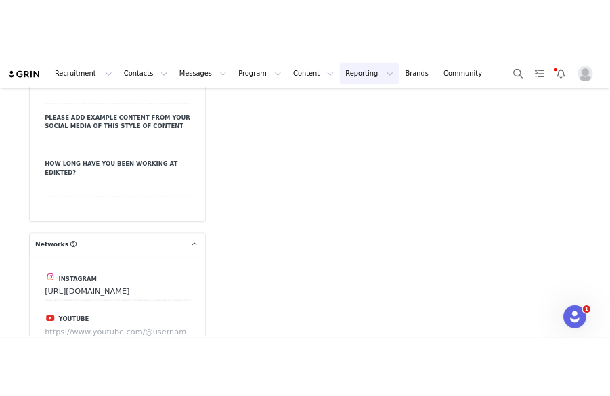
scroll to position [2502, 0]
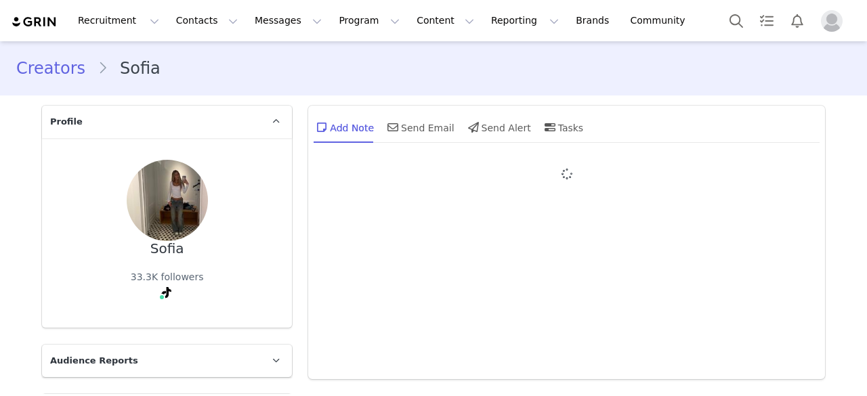
type input "+1 ([GEOGRAPHIC_DATA])"
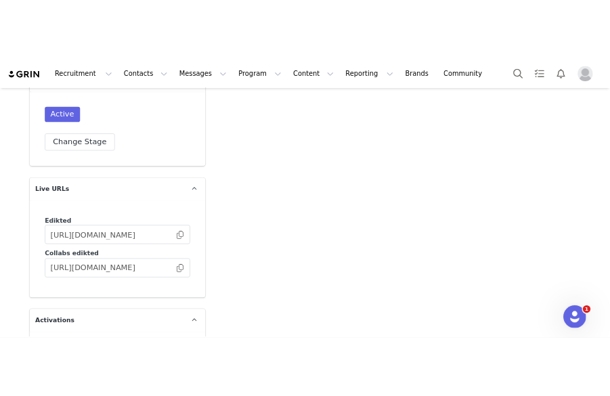
scroll to position [3554, 0]
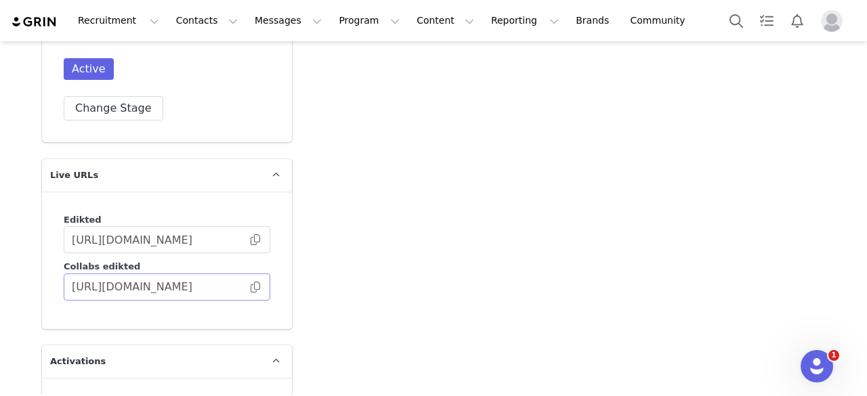
click at [249, 287] on span at bounding box center [256, 287] width 14 height 0
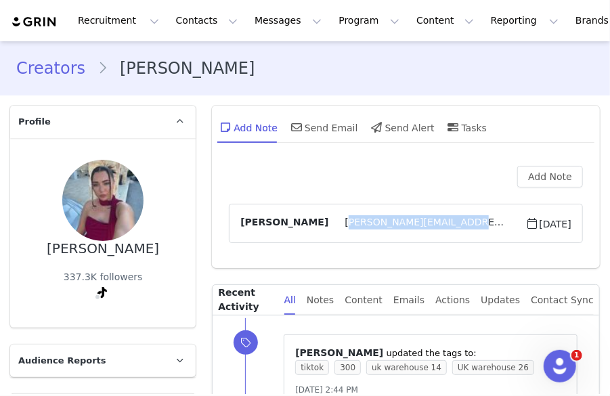
drag, startPoint x: 416, startPoint y: 221, endPoint x: 298, endPoint y: 222, distance: 117.9
click at [328, 222] on span "[PERSON_NAME][EMAIL_ADDRESS][DOMAIN_NAME]" at bounding box center [426, 223] width 197 height 16
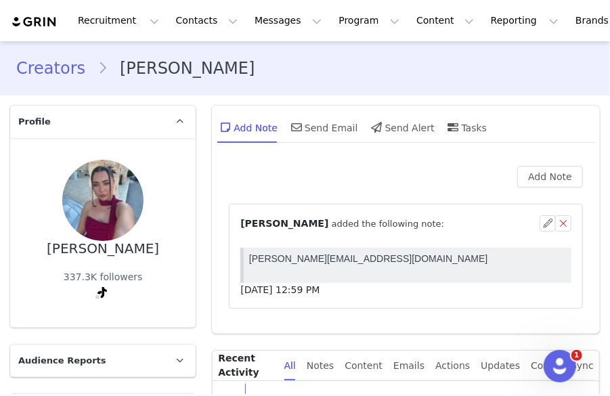
copy span "[PERSON_NAME][EMAIL_ADDRESS][DOMAIN_NAME]"
drag, startPoint x: 379, startPoint y: 259, endPoint x: 232, endPoint y: 267, distance: 147.8
click at [244, 267] on html "[PERSON_NAME][EMAIL_ADDRESS][DOMAIN_NAME]" at bounding box center [408, 264] width 328 height 35
copy p "[PERSON_NAME][EMAIL_ADDRESS][DOMAIN_NAME]"
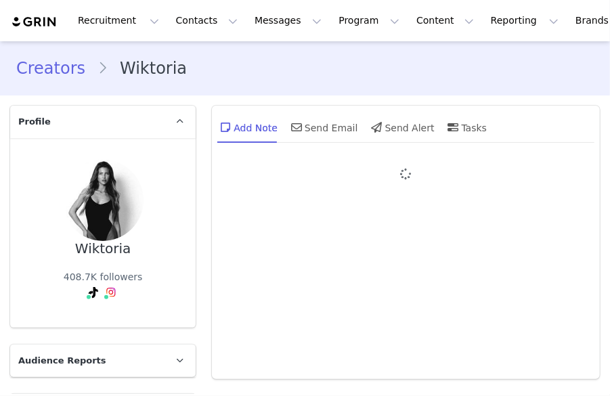
type input "+1 ([GEOGRAPHIC_DATA])"
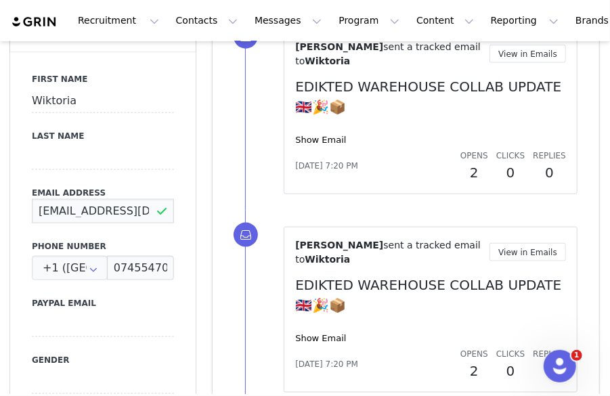
scroll to position [0, 34]
drag, startPoint x: 35, startPoint y: 211, endPoint x: 298, endPoint y: 243, distance: 265.4
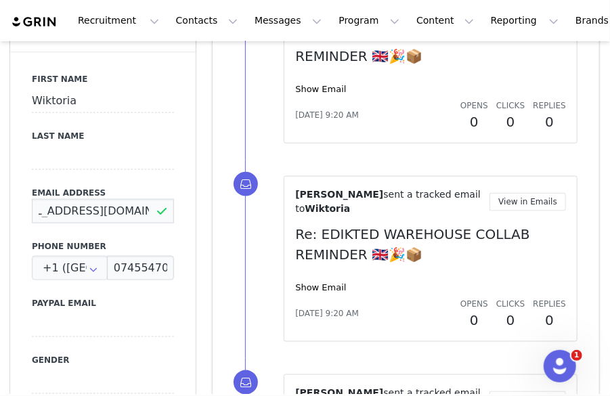
scroll to position [0, 0]
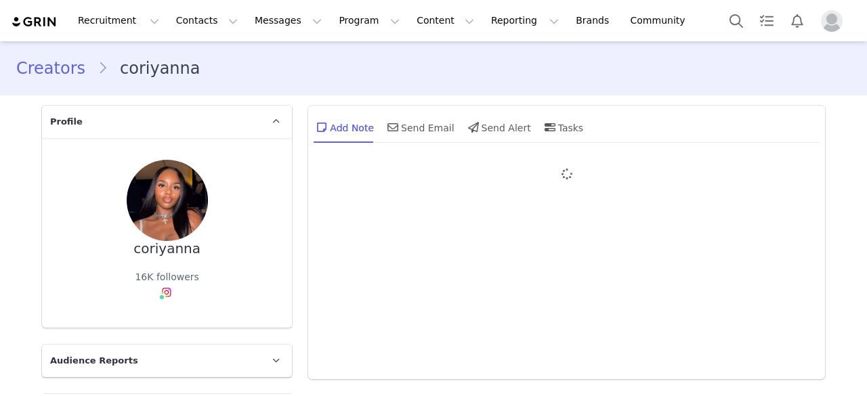
type input "+1 ([GEOGRAPHIC_DATA])"
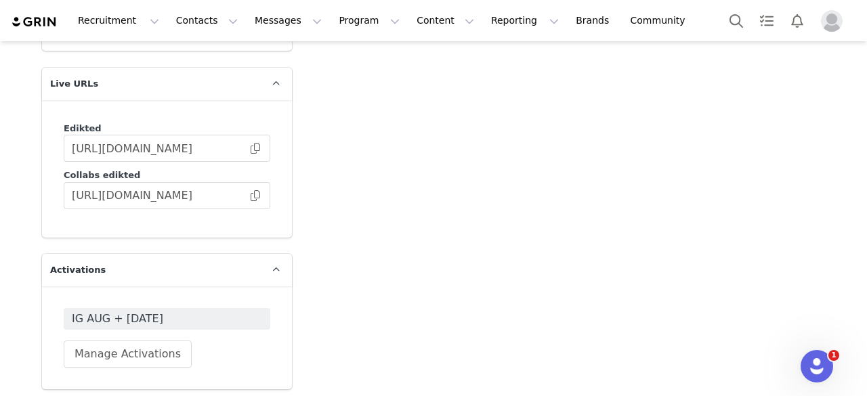
scroll to position [3619, 0]
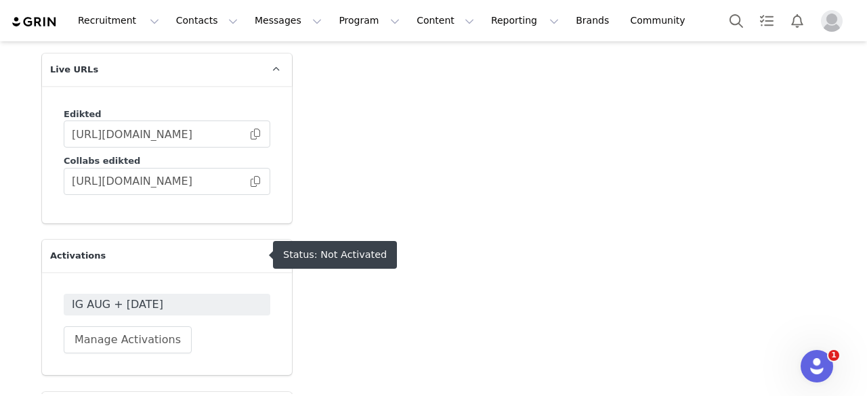
click at [161, 297] on span "IG AUG + [DATE]" at bounding box center [167, 305] width 190 height 16
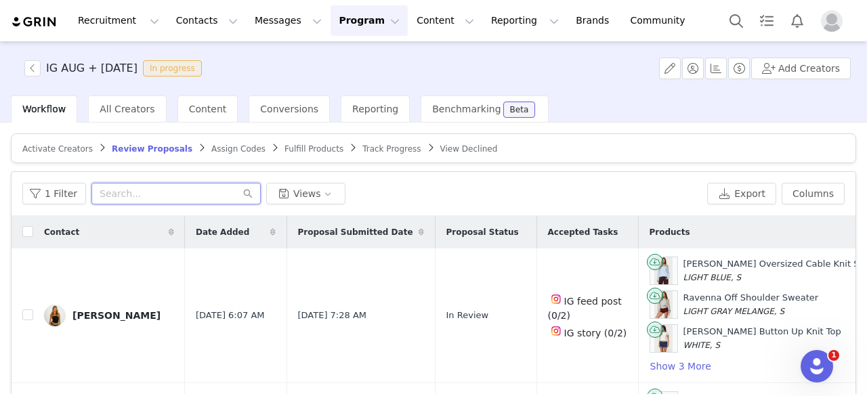
click at [177, 184] on input "text" at bounding box center [175, 194] width 169 height 22
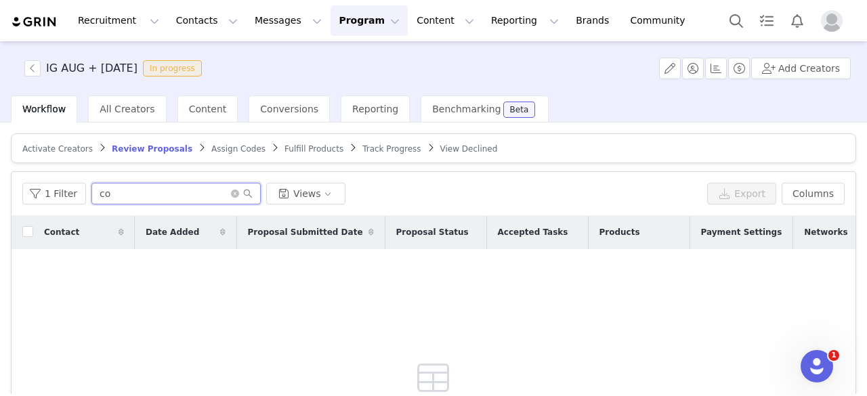
type input "c"
paste input "[EMAIL_ADDRESS][DOMAIN_NAME]"
type input "[EMAIL_ADDRESS][DOMAIN_NAME]"
click at [73, 147] on span "Activate Creators" at bounding box center [57, 148] width 70 height 9
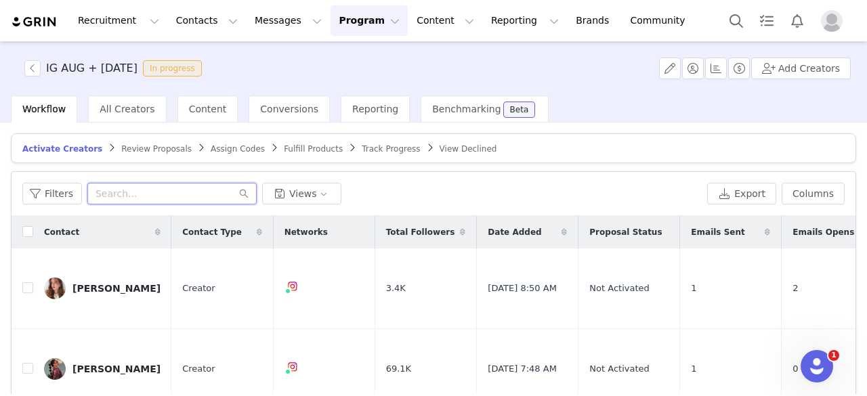
click at [168, 186] on input "text" at bounding box center [171, 194] width 169 height 22
paste input "coriyannacollabs@gmail.com"
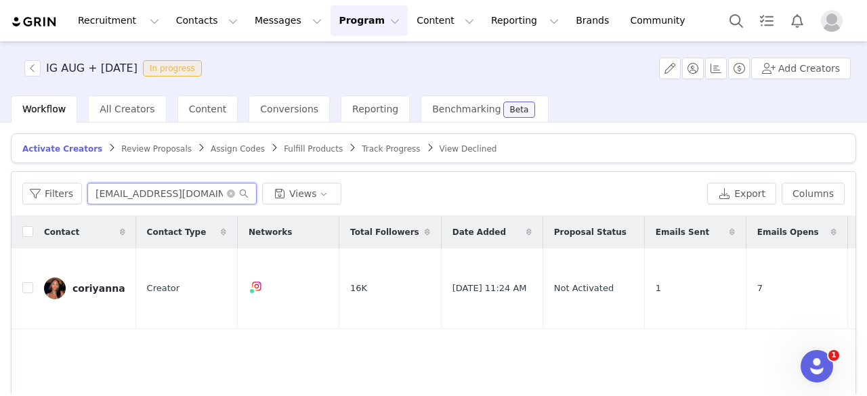
scroll to position [56, 0]
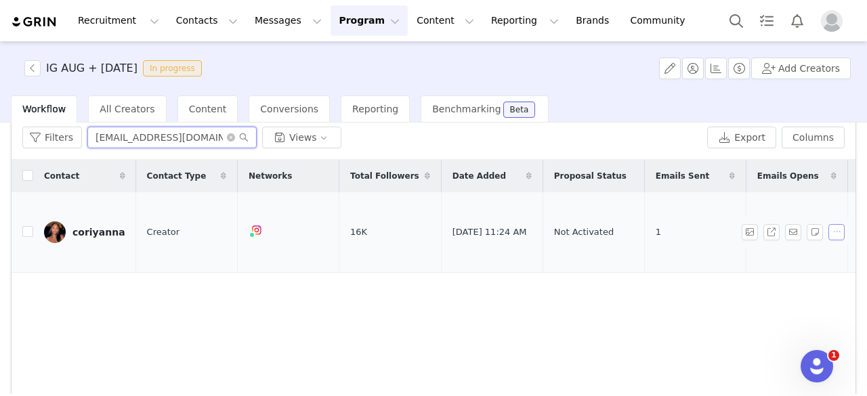
type input "coriyannacollabs@gmail.com"
click at [828, 224] on button "button" at bounding box center [836, 232] width 16 height 16
click at [784, 269] on span "Remove Proposal" at bounding box center [795, 268] width 82 height 15
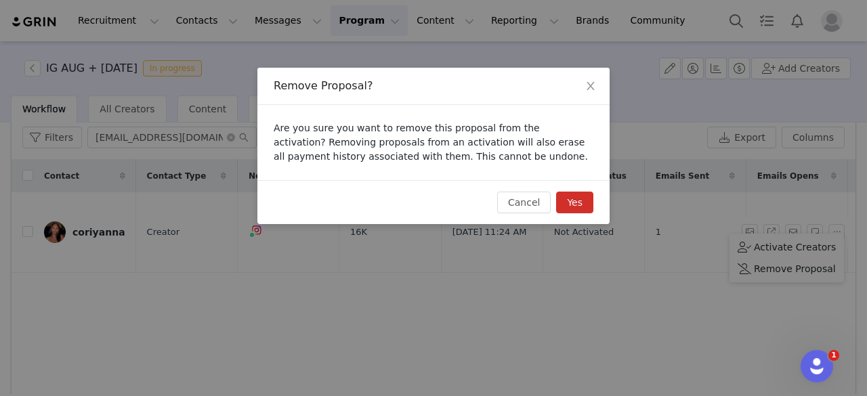
click at [587, 204] on button "Yes" at bounding box center [574, 203] width 37 height 22
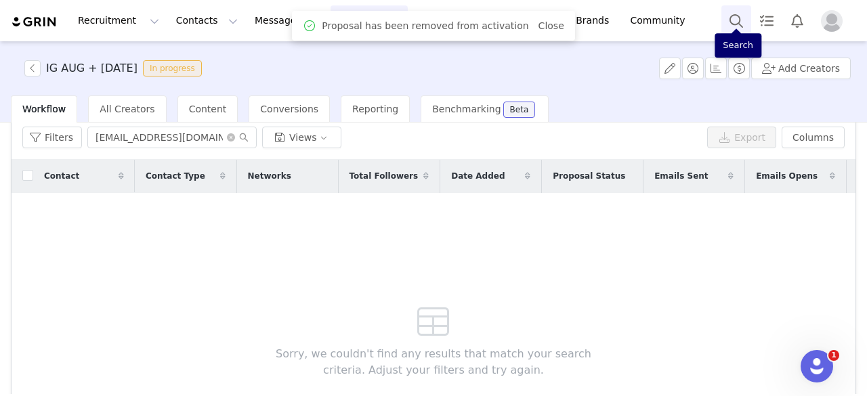
click at [740, 23] on button "Search" at bounding box center [736, 20] width 30 height 30
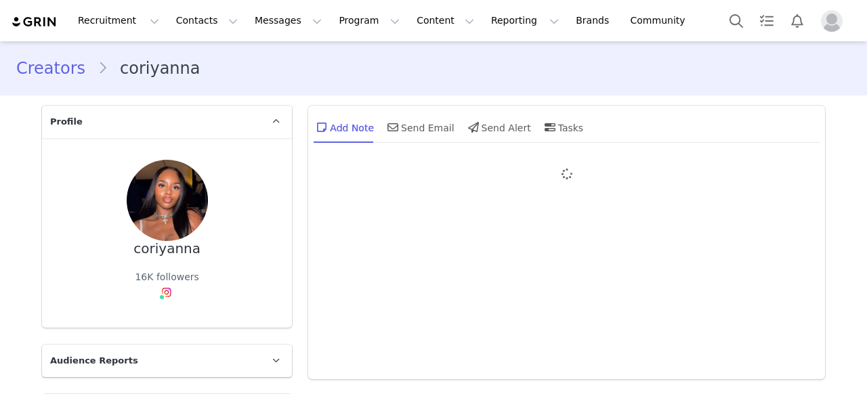
type input "+1 ([GEOGRAPHIC_DATA])"
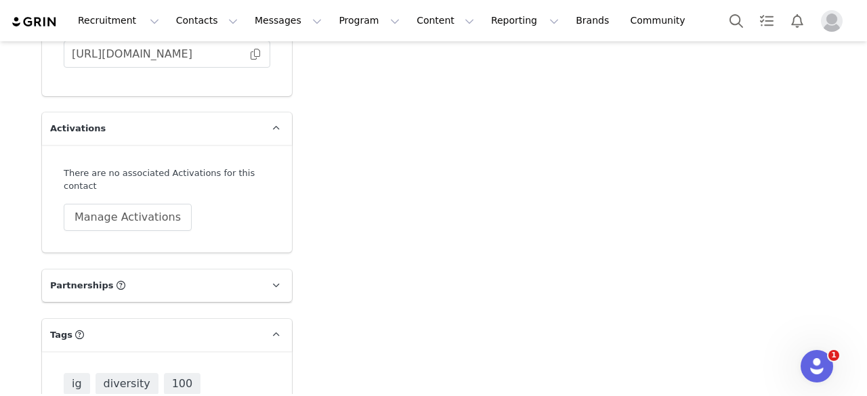
scroll to position [3759, 0]
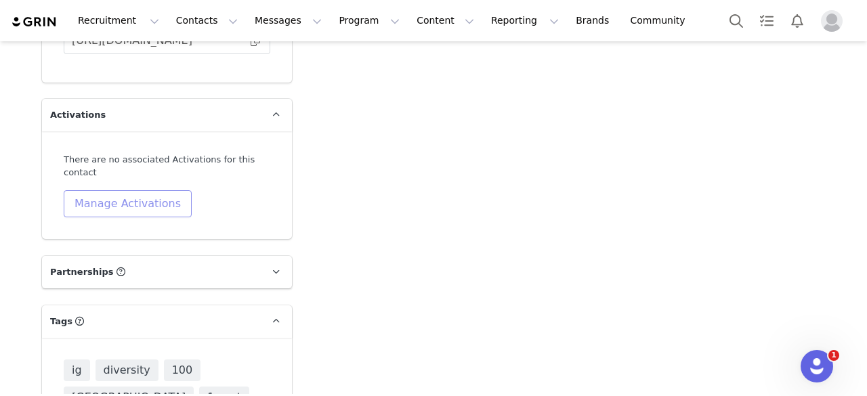
click at [153, 190] on button "Manage Activations" at bounding box center [128, 203] width 128 height 27
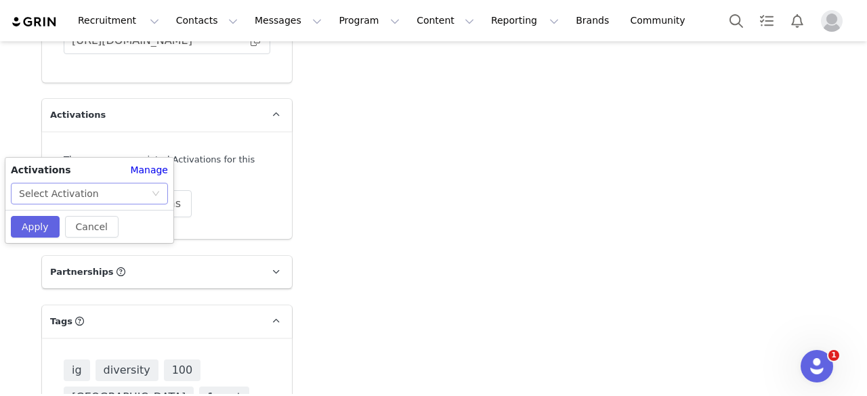
click at [161, 190] on div "Select Activation" at bounding box center [89, 194] width 157 height 22
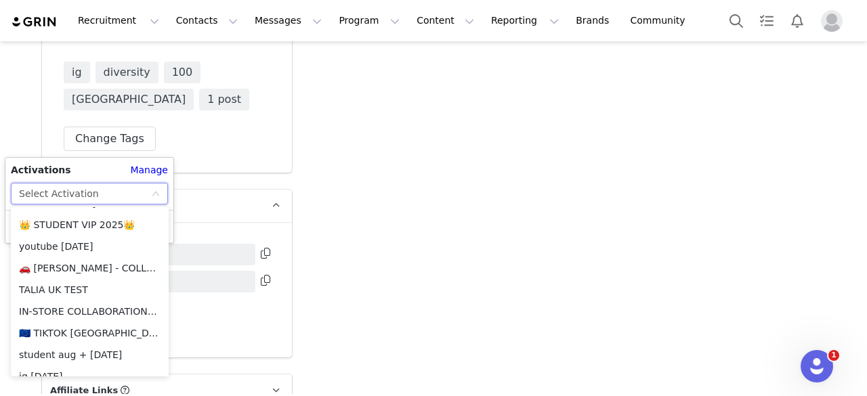
scroll to position [4172, 0]
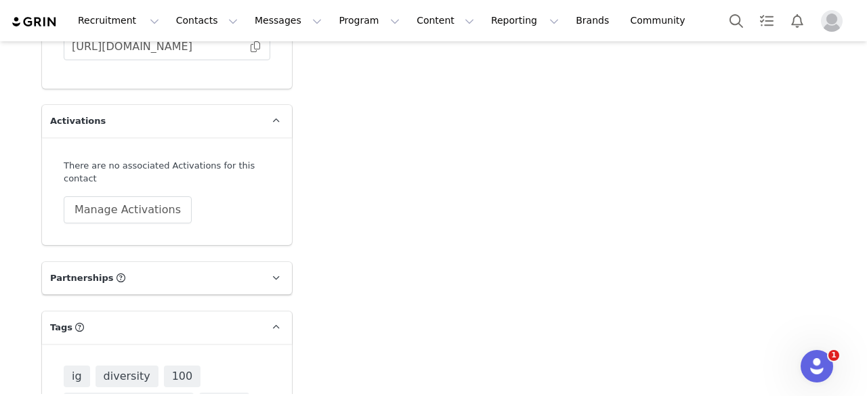
scroll to position [3752, 0]
click at [165, 198] on button "Manage Activations" at bounding box center [128, 211] width 128 height 27
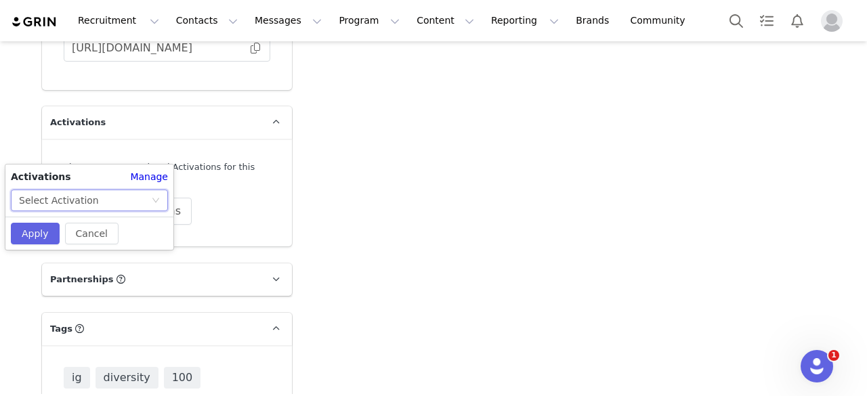
click at [110, 200] on div "Select Activation" at bounding box center [85, 200] width 132 height 20
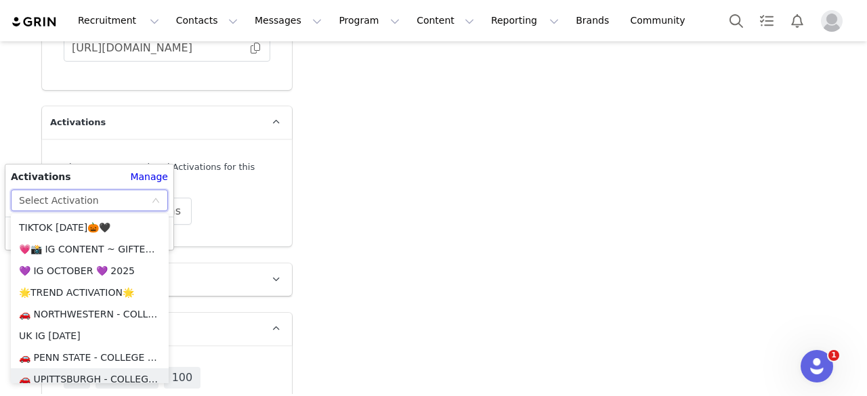
scroll to position [130, 0]
click at [90, 276] on li "💜 IG OCTOBER 💜 2025" at bounding box center [90, 271] width 158 height 22
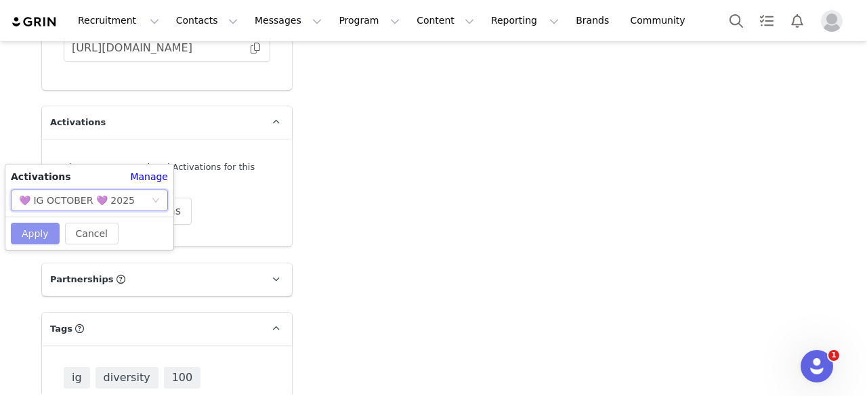
click at [41, 231] on button "Apply" at bounding box center [35, 234] width 49 height 22
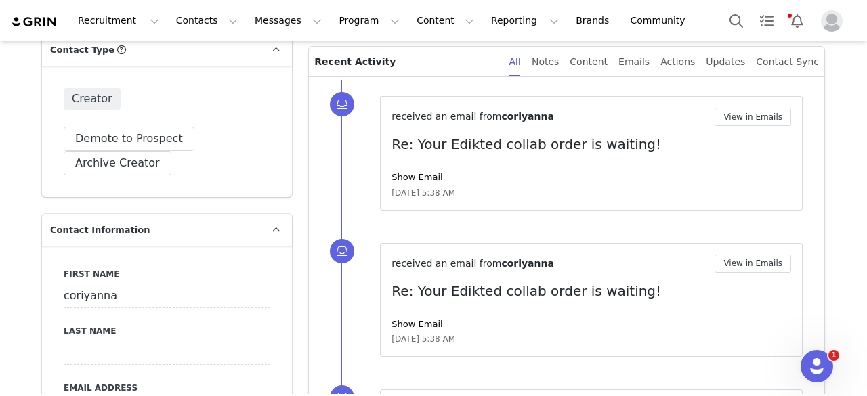
scroll to position [0, 0]
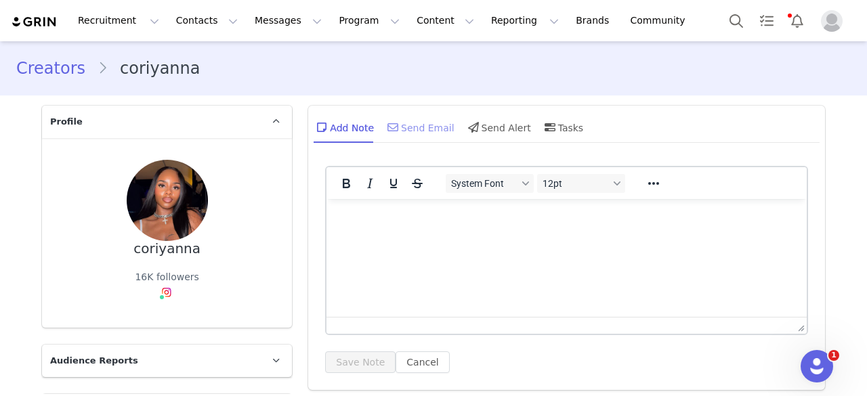
click at [420, 125] on div "Send Email" at bounding box center [420, 127] width 70 height 33
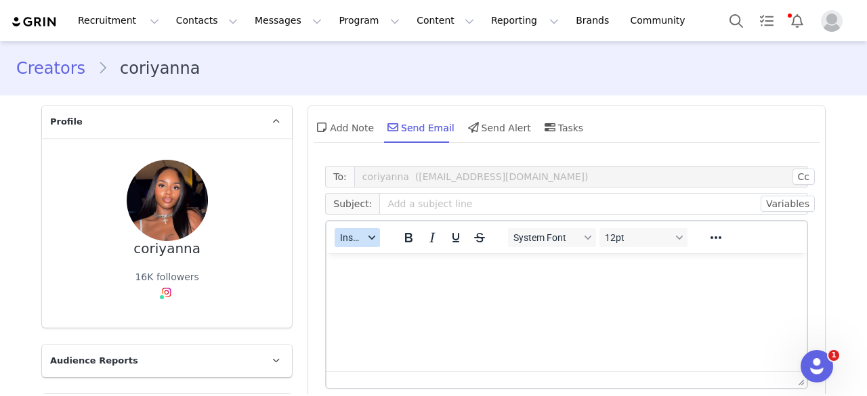
click at [345, 243] on span "Insert" at bounding box center [352, 237] width 24 height 11
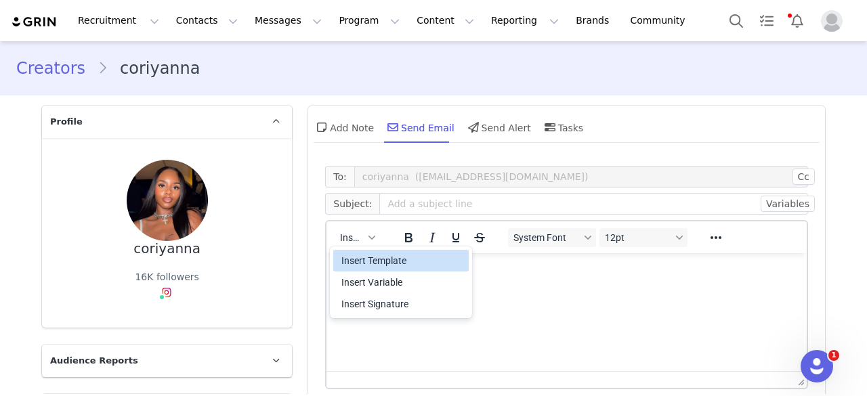
click at [351, 261] on div "Insert Template" at bounding box center [402, 261] width 122 height 16
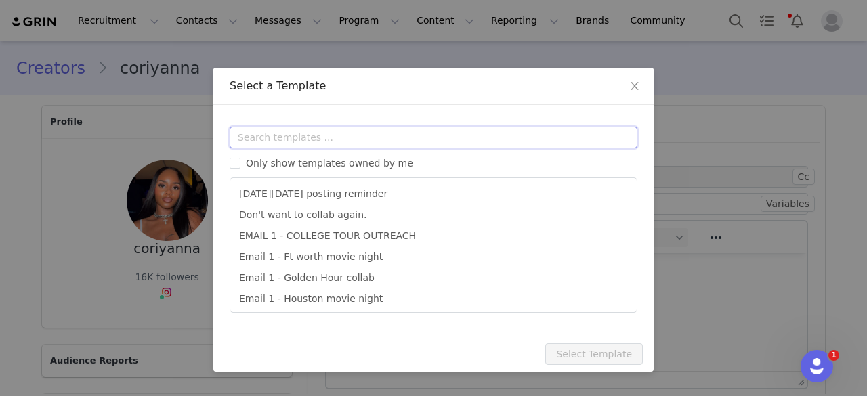
click at [360, 132] on input "text" at bounding box center [434, 138] width 408 height 22
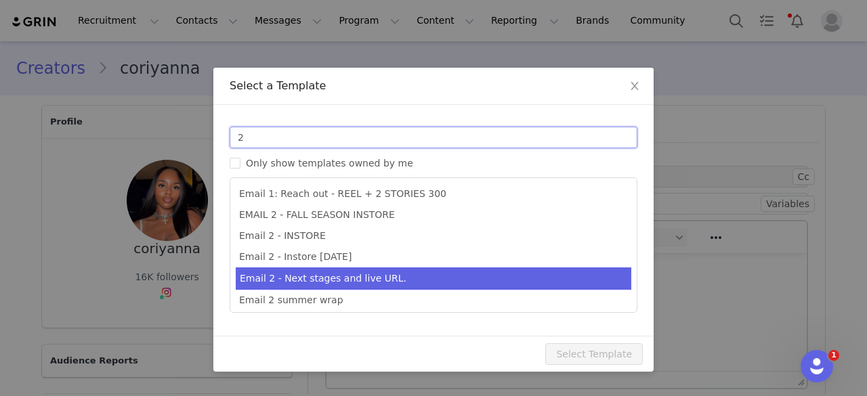
type input "2"
type input "Collab with Edikted"
click at [337, 283] on li "Email 2 - Next stages and live URL." at bounding box center [434, 279] width 396 height 22
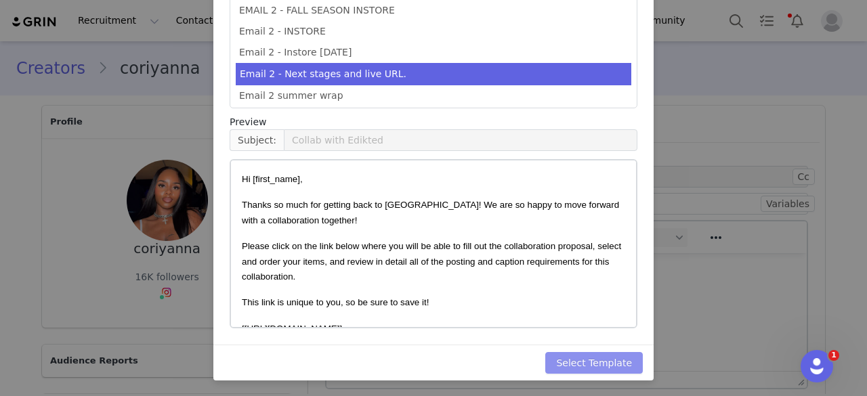
click at [608, 363] on button "Select Template" at bounding box center [594, 363] width 98 height 22
type input "Collab with Edikted"
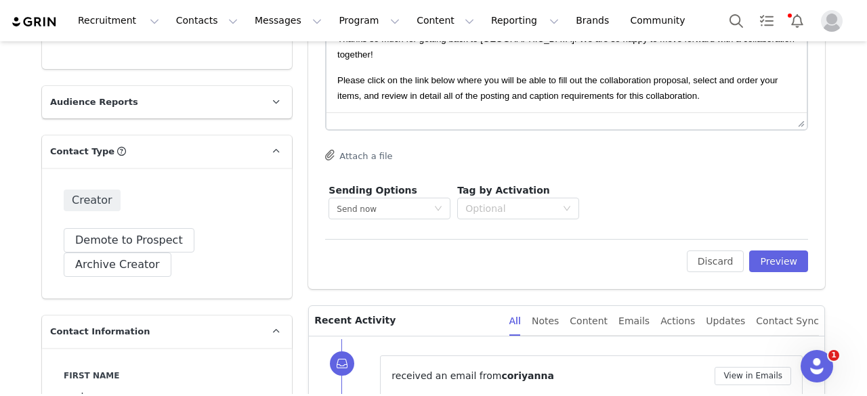
scroll to position [259, 0]
click at [769, 253] on button "Preview" at bounding box center [778, 261] width 59 height 22
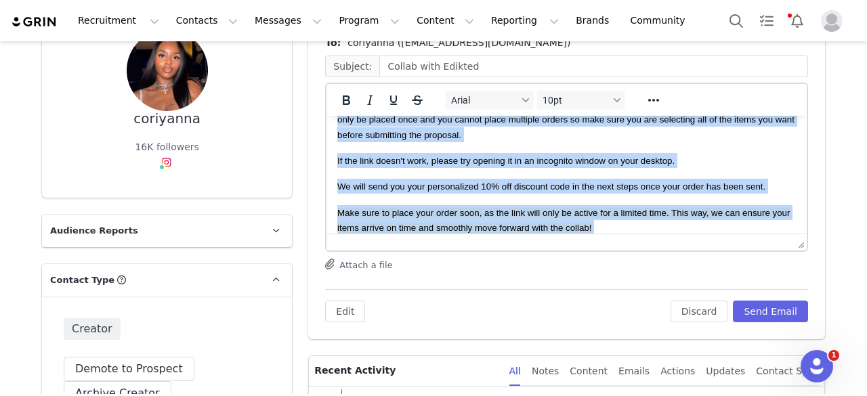
scroll to position [348, 0]
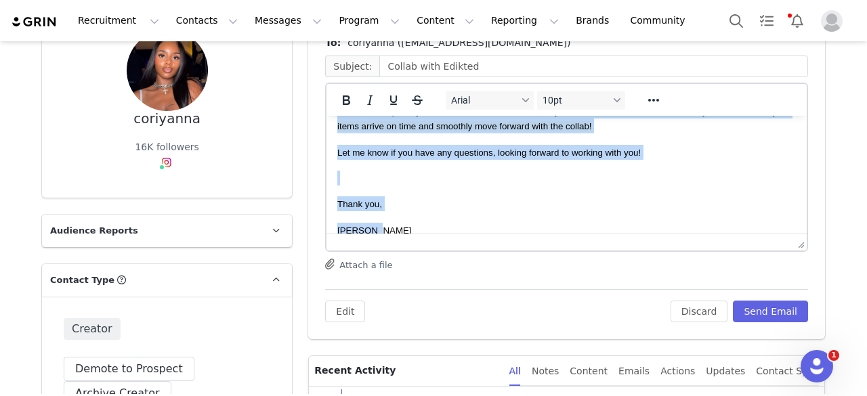
drag, startPoint x: 339, startPoint y: 138, endPoint x: 569, endPoint y: 243, distance: 253.1
click at [569, 243] on html "Hi coriyanna, Thanks so much for getting back to us! We are so happy to move fo…" at bounding box center [566, 8] width 480 height 481
copy body "Hi coriyanna, Thanks so much for getting back to us! We are so happy to move fo…"
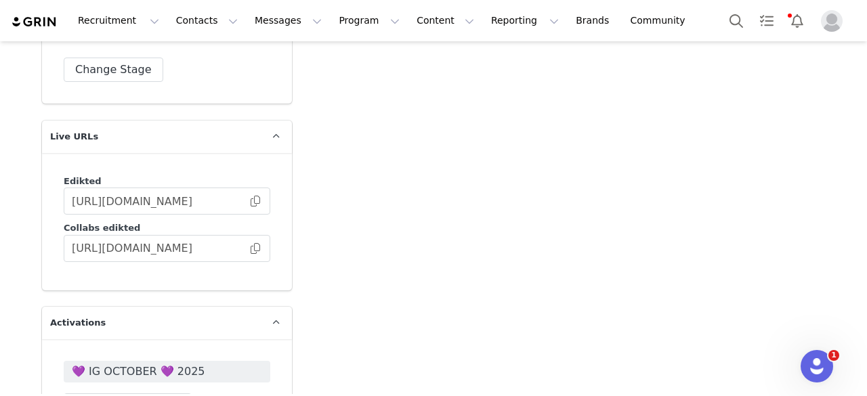
scroll to position [3559, 0]
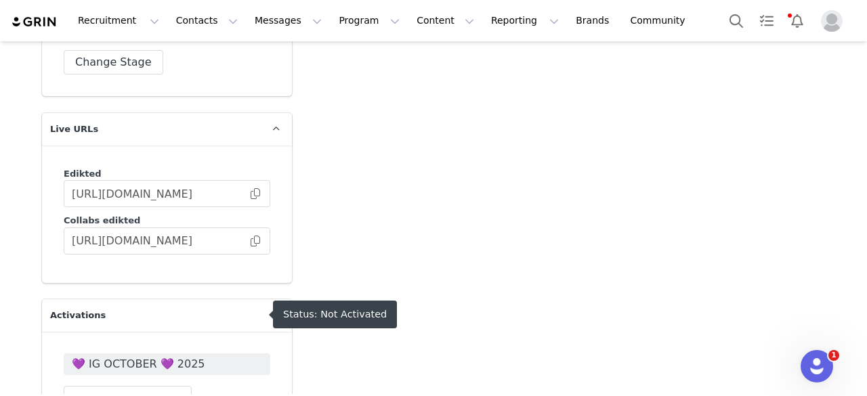
click at [222, 356] on span "💜 IG OCTOBER 💜 2025" at bounding box center [167, 364] width 190 height 16
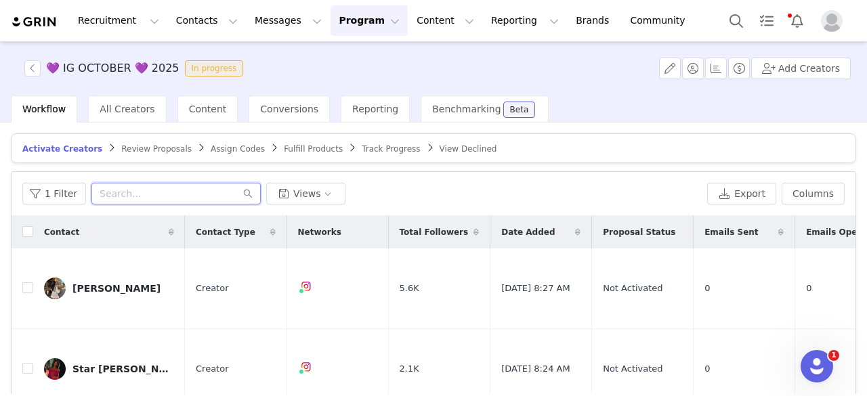
click at [148, 199] on input "text" at bounding box center [175, 194] width 169 height 22
paste input "Hi coriyanna, Thanks so much for getting back to us! We are so happy to move fo…"
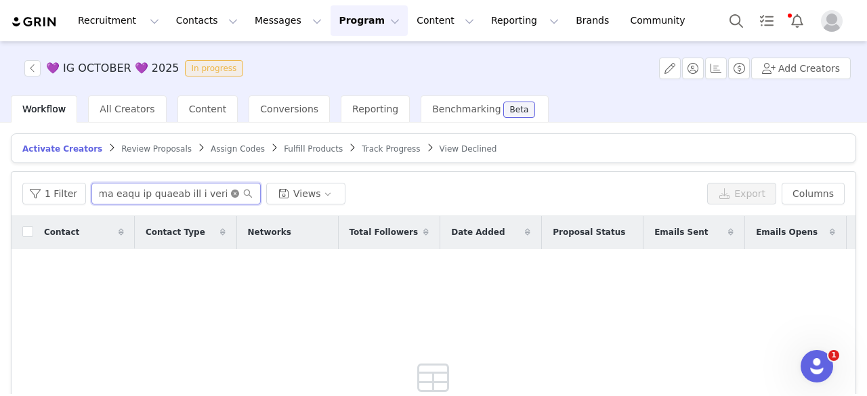
type input "Hi coriyanna, Thanks so much for getting back to us! We are so happy to move fo…"
click at [231, 194] on icon "icon: close-circle" at bounding box center [235, 194] width 8 height 8
click at [186, 203] on input "text" at bounding box center [175, 194] width 169 height 22
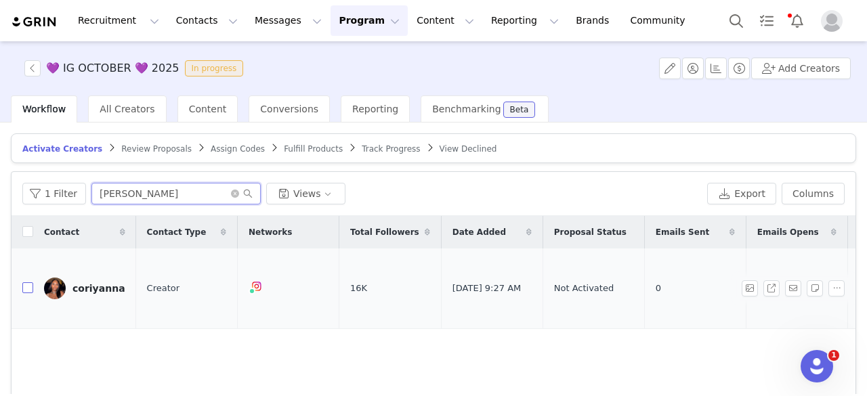
type input "Cori"
click at [24, 282] on input "checkbox" at bounding box center [27, 287] width 11 height 11
checkbox input "true"
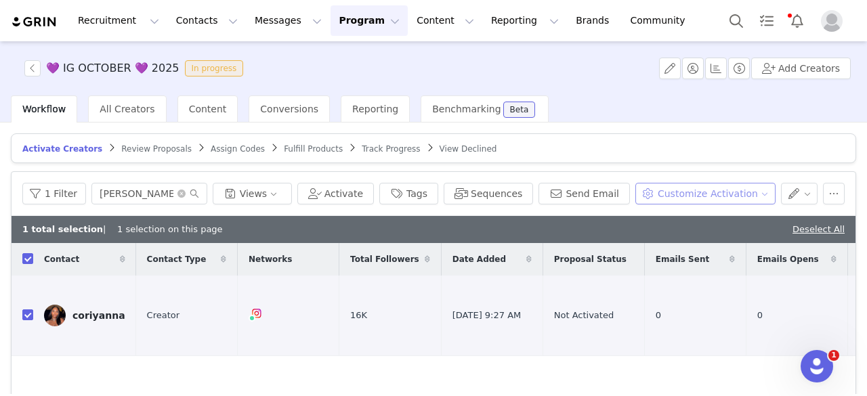
click at [656, 187] on button "Customize Activation" at bounding box center [705, 194] width 140 height 22
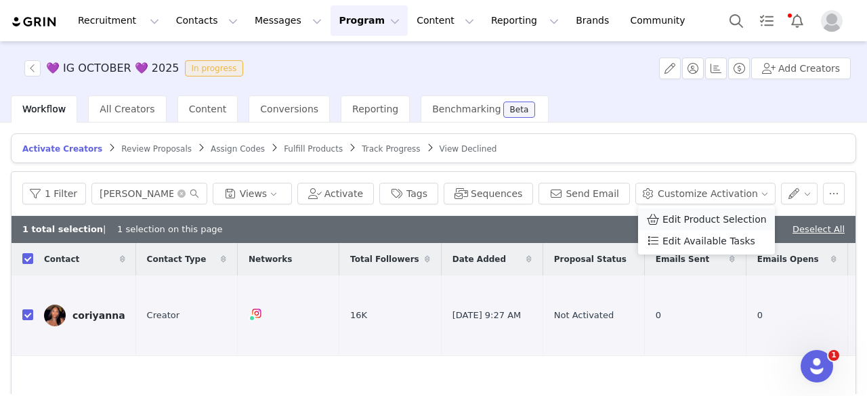
click at [657, 221] on span at bounding box center [653, 219] width 14 height 15
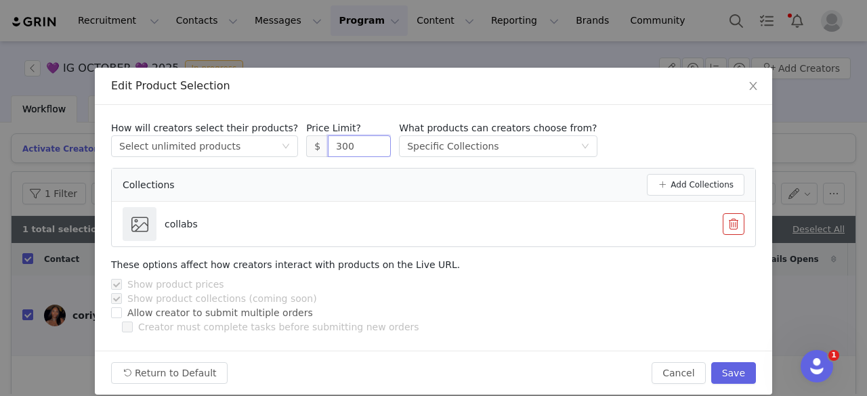
drag, startPoint x: 340, startPoint y: 148, endPoint x: 279, endPoint y: 165, distance: 63.1
click at [279, 165] on div "How will creators select their products? Select method Select unlimited product…" at bounding box center [433, 184] width 645 height 126
click at [737, 373] on button "Save" at bounding box center [733, 373] width 45 height 22
type input "300"
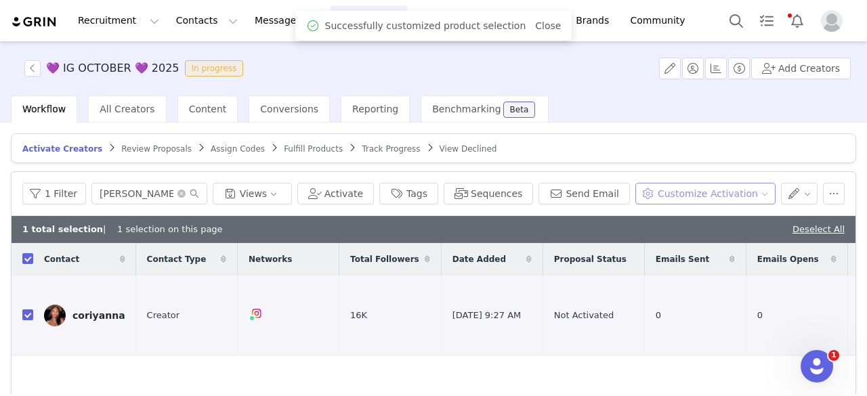
click at [753, 196] on button "Customize Activation" at bounding box center [705, 194] width 140 height 22
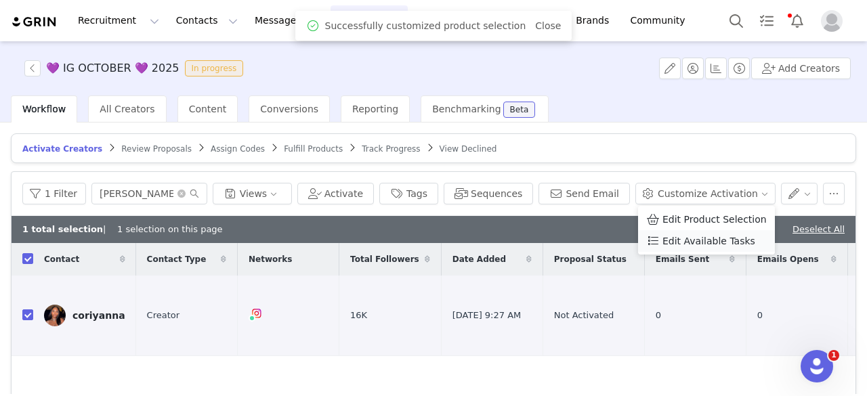
click at [706, 240] on span "Edit Available Tasks" at bounding box center [708, 241] width 93 height 15
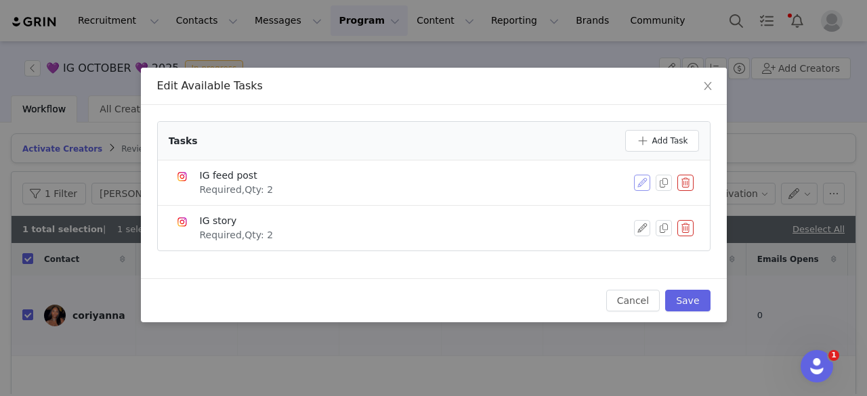
click at [641, 188] on button "button" at bounding box center [642, 183] width 16 height 16
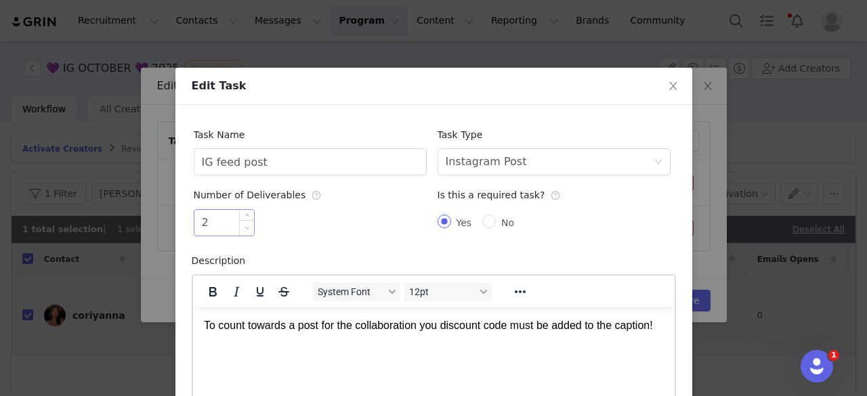
type input "1"
click at [244, 229] on icon "icon: down" at bounding box center [246, 228] width 5 height 5
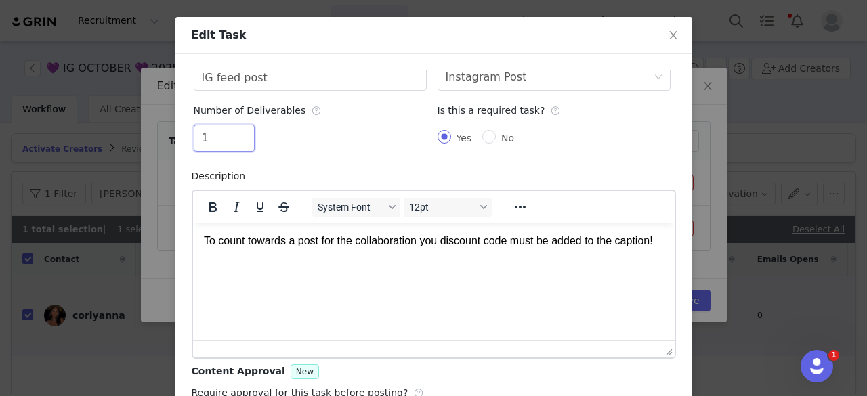
scroll to position [162, 0]
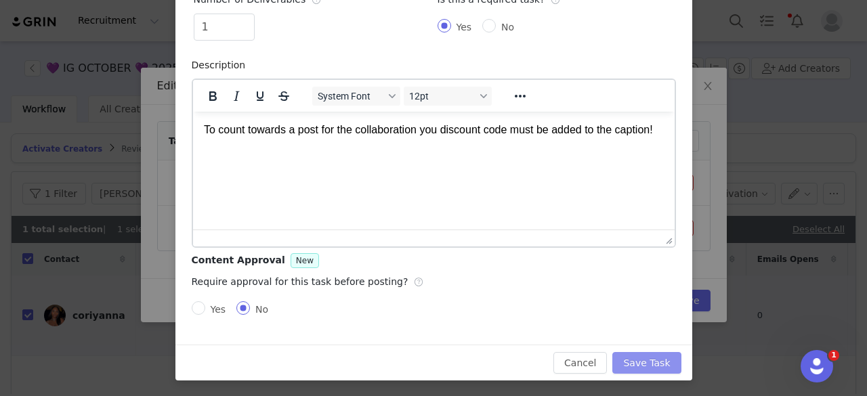
click at [633, 365] on button "Save Task" at bounding box center [646, 363] width 68 height 22
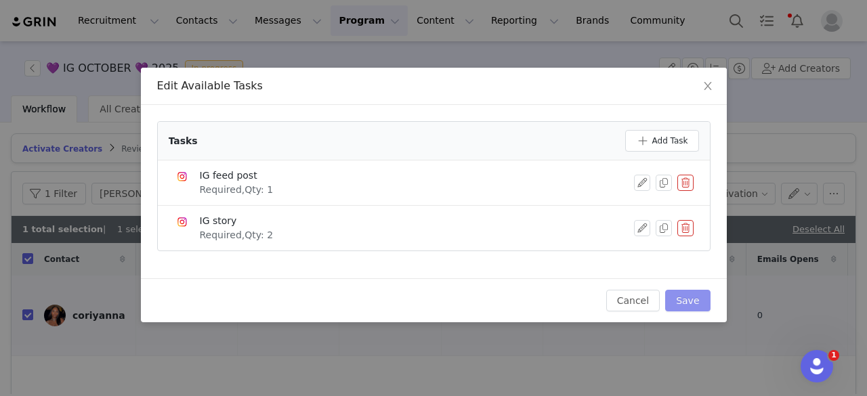
click at [681, 294] on button "Save" at bounding box center [687, 301] width 45 height 22
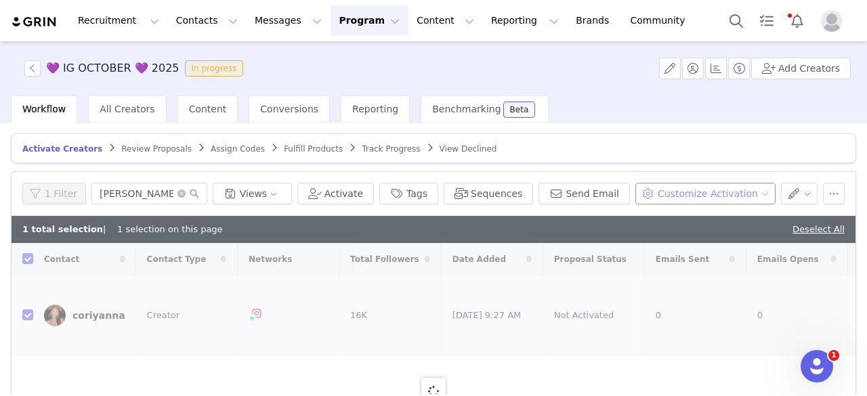
click at [742, 192] on button "Customize Activation" at bounding box center [705, 194] width 140 height 22
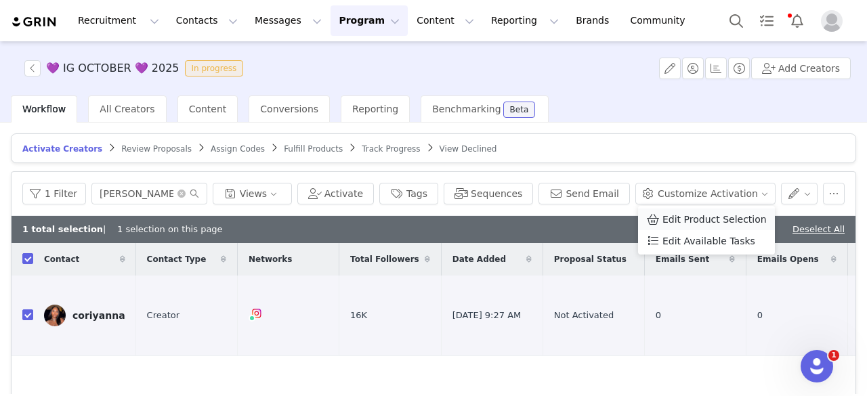
click at [691, 219] on span "Edit Product Selection" at bounding box center [714, 219] width 104 height 15
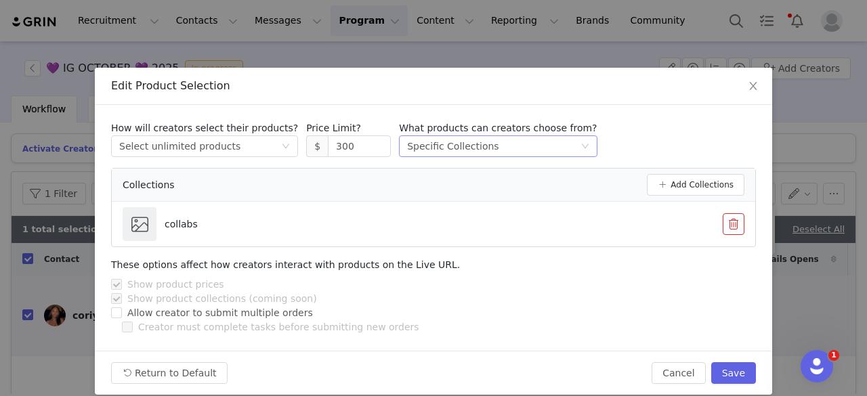
click at [470, 154] on div "Select method Specific Collections" at bounding box center [493, 146] width 173 height 20
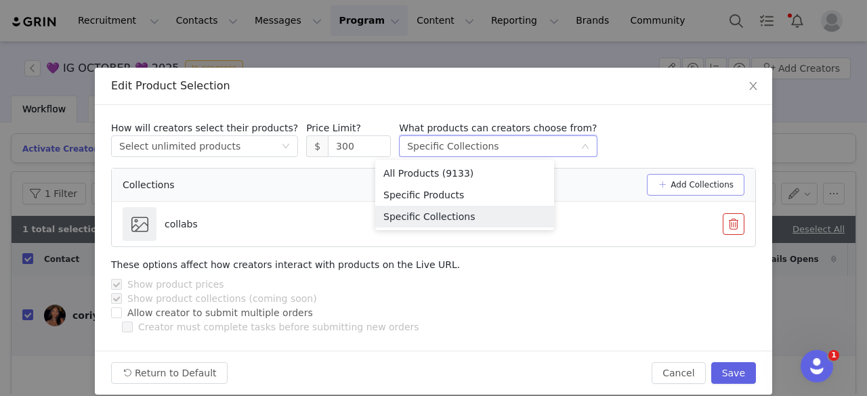
click at [691, 181] on button "Add Collections" at bounding box center [696, 185] width 98 height 22
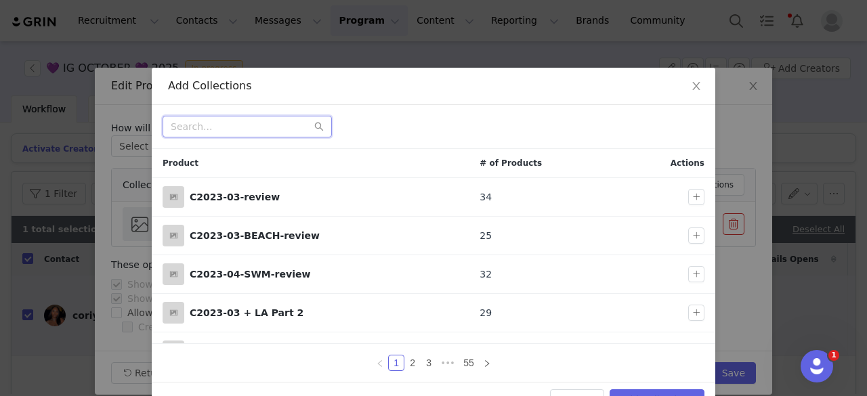
click at [286, 131] on input "text" at bounding box center [247, 127] width 169 height 22
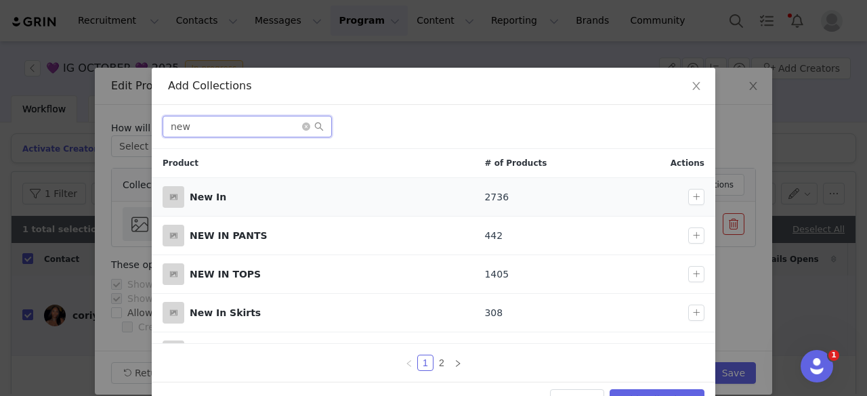
type input "new"
click at [362, 194] on div "New In" at bounding box center [326, 197] width 273 height 14
click at [688, 191] on button "button" at bounding box center [696, 197] width 16 height 16
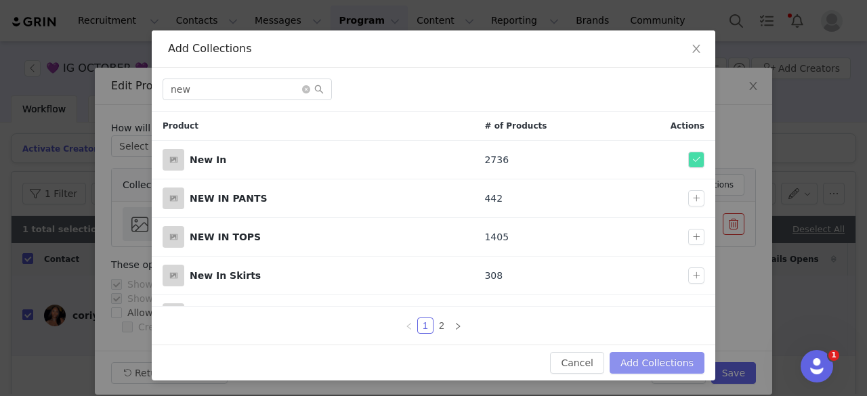
click at [652, 366] on button "Add Collections" at bounding box center [657, 363] width 95 height 22
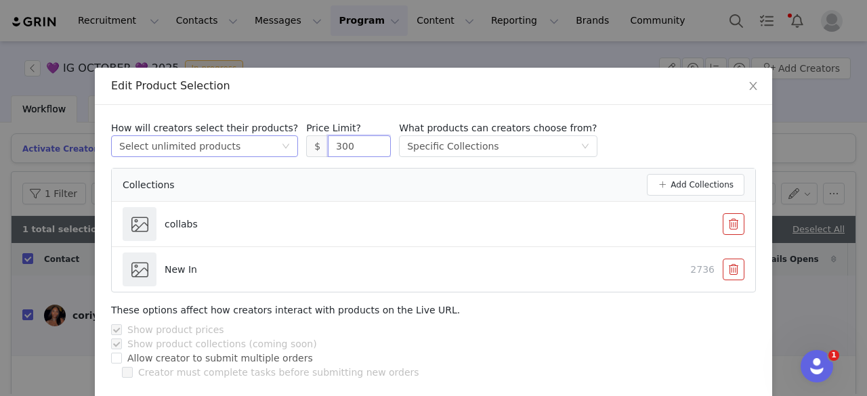
drag, startPoint x: 337, startPoint y: 146, endPoint x: 249, endPoint y: 150, distance: 88.1
click at [249, 150] on div "How will creators select their products? Select method Select unlimited product…" at bounding box center [433, 139] width 645 height 36
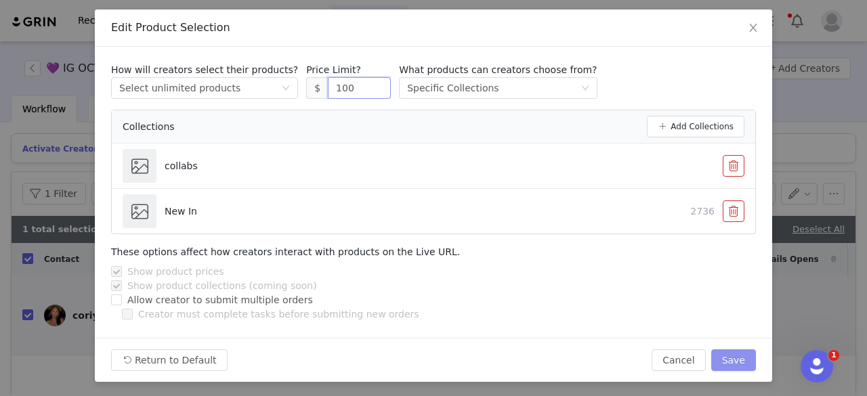
click at [724, 357] on button "Save" at bounding box center [733, 360] width 45 height 22
type input "300"
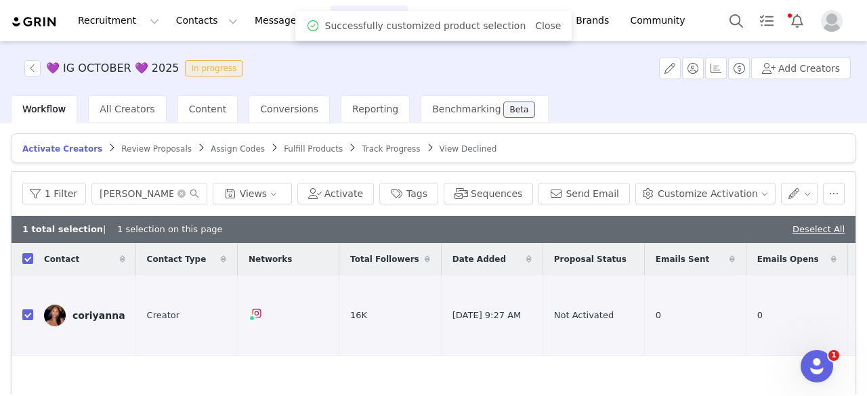
scroll to position [0, 0]
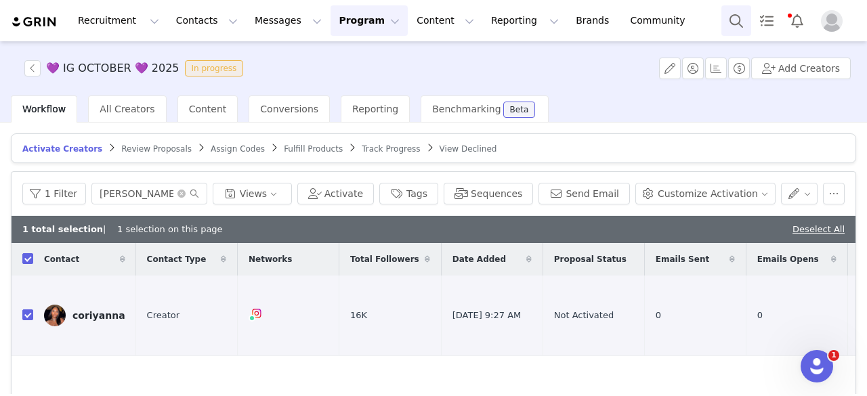
click at [748, 18] on button "Search" at bounding box center [736, 20] width 30 height 30
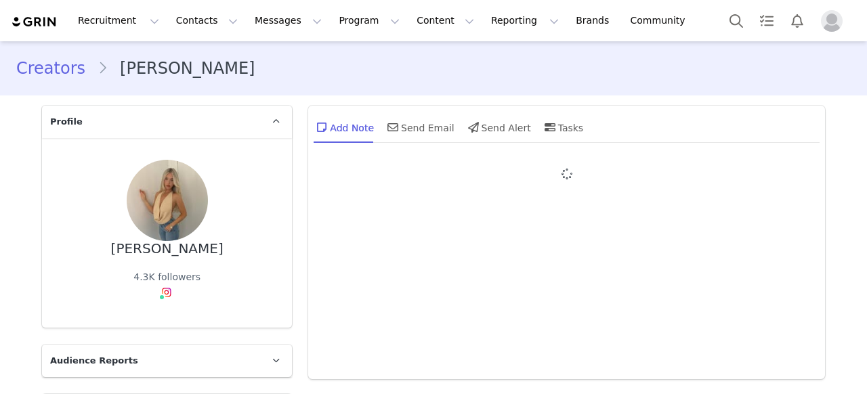
type input "+1 ([GEOGRAPHIC_DATA])"
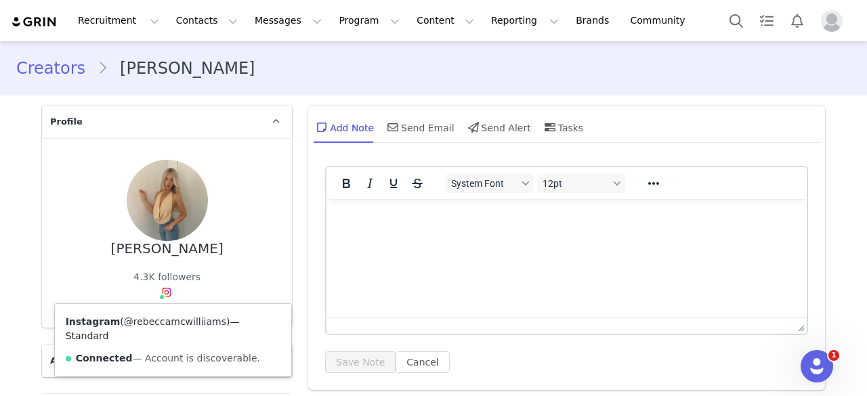
click at [167, 316] on link "@rebeccamcwilliiams" at bounding box center [175, 321] width 102 height 11
